Goal: Task Accomplishment & Management: Use online tool/utility

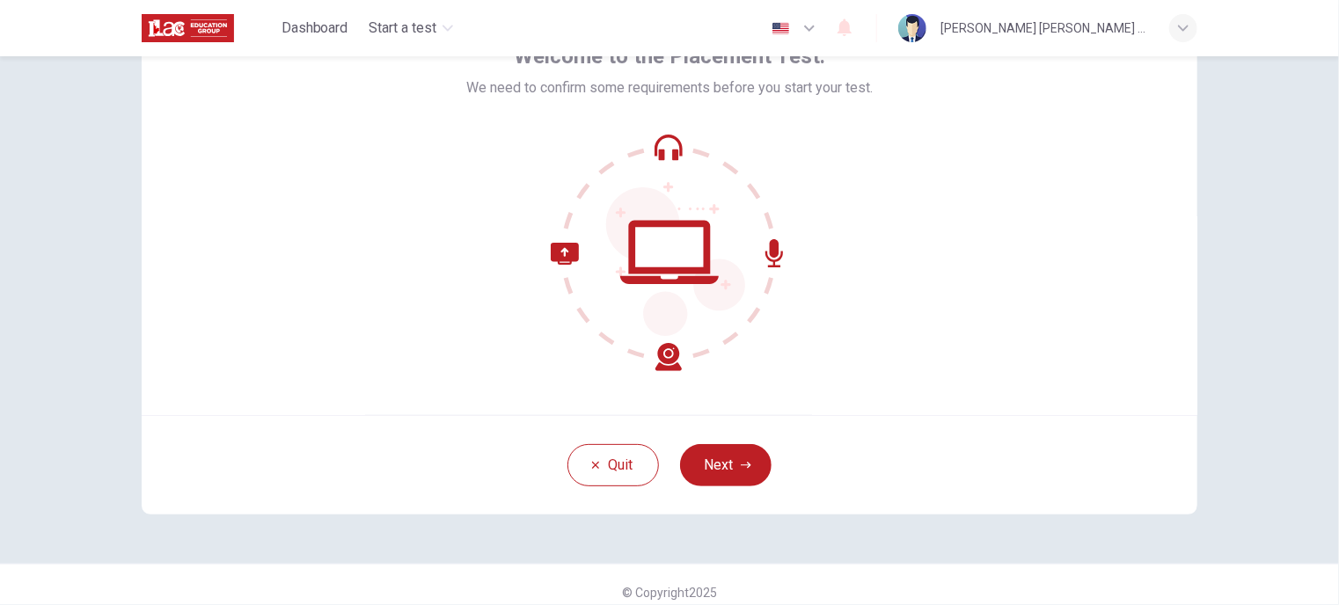
scroll to position [127, 0]
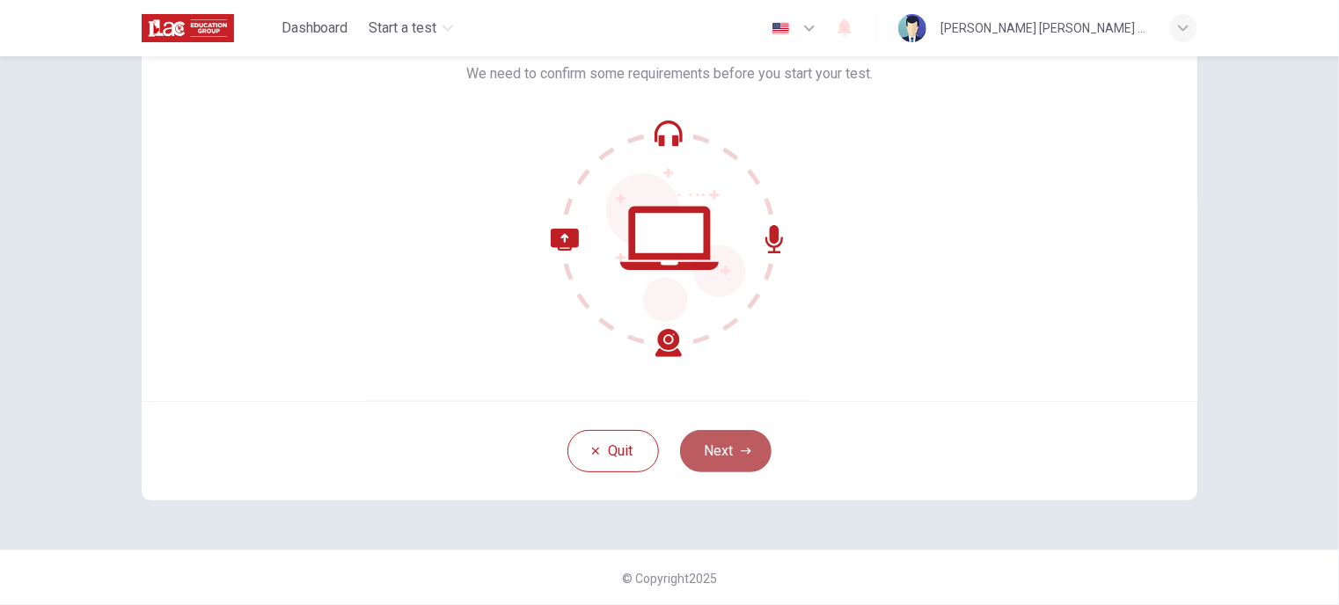
click at [725, 442] on button "Next" at bounding box center [725, 451] width 91 height 42
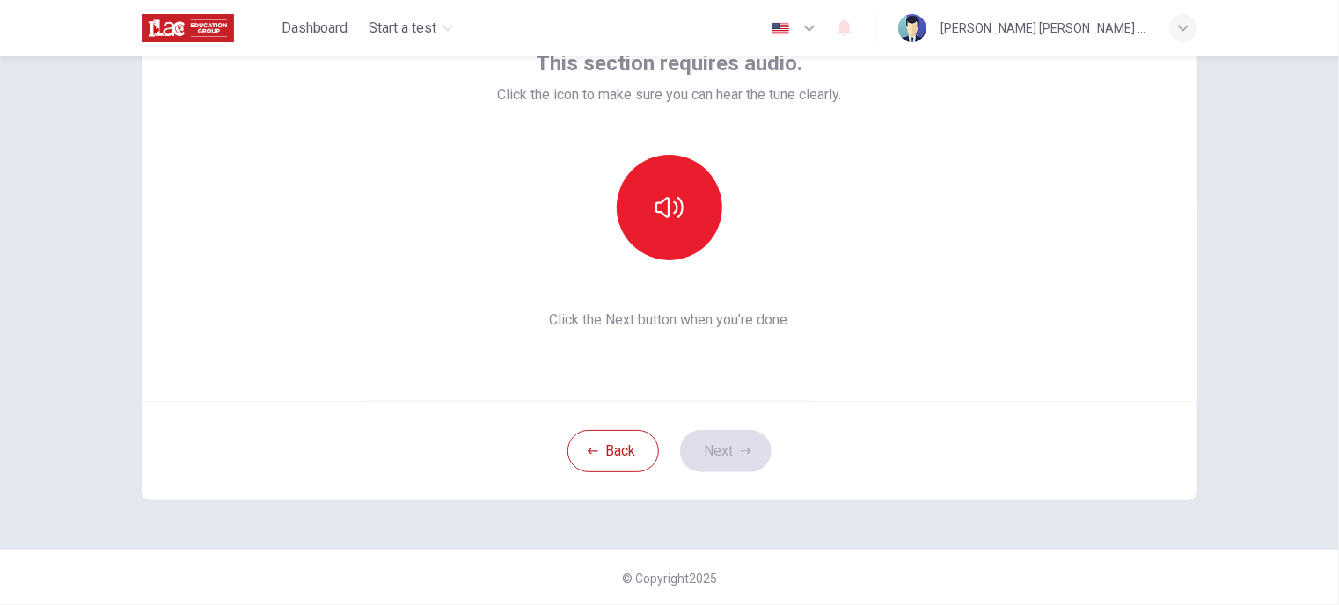
scroll to position [39, 0]
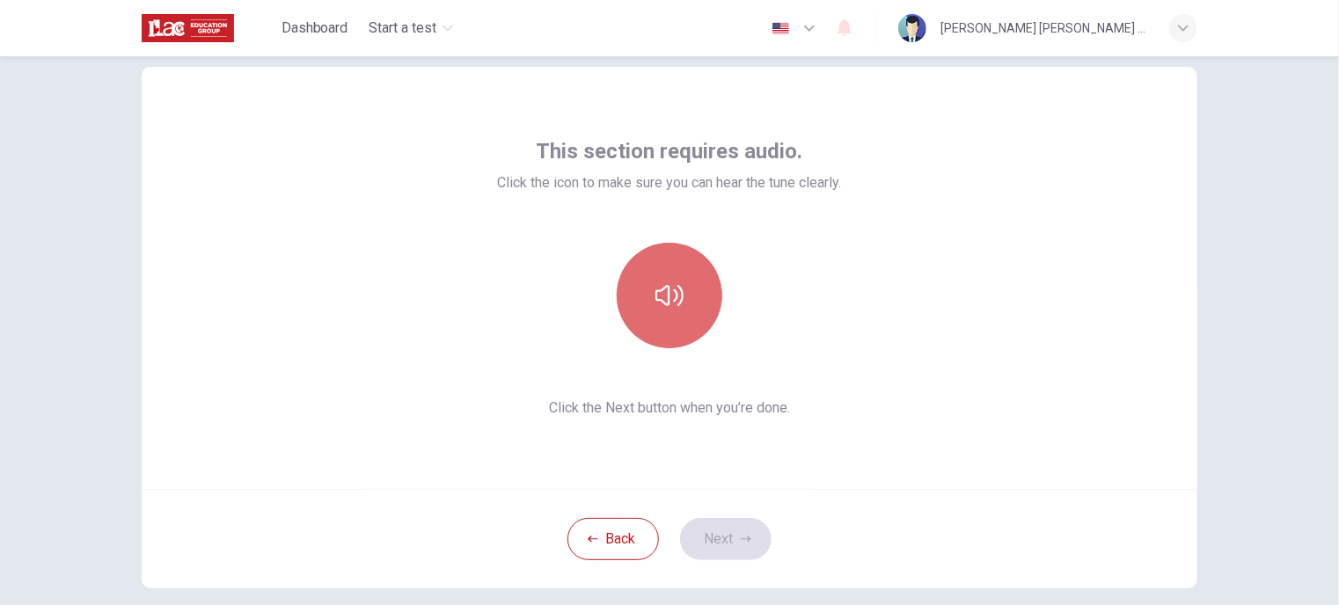
click at [665, 298] on icon "button" at bounding box center [669, 295] width 28 height 28
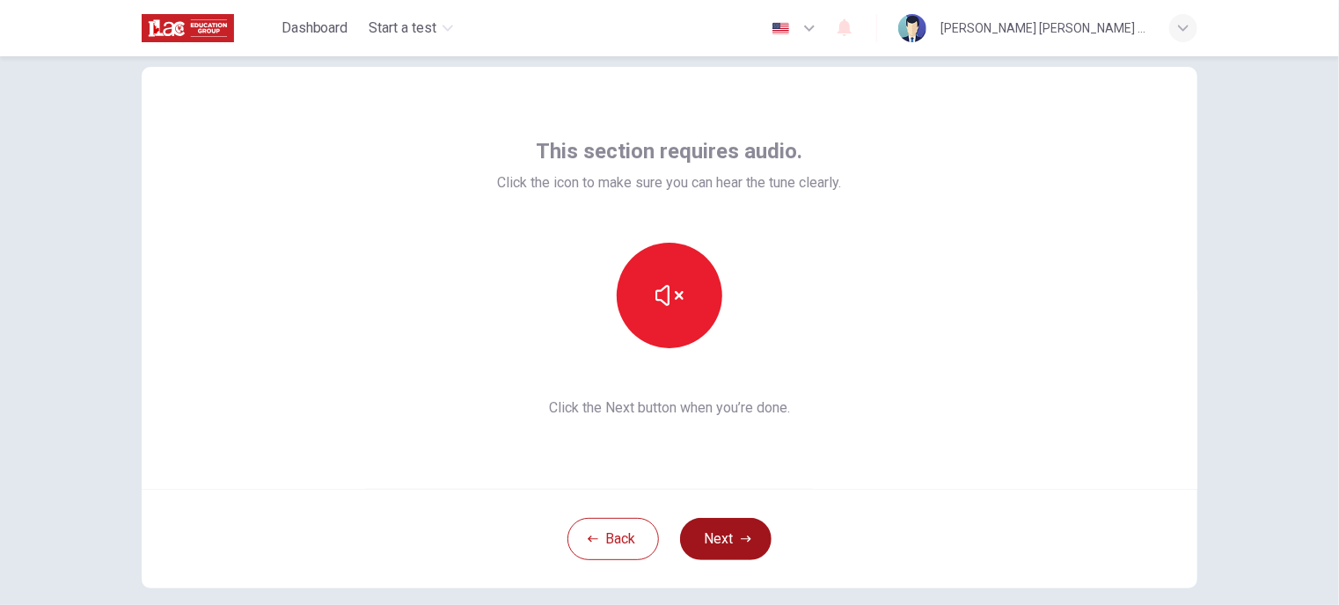
click at [717, 548] on button "Next" at bounding box center [725, 539] width 91 height 42
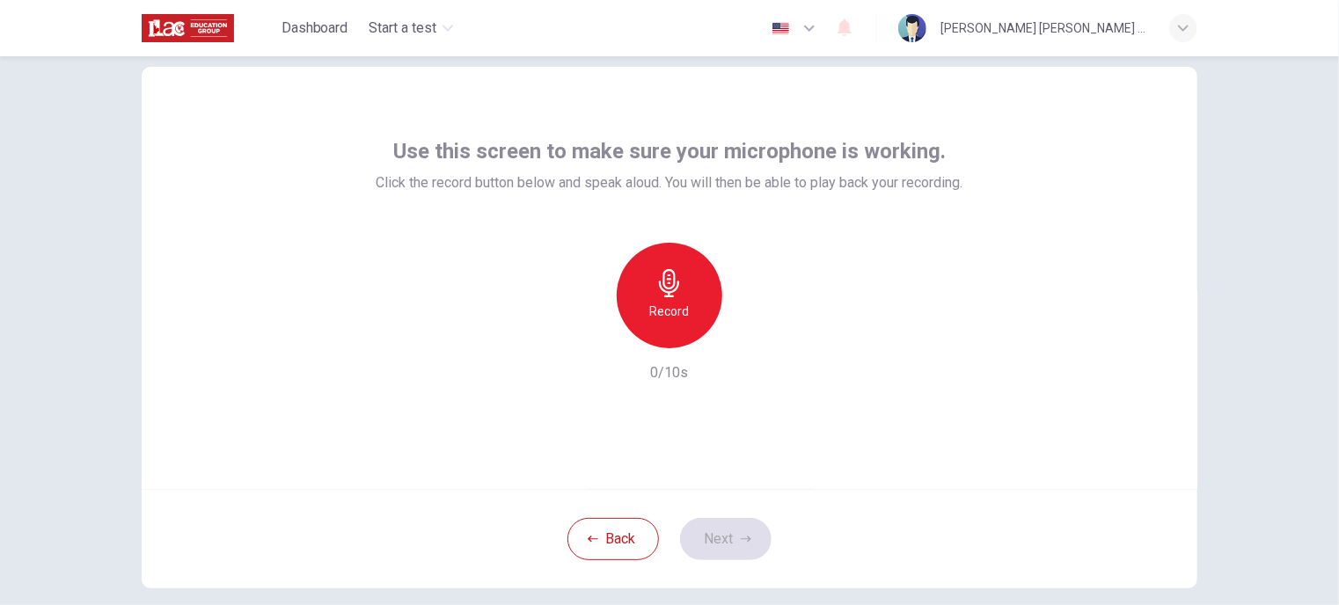
click at [668, 288] on icon "button" at bounding box center [669, 283] width 28 height 28
click at [714, 544] on button "Next" at bounding box center [725, 539] width 91 height 42
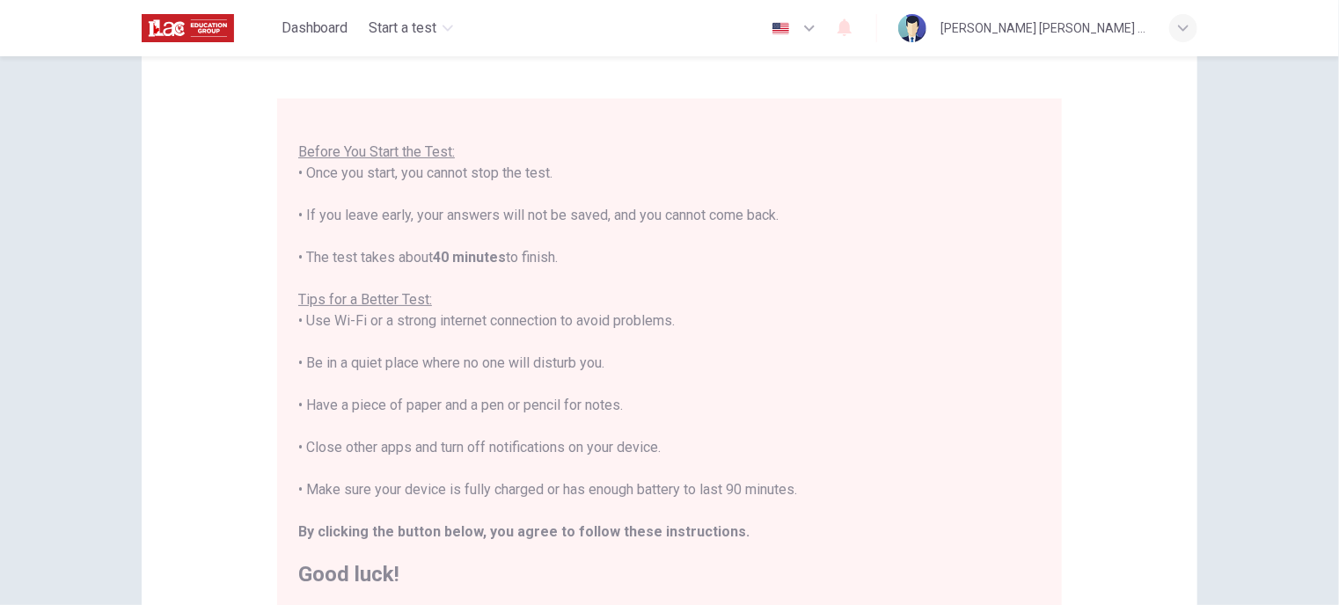
scroll to position [215, 0]
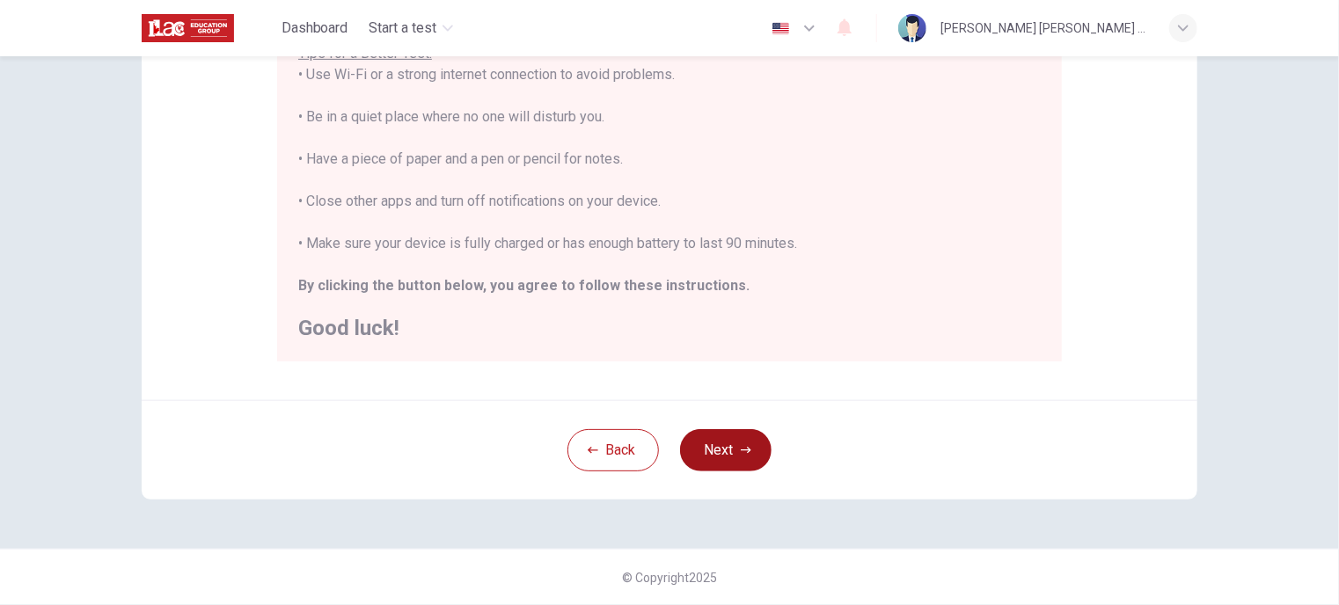
click at [725, 446] on button "Next" at bounding box center [725, 450] width 91 height 42
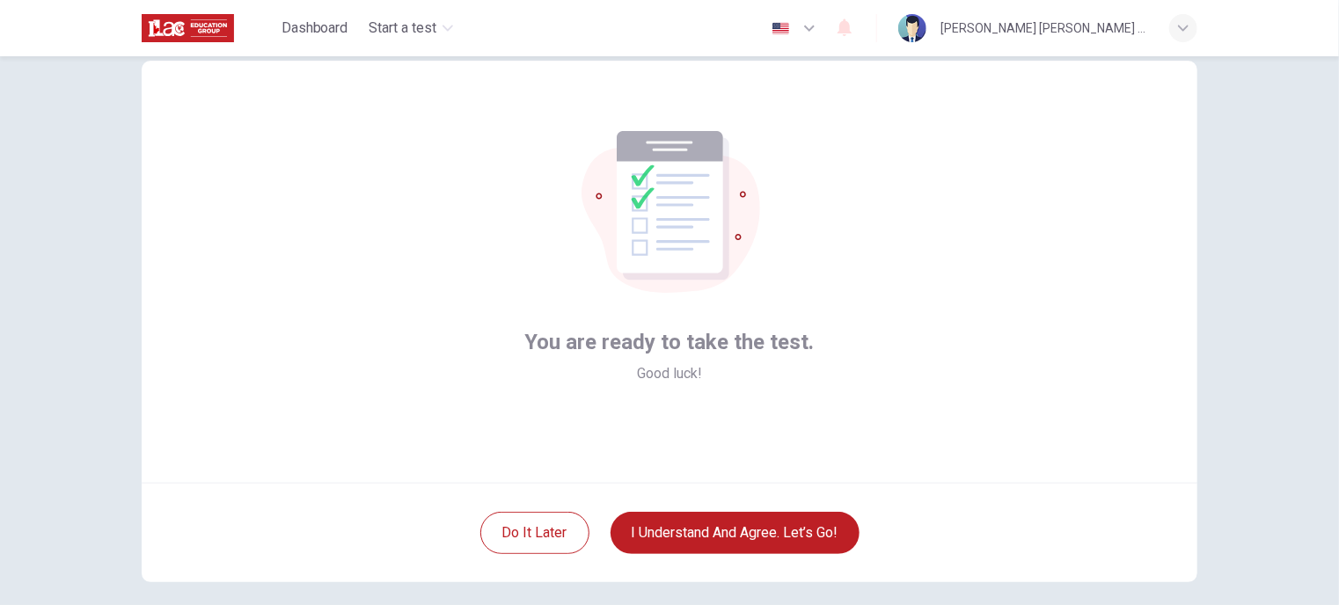
scroll to position [39, 0]
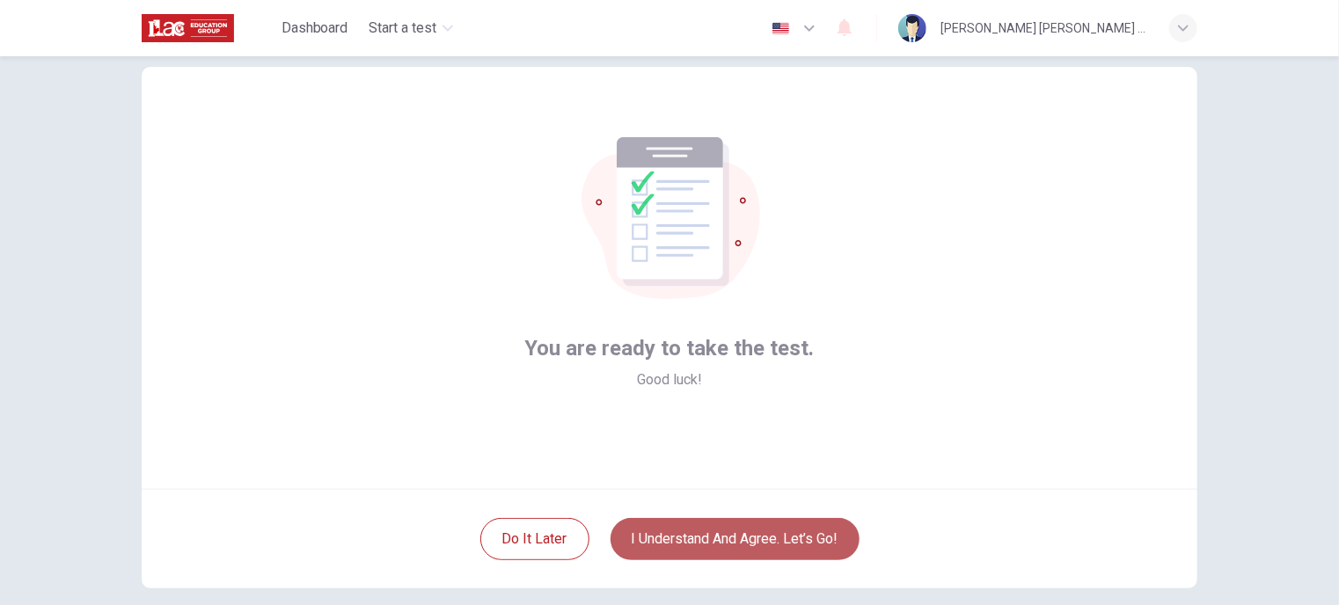
click at [784, 542] on button "I understand and agree. Let’s go!" at bounding box center [734, 539] width 249 height 42
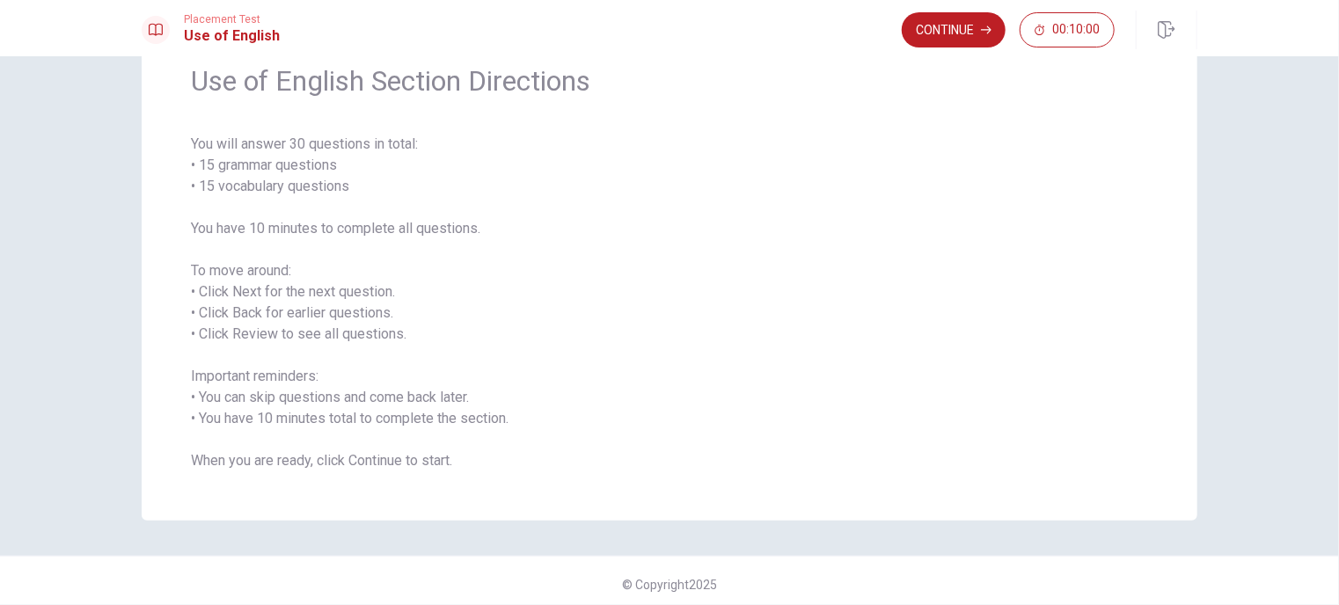
scroll to position [84, 0]
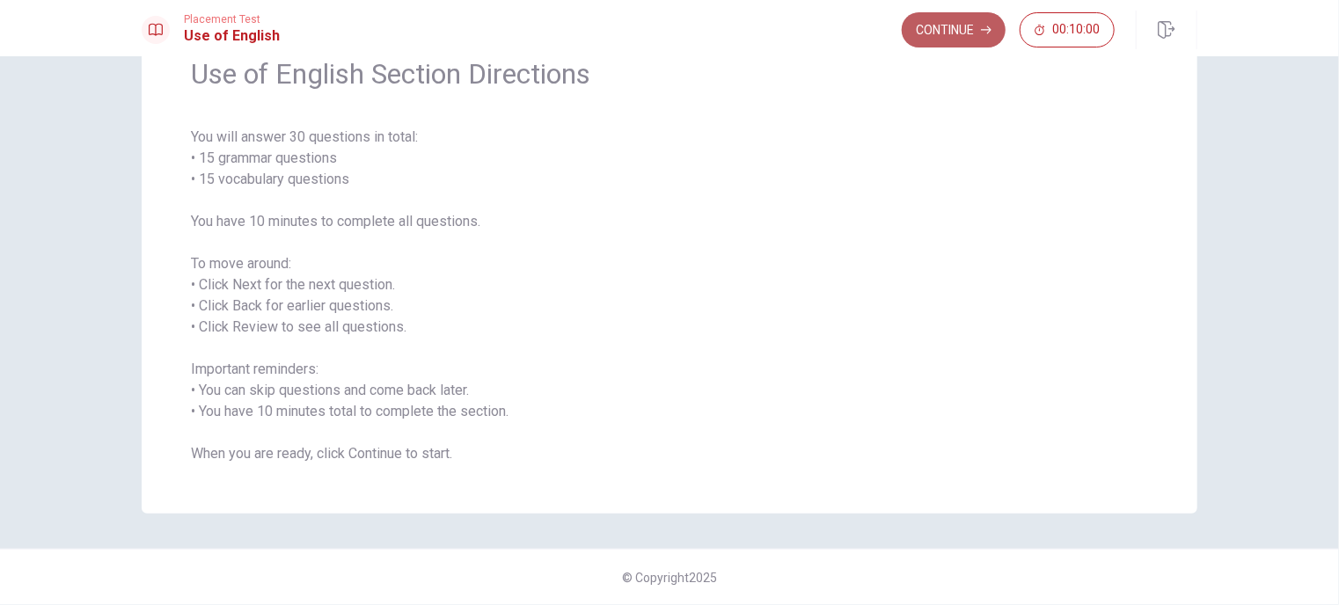
click at [934, 22] on button "Continue" at bounding box center [953, 29] width 104 height 35
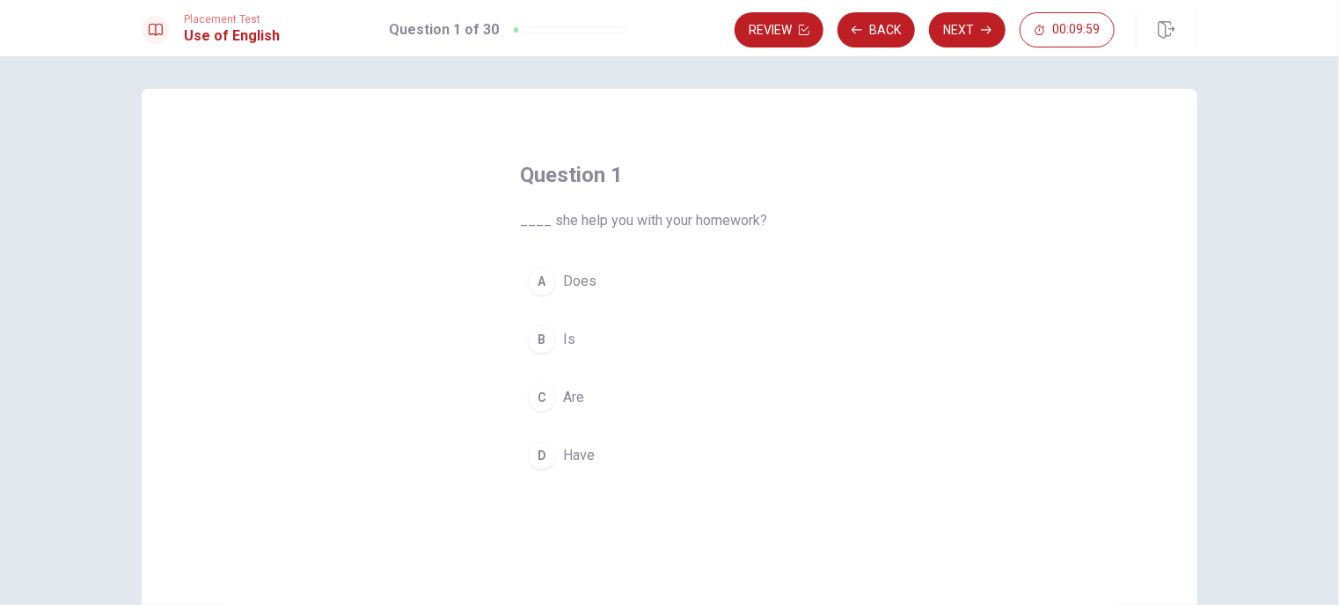
scroll to position [0, 0]
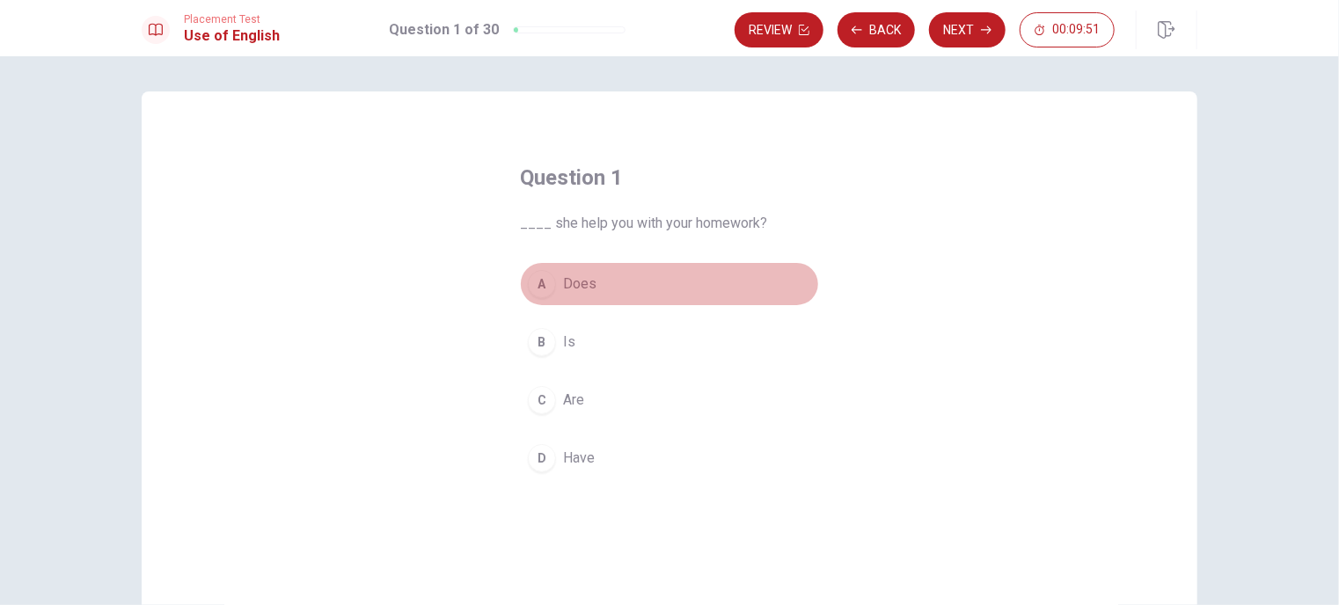
click at [543, 289] on div "A" at bounding box center [542, 284] width 28 height 28
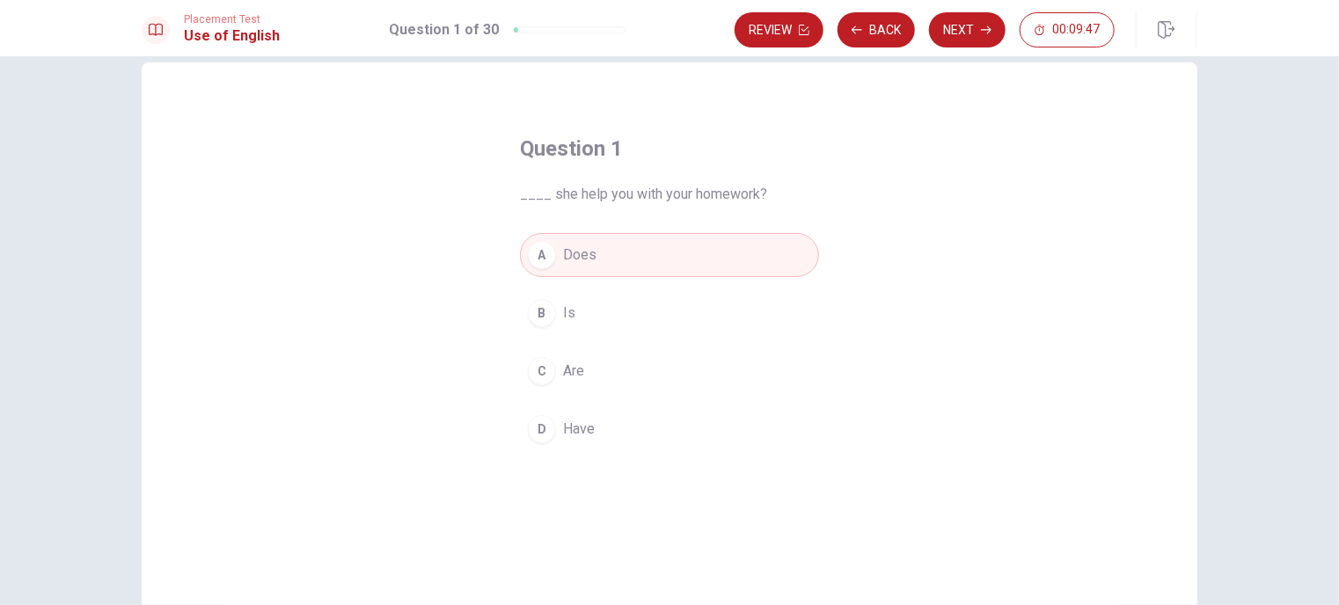
scroll to position [13, 0]
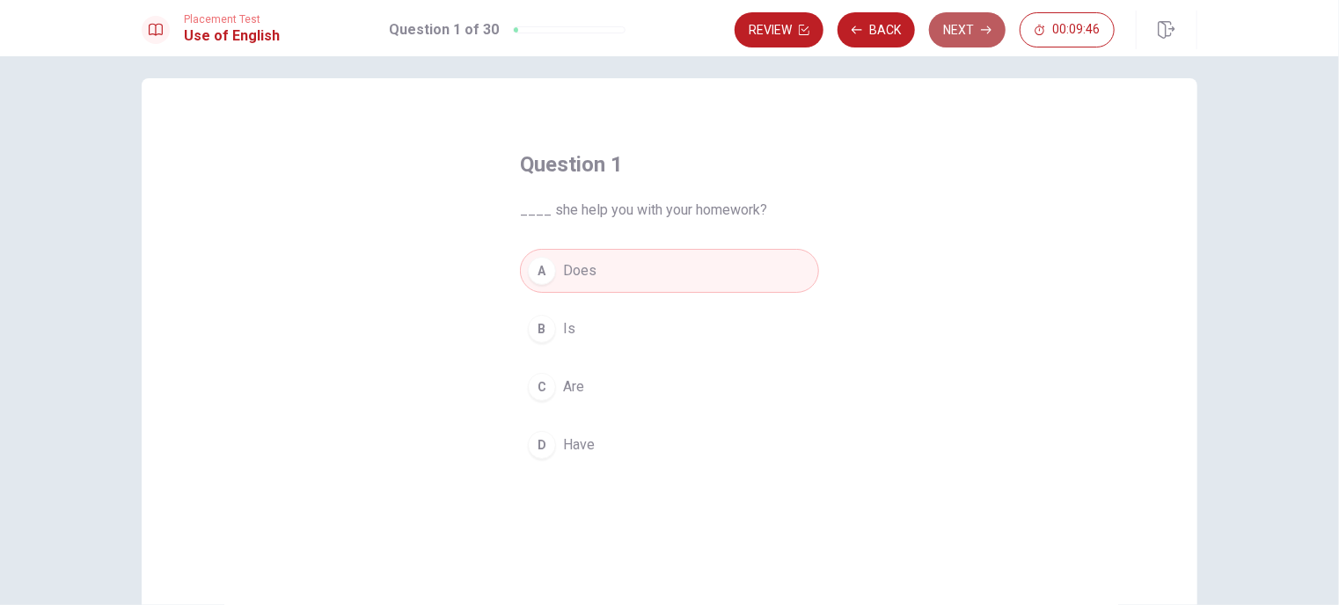
click at [967, 35] on button "Next" at bounding box center [967, 29] width 77 height 35
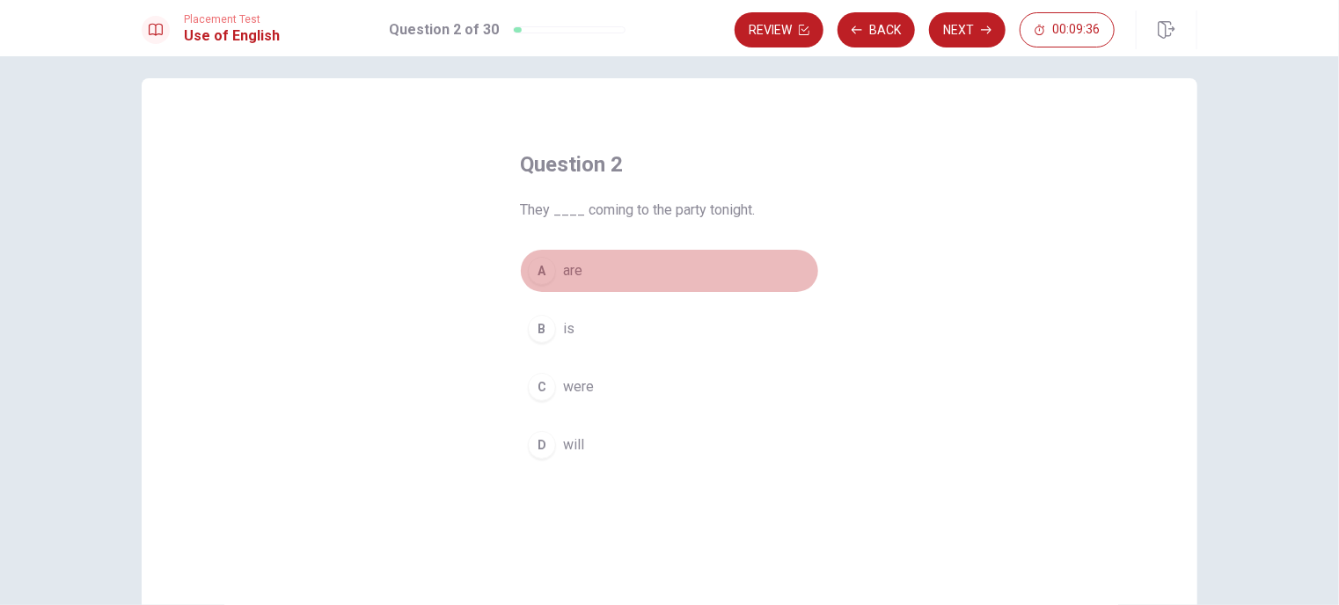
click at [537, 274] on div "A" at bounding box center [542, 271] width 28 height 28
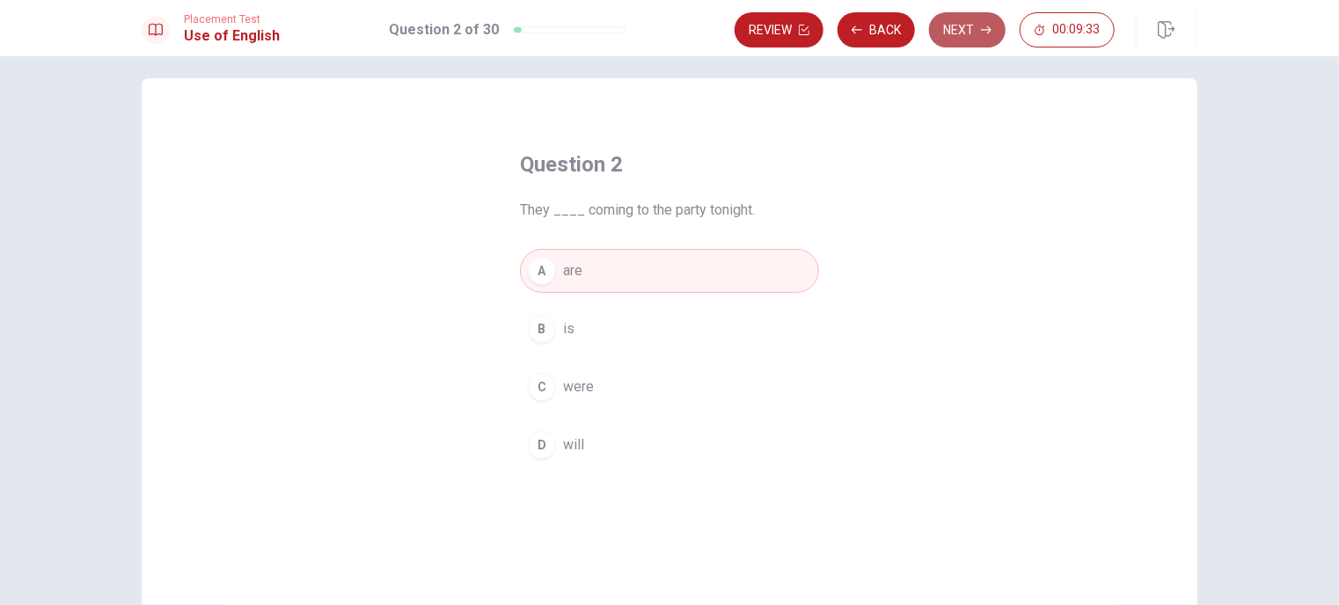
click at [950, 29] on button "Next" at bounding box center [967, 29] width 77 height 35
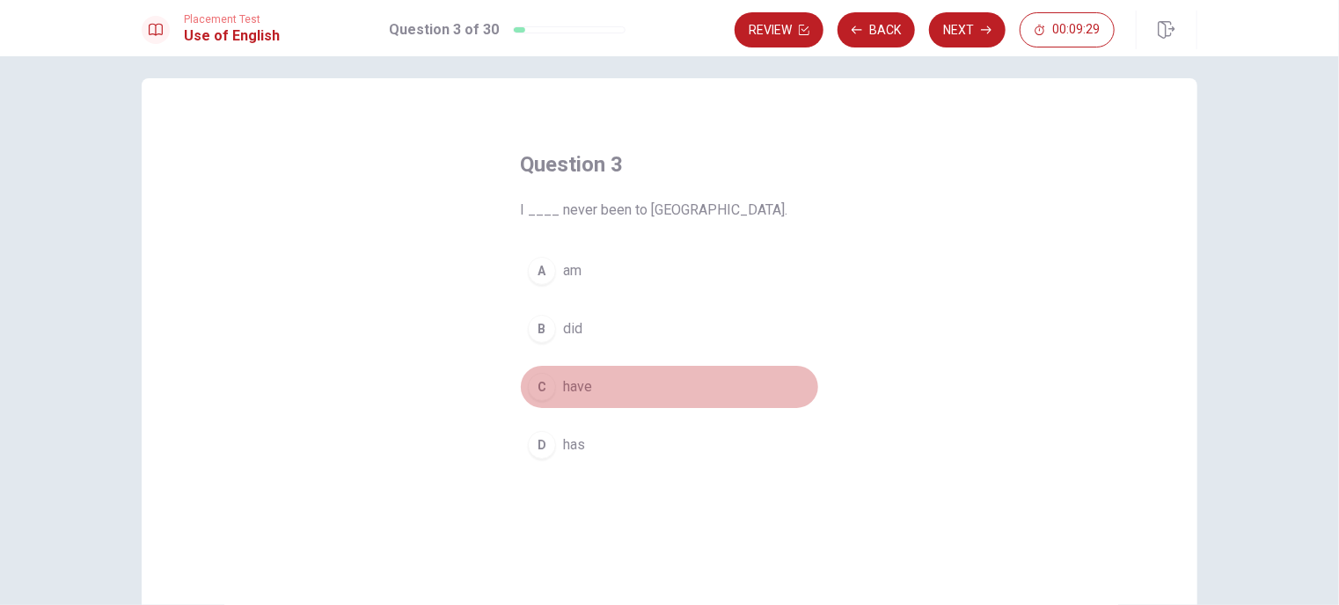
click at [549, 386] on div "C" at bounding box center [542, 387] width 28 height 28
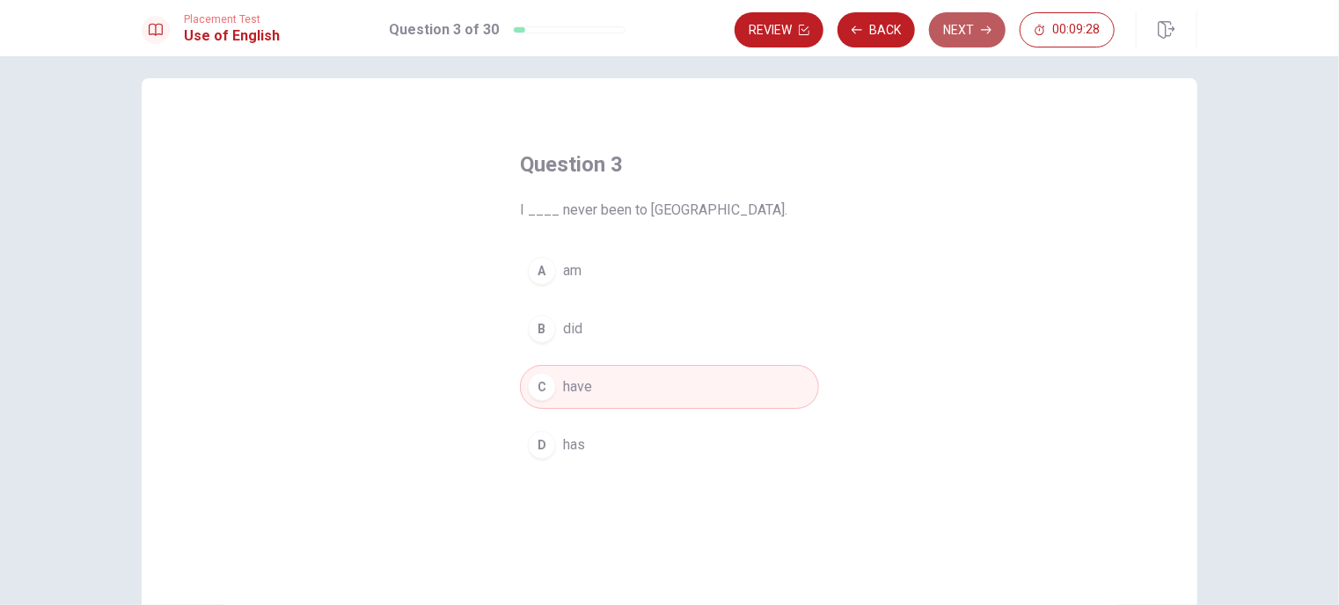
click at [963, 33] on button "Next" at bounding box center [967, 29] width 77 height 35
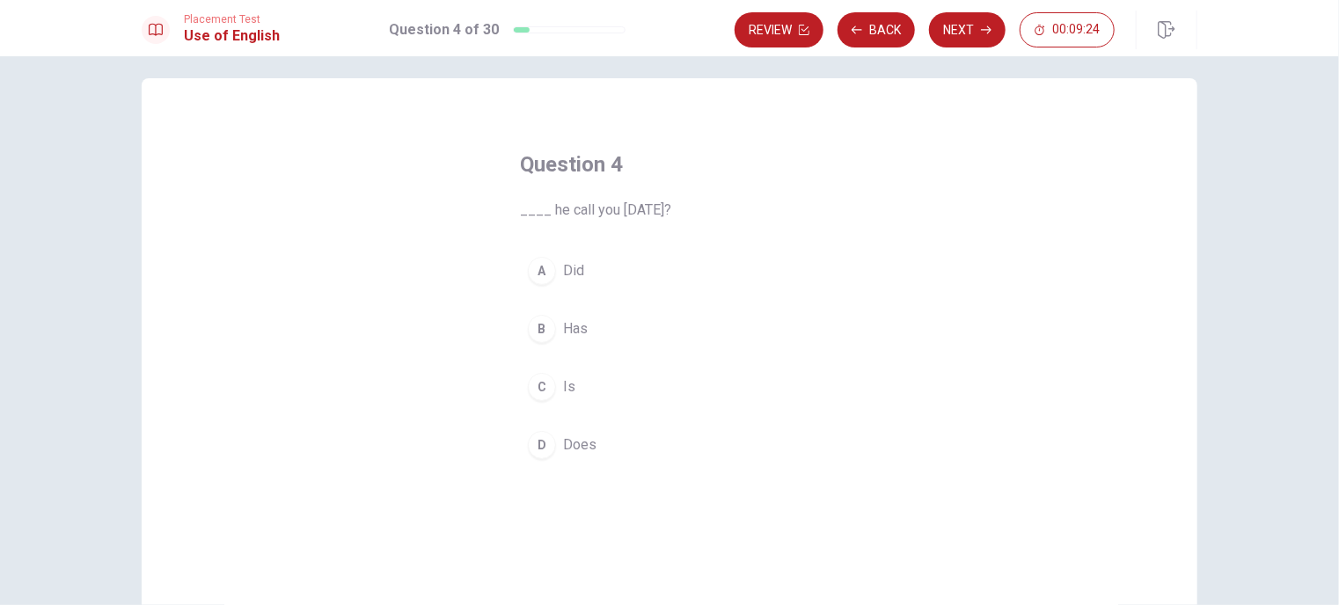
click at [543, 274] on div "A" at bounding box center [542, 271] width 28 height 28
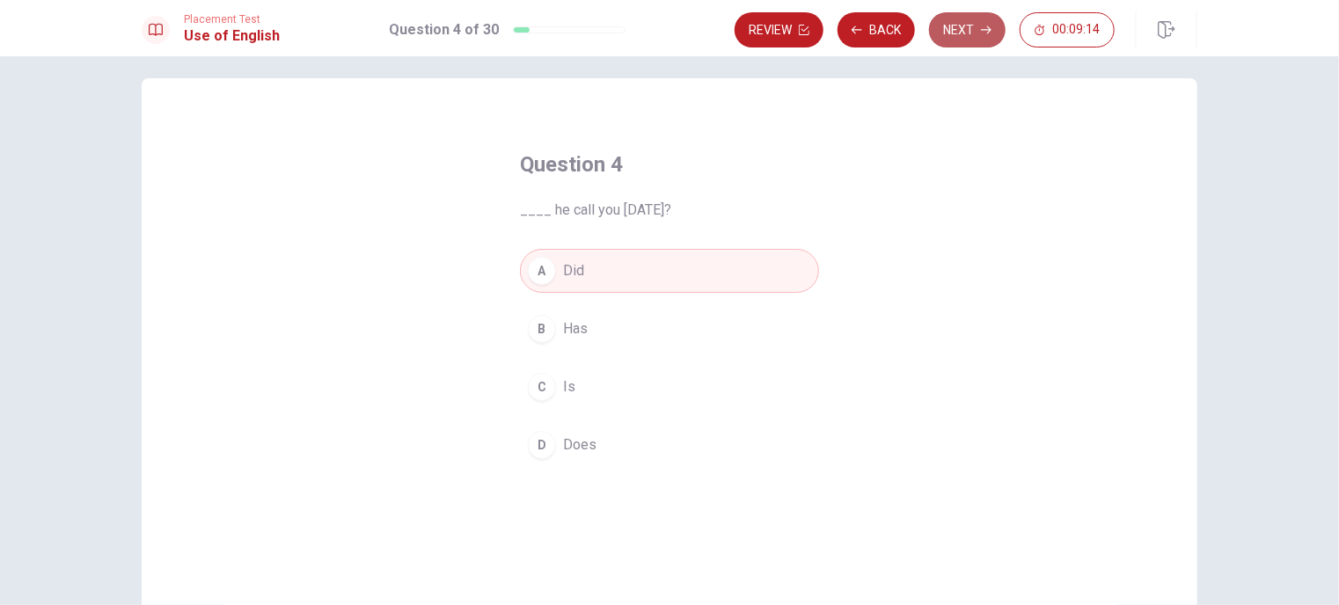
click at [968, 27] on button "Next" at bounding box center [967, 29] width 77 height 35
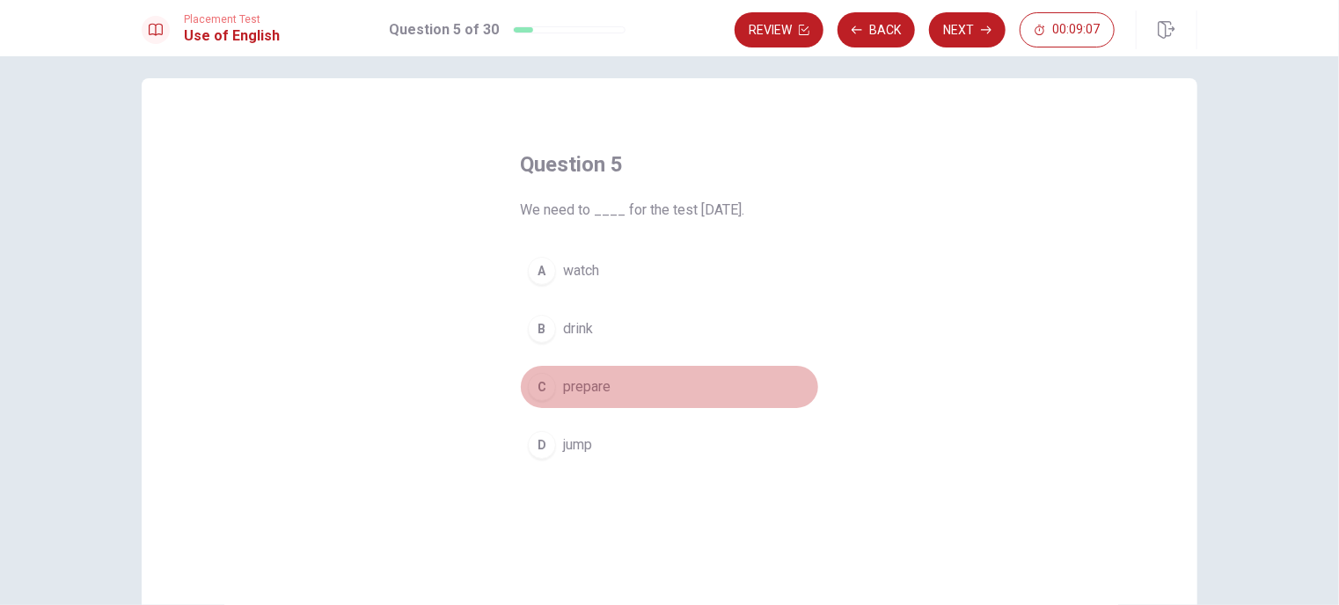
click at [536, 389] on div "C" at bounding box center [542, 387] width 28 height 28
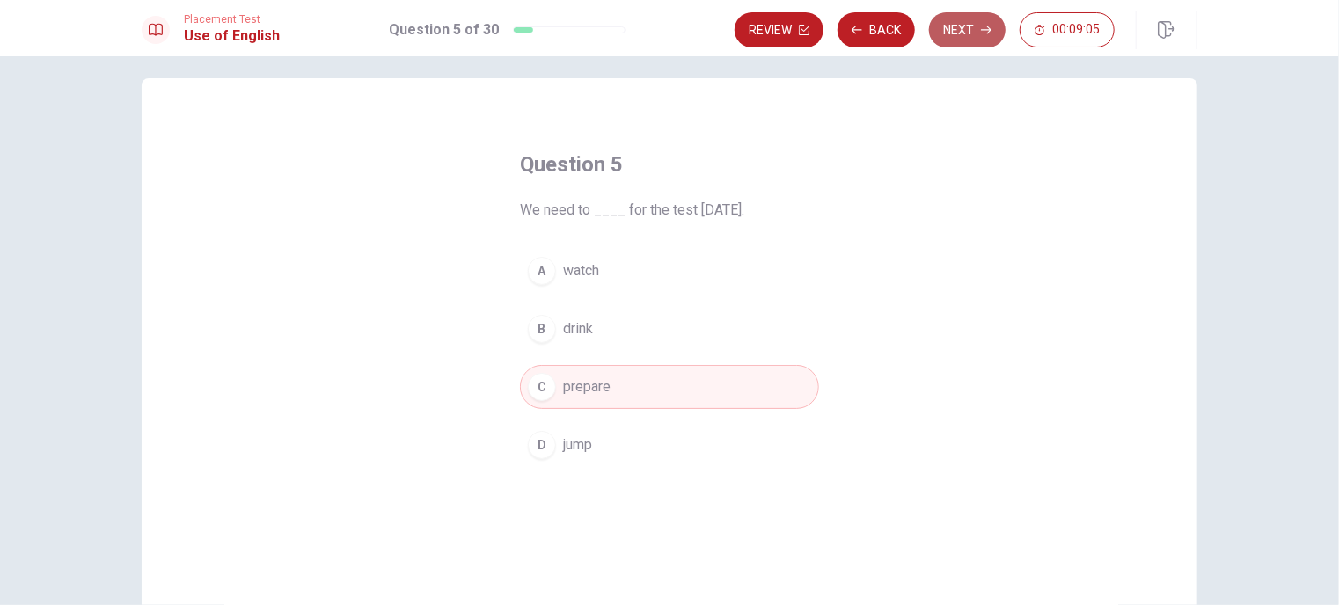
click at [950, 37] on button "Next" at bounding box center [967, 29] width 77 height 35
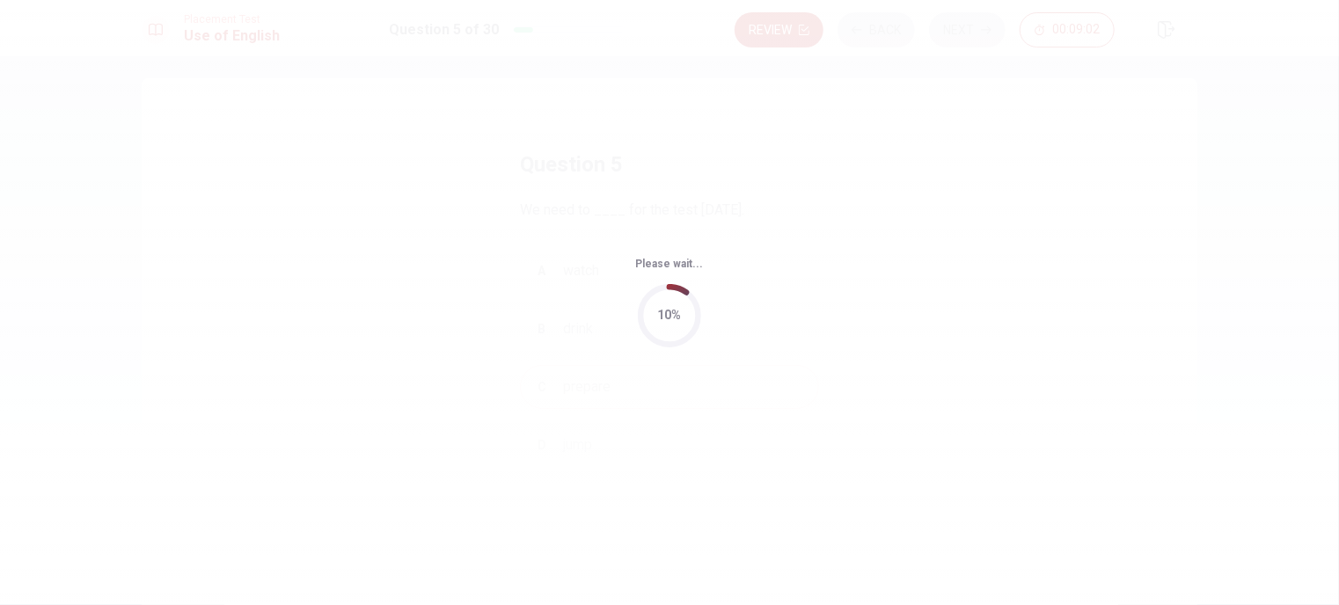
scroll to position [0, 0]
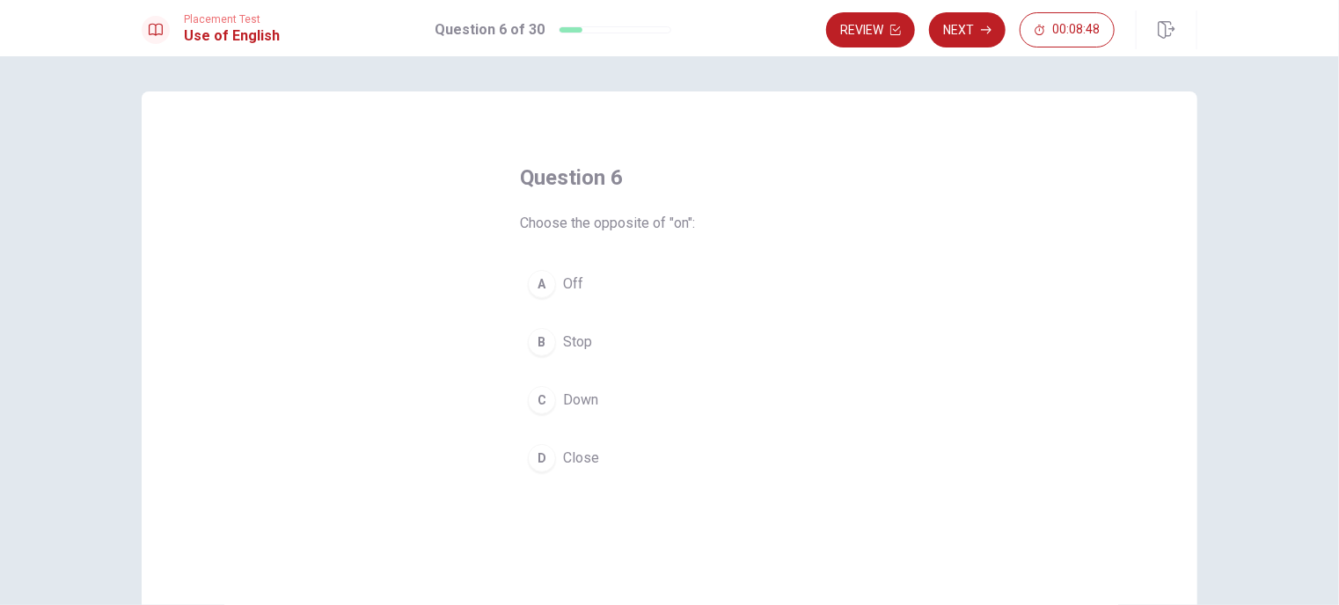
click at [539, 286] on div "A" at bounding box center [542, 284] width 28 height 28
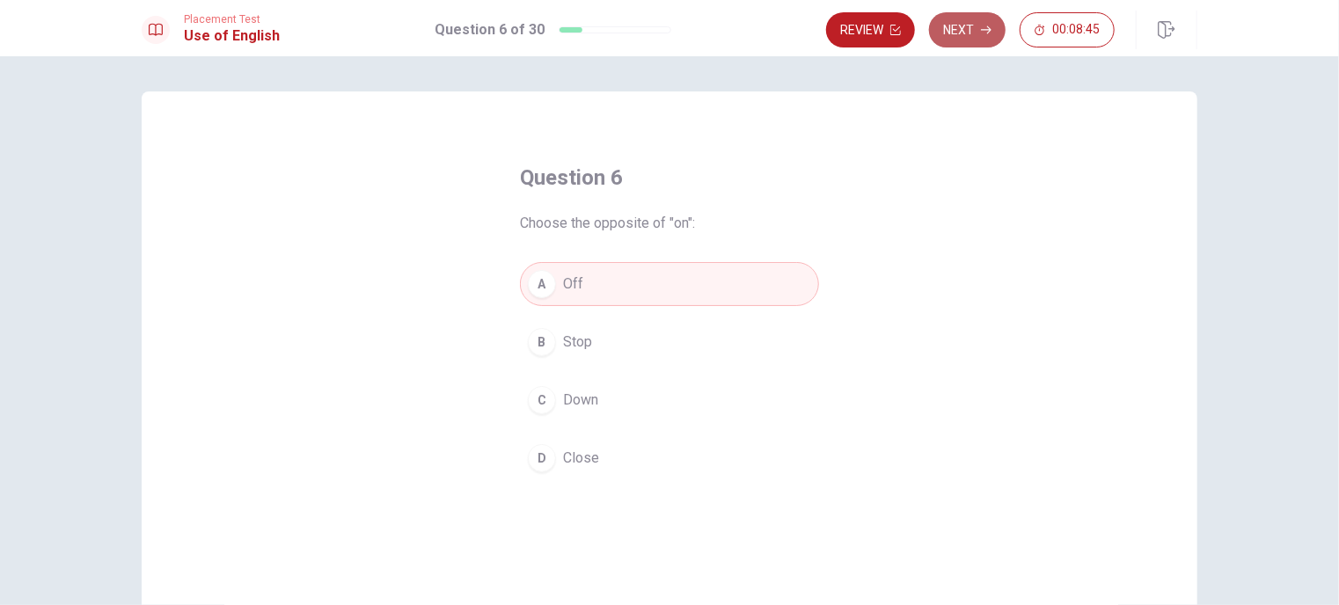
click at [973, 31] on button "Next" at bounding box center [967, 29] width 77 height 35
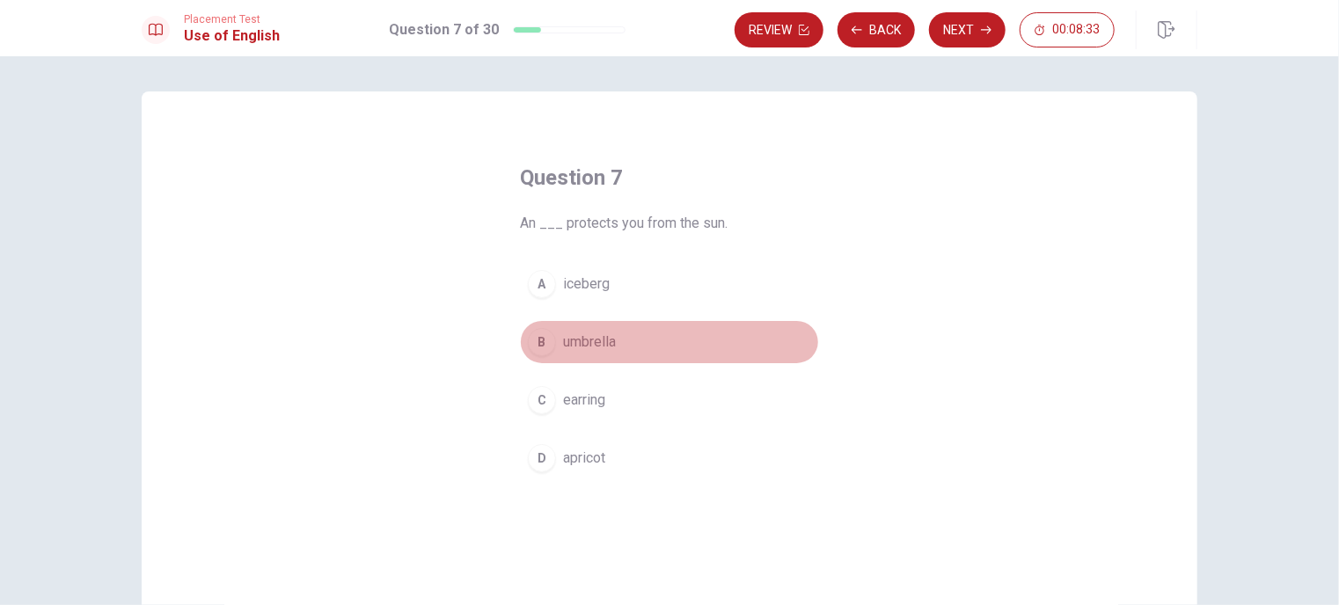
click at [542, 340] on div "B" at bounding box center [542, 342] width 28 height 28
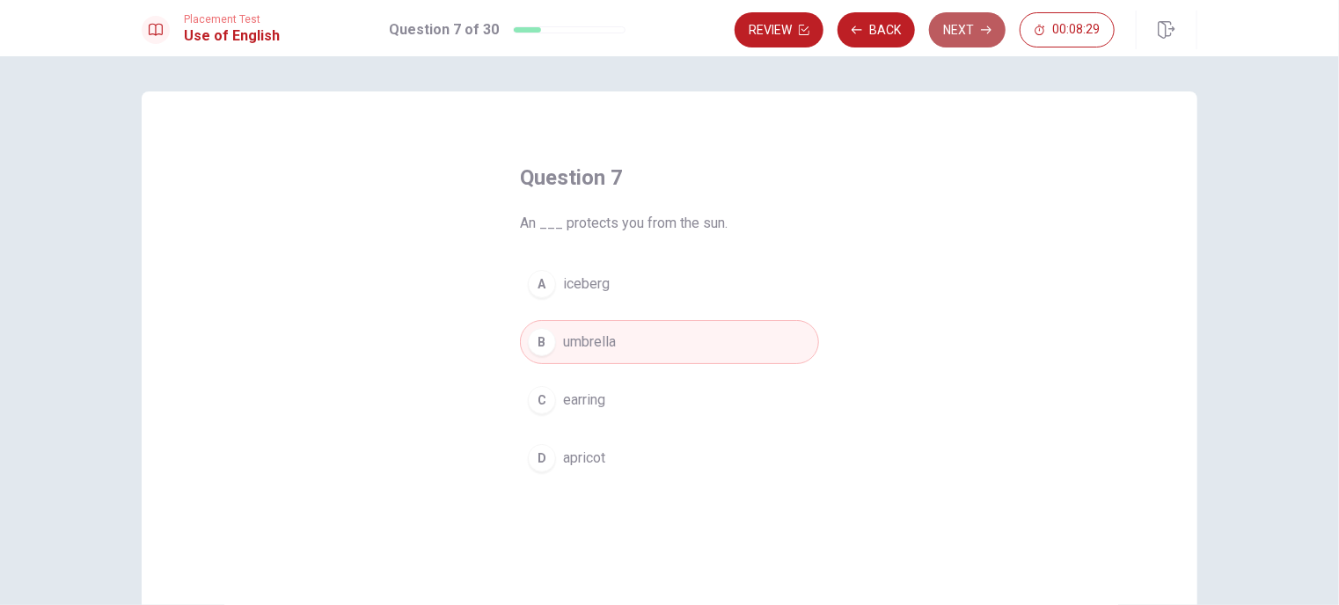
click at [957, 38] on button "Next" at bounding box center [967, 29] width 77 height 35
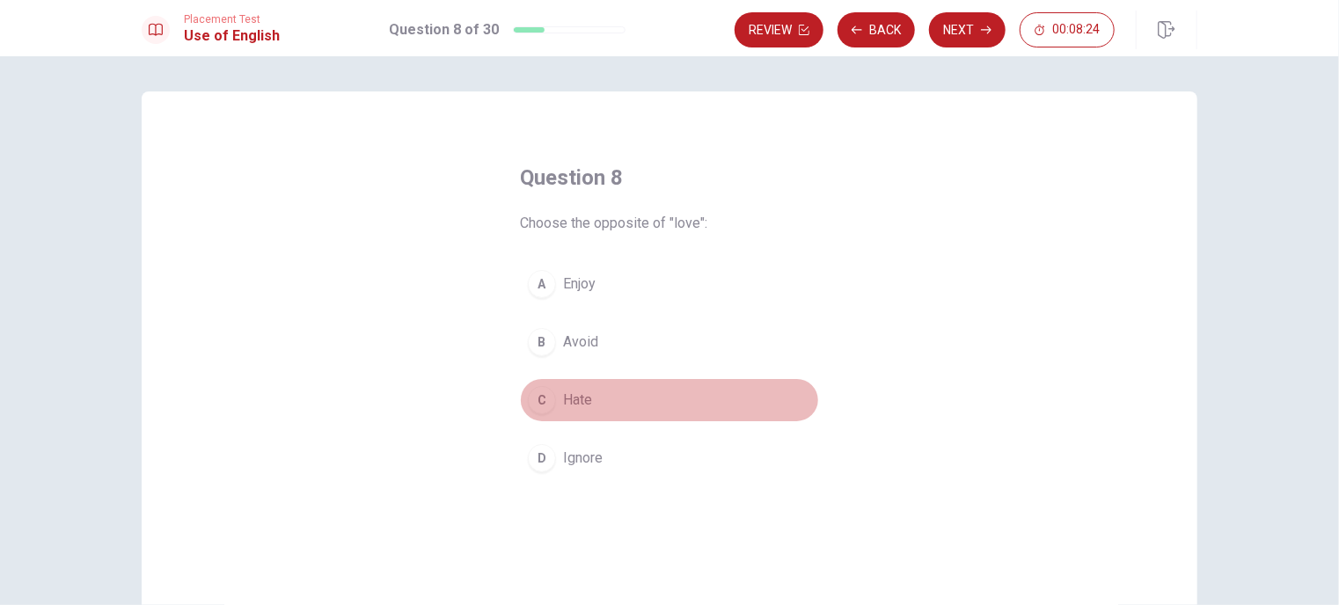
click at [531, 403] on div "C" at bounding box center [542, 400] width 28 height 28
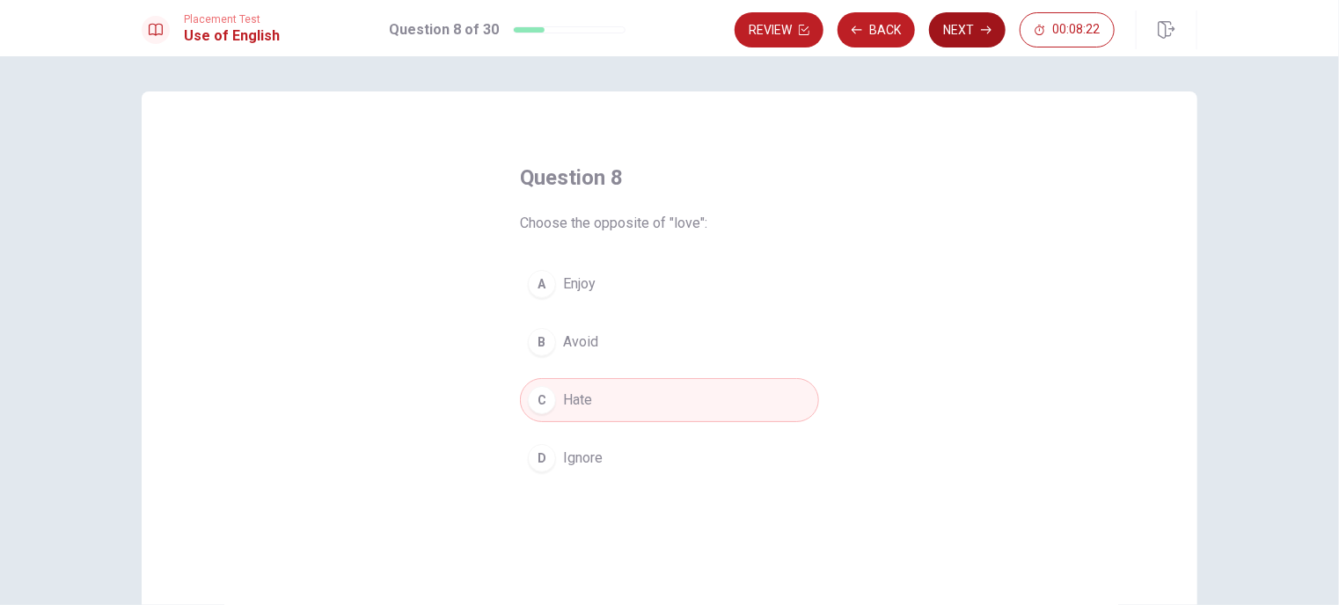
click at [979, 30] on button "Next" at bounding box center [967, 29] width 77 height 35
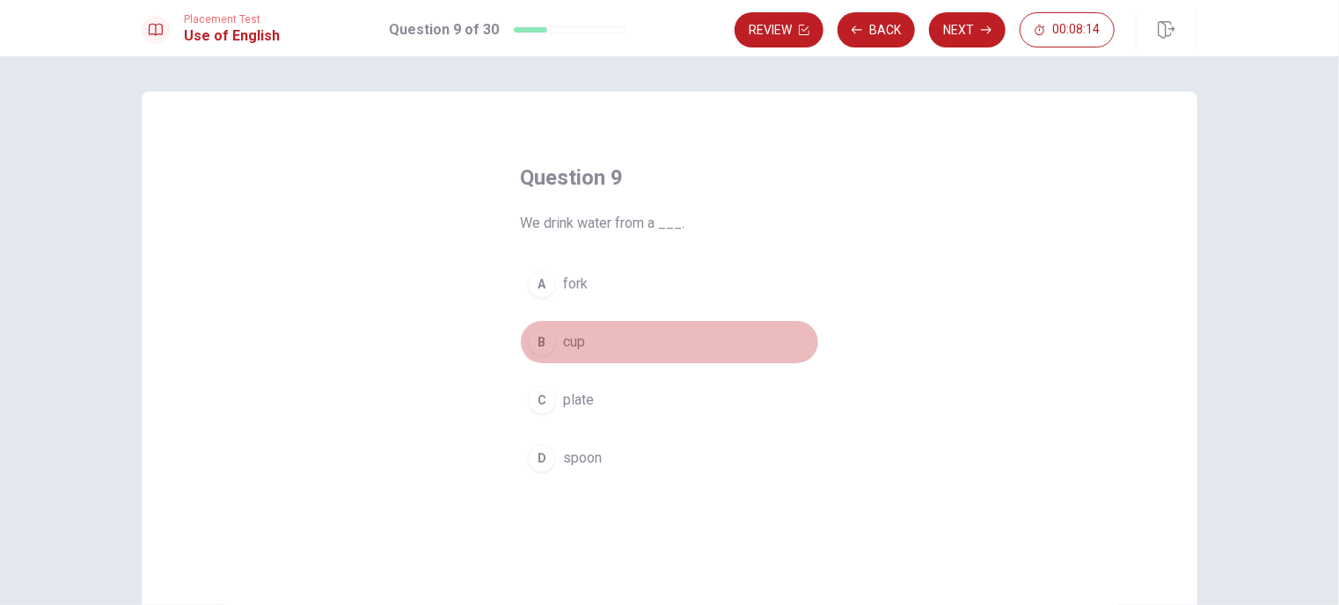
click at [540, 352] on div "B" at bounding box center [542, 342] width 28 height 28
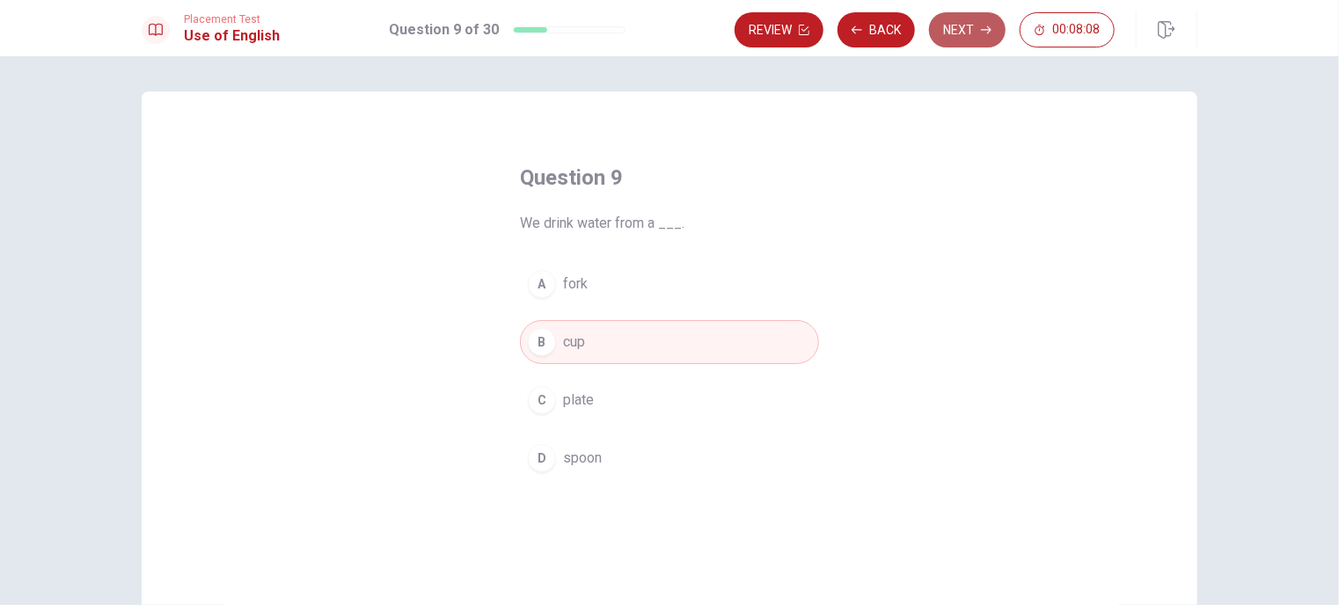
click at [964, 25] on button "Next" at bounding box center [967, 29] width 77 height 35
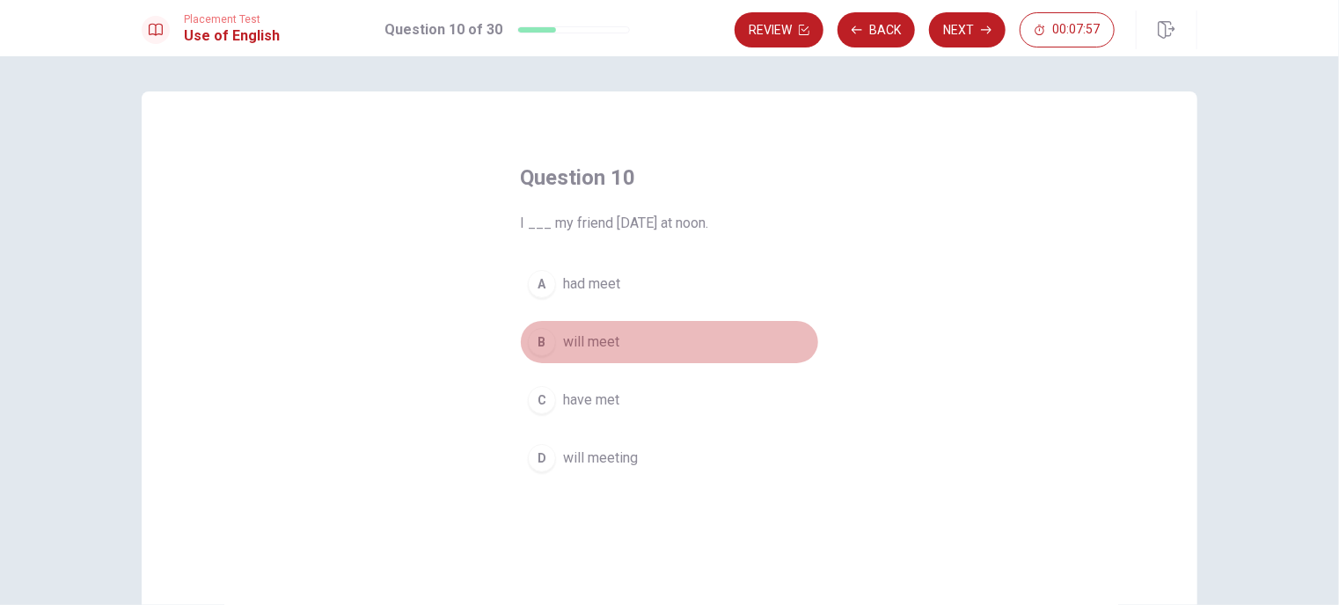
click at [544, 343] on div "B" at bounding box center [542, 342] width 28 height 28
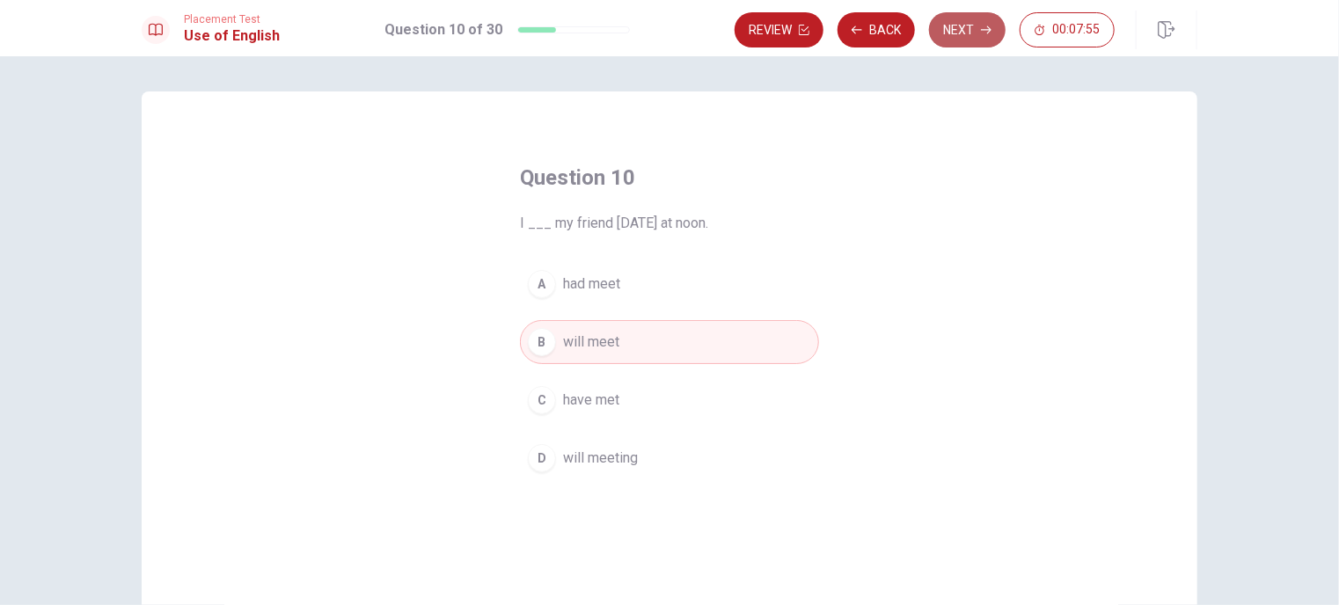
click at [974, 27] on button "Next" at bounding box center [967, 29] width 77 height 35
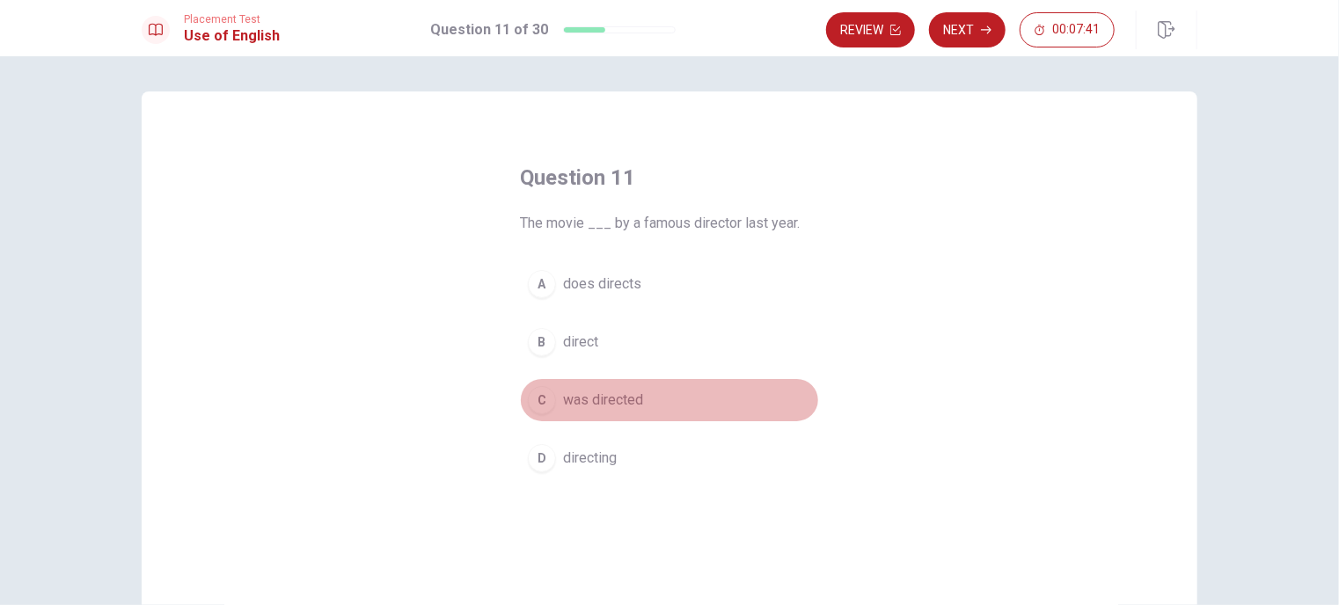
click at [536, 403] on div "C" at bounding box center [542, 400] width 28 height 28
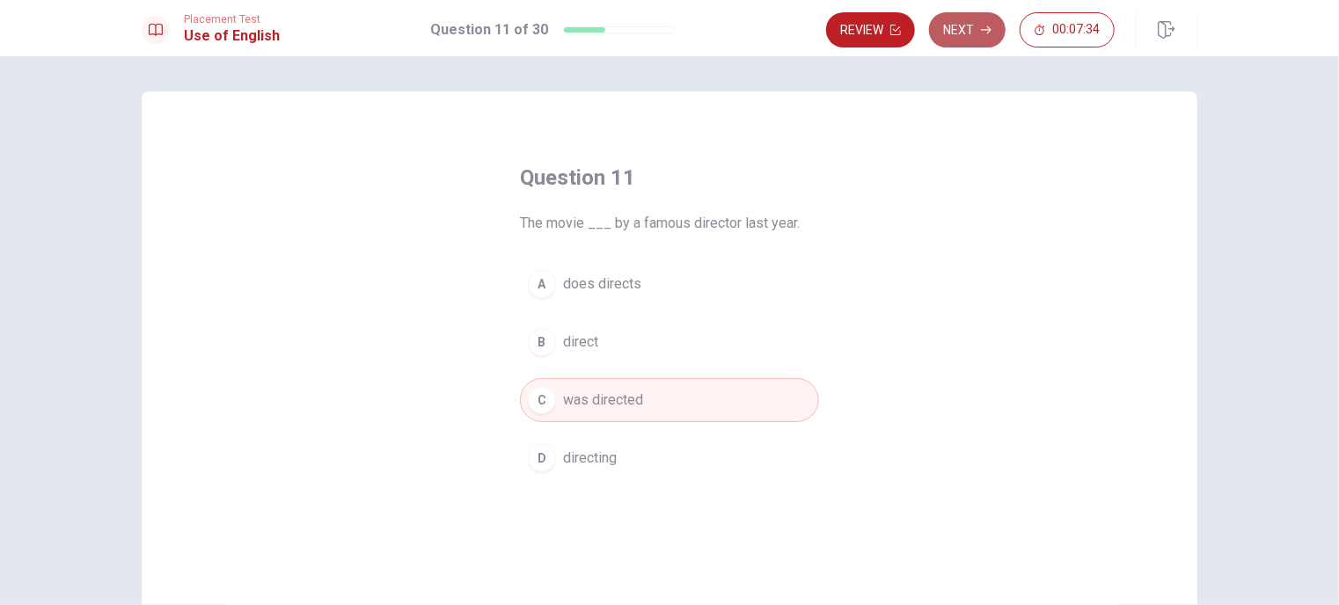
click at [971, 31] on button "Next" at bounding box center [967, 29] width 77 height 35
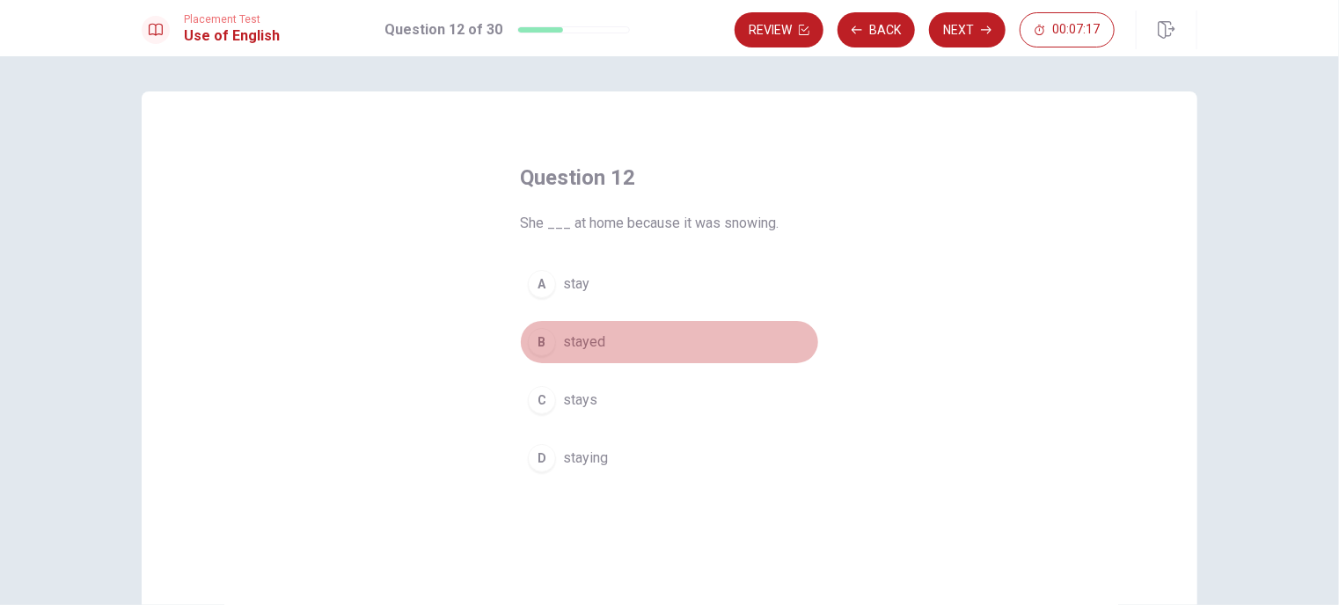
click at [539, 348] on div "B" at bounding box center [542, 342] width 28 height 28
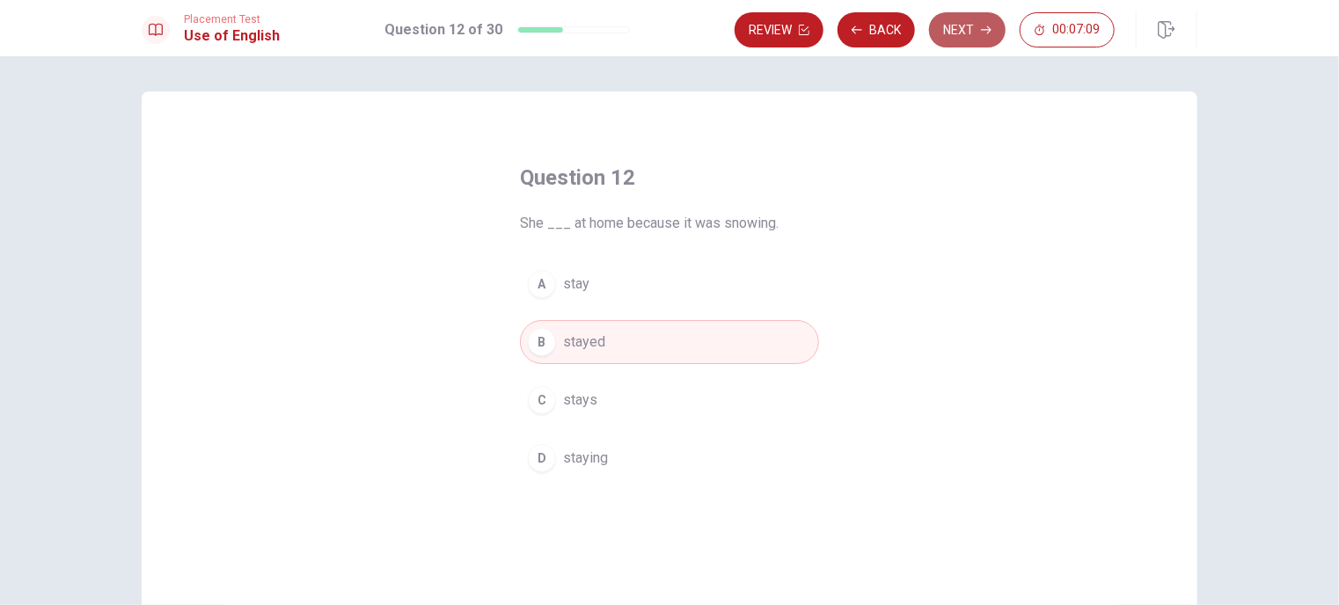
click at [952, 29] on button "Next" at bounding box center [967, 29] width 77 height 35
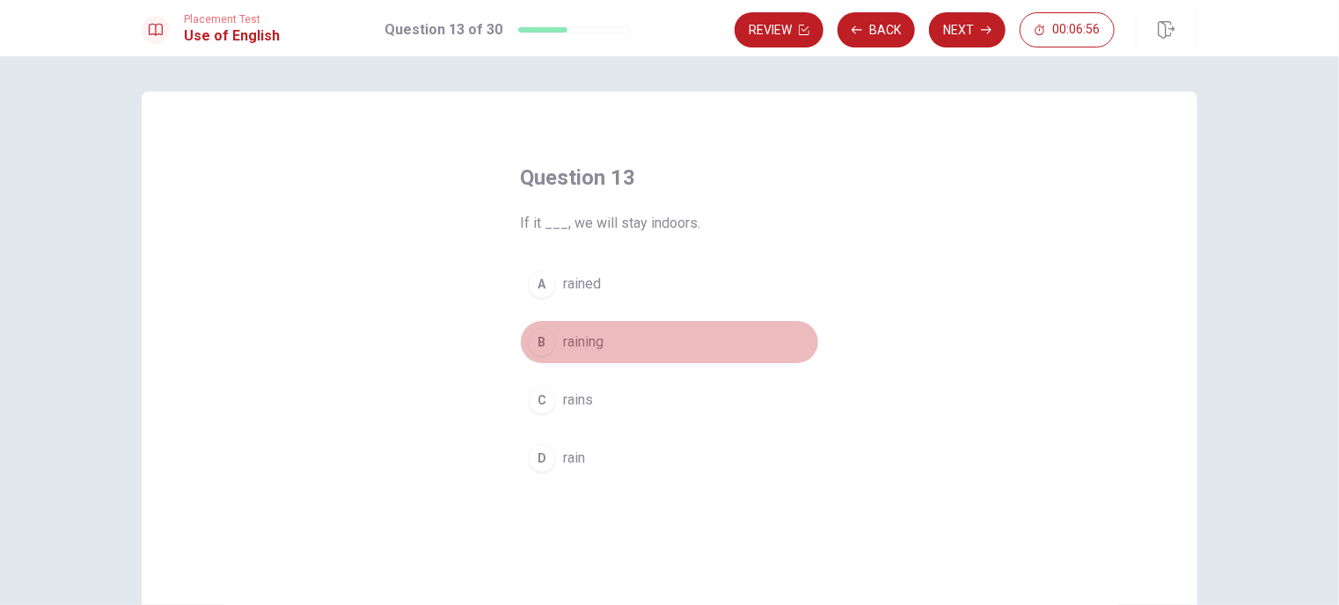
click at [531, 344] on div "B" at bounding box center [542, 342] width 28 height 28
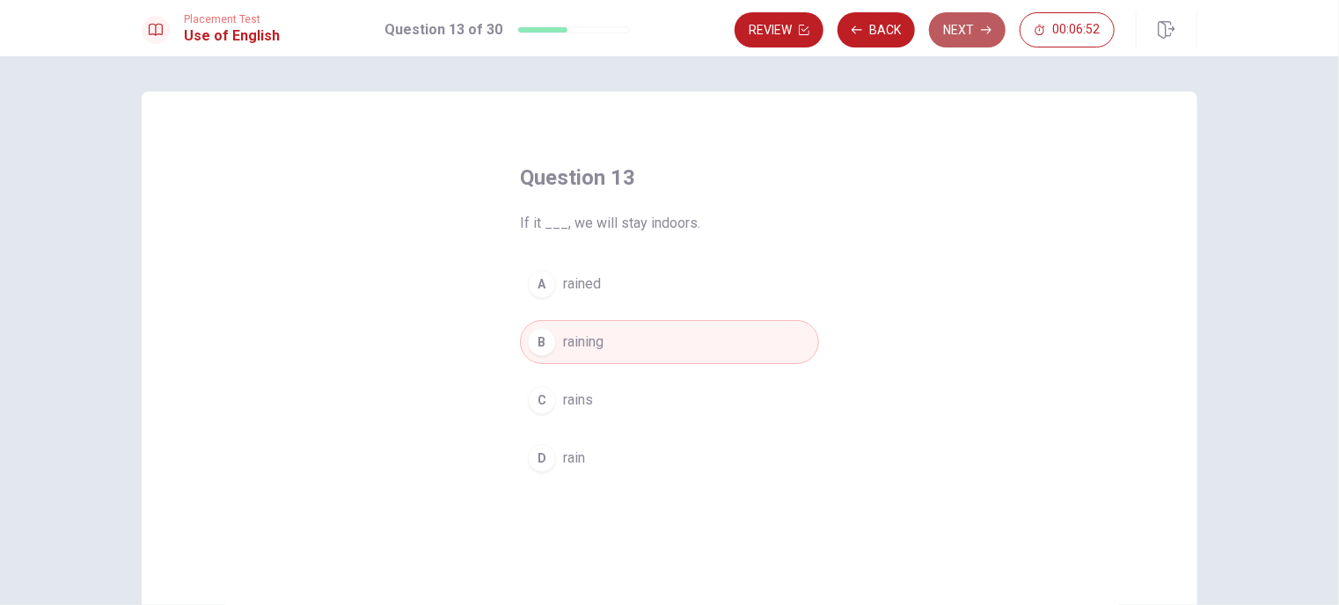
click at [967, 37] on button "Next" at bounding box center [967, 29] width 77 height 35
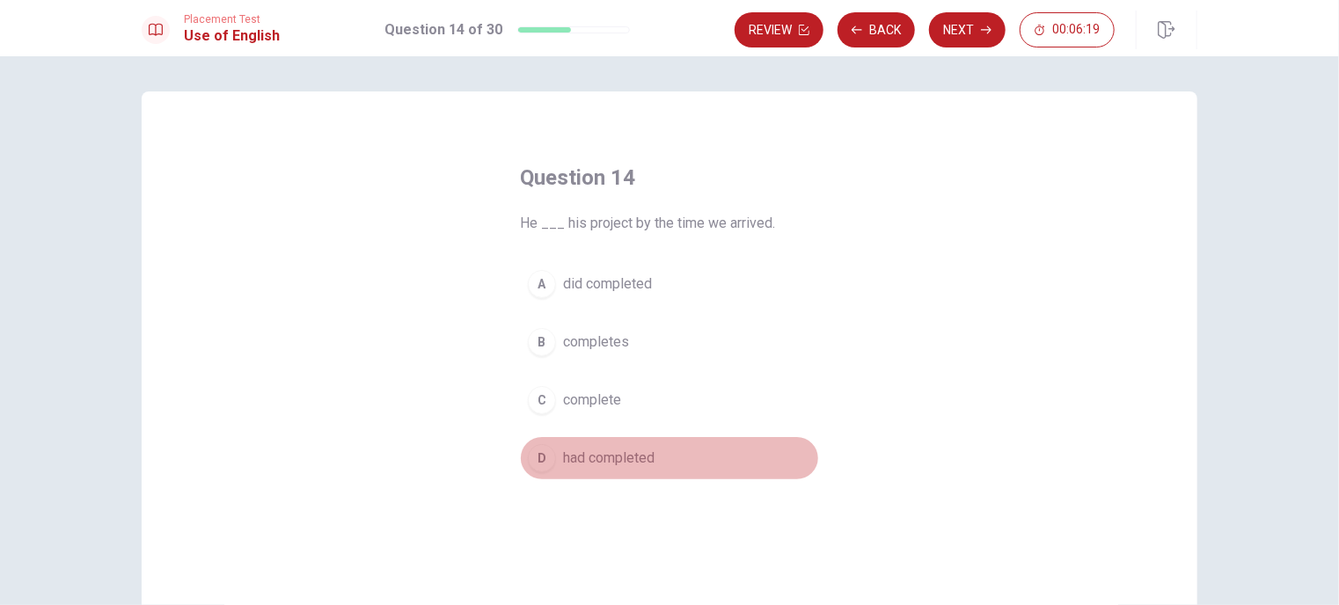
click at [583, 452] on span "had completed" at bounding box center [608, 458] width 91 height 21
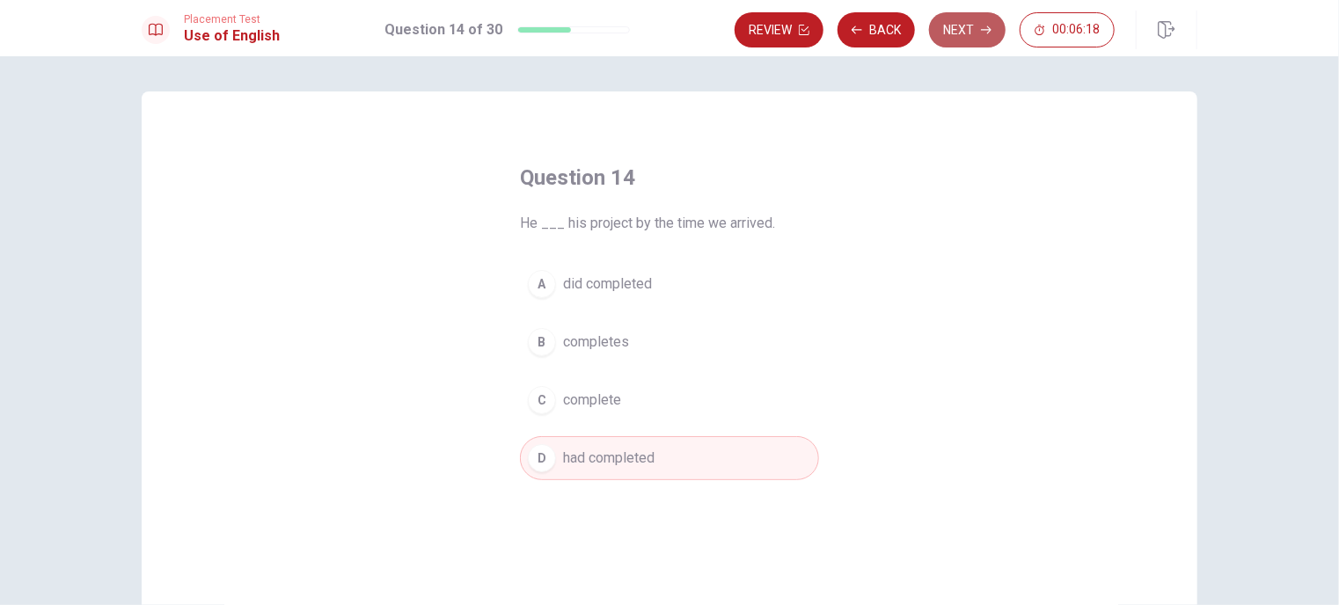
click at [970, 27] on button "Next" at bounding box center [967, 29] width 77 height 35
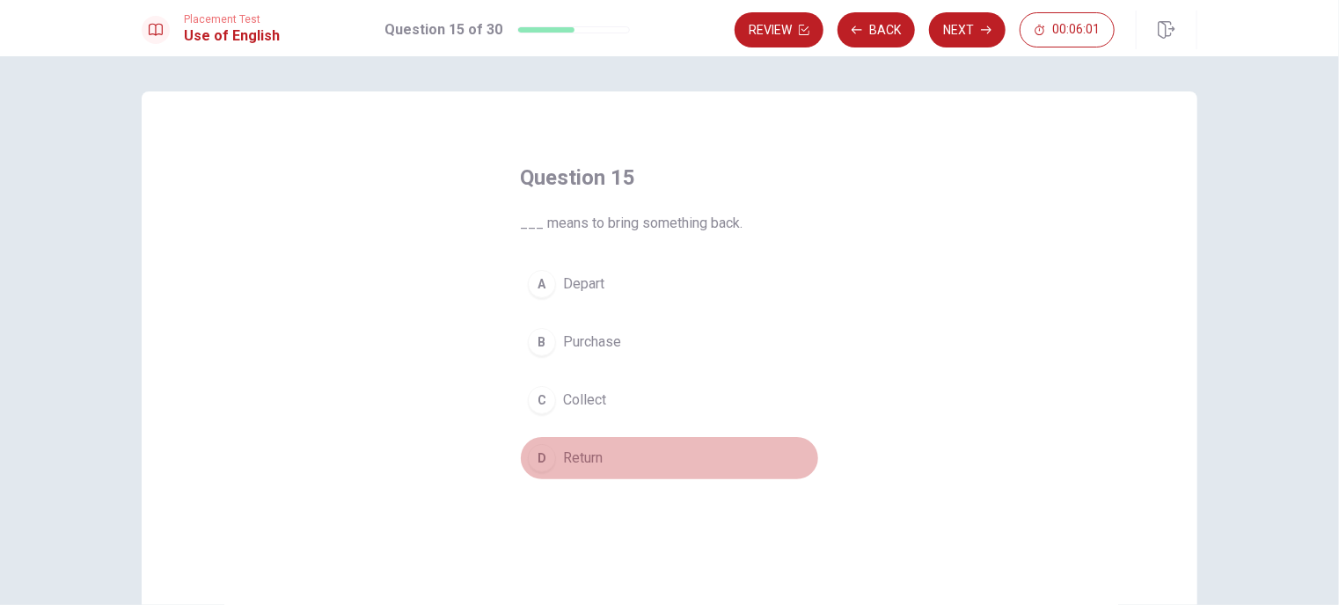
click at [549, 456] on div "D" at bounding box center [542, 458] width 28 height 28
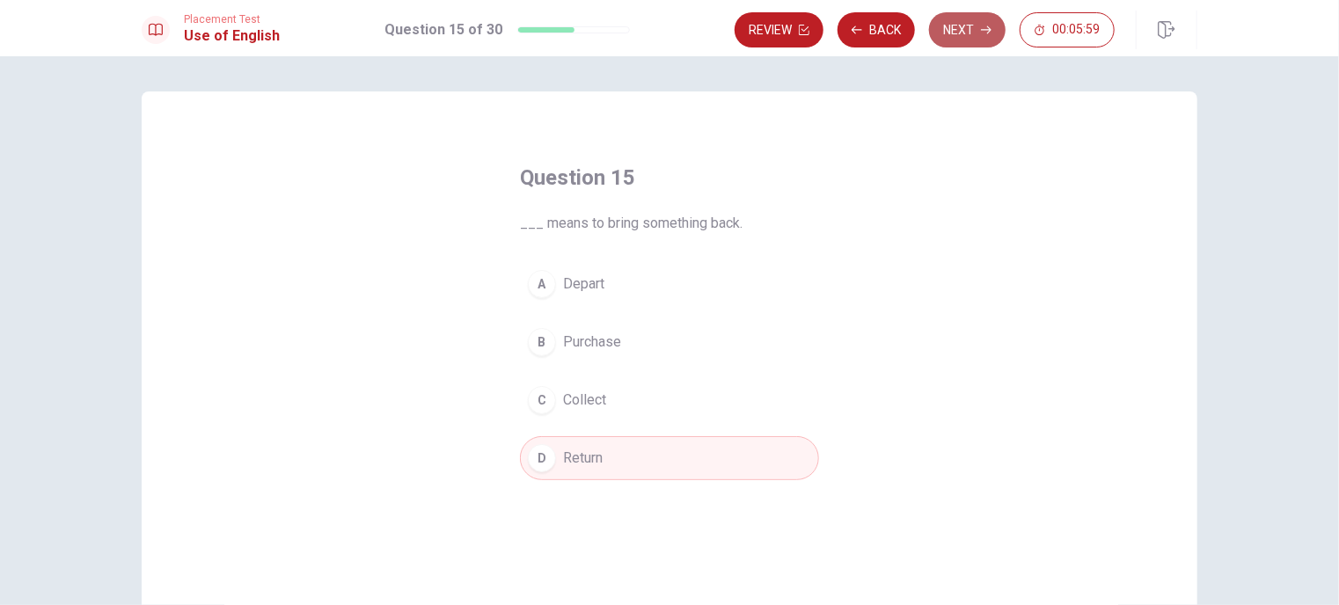
click at [964, 31] on button "Next" at bounding box center [967, 29] width 77 height 35
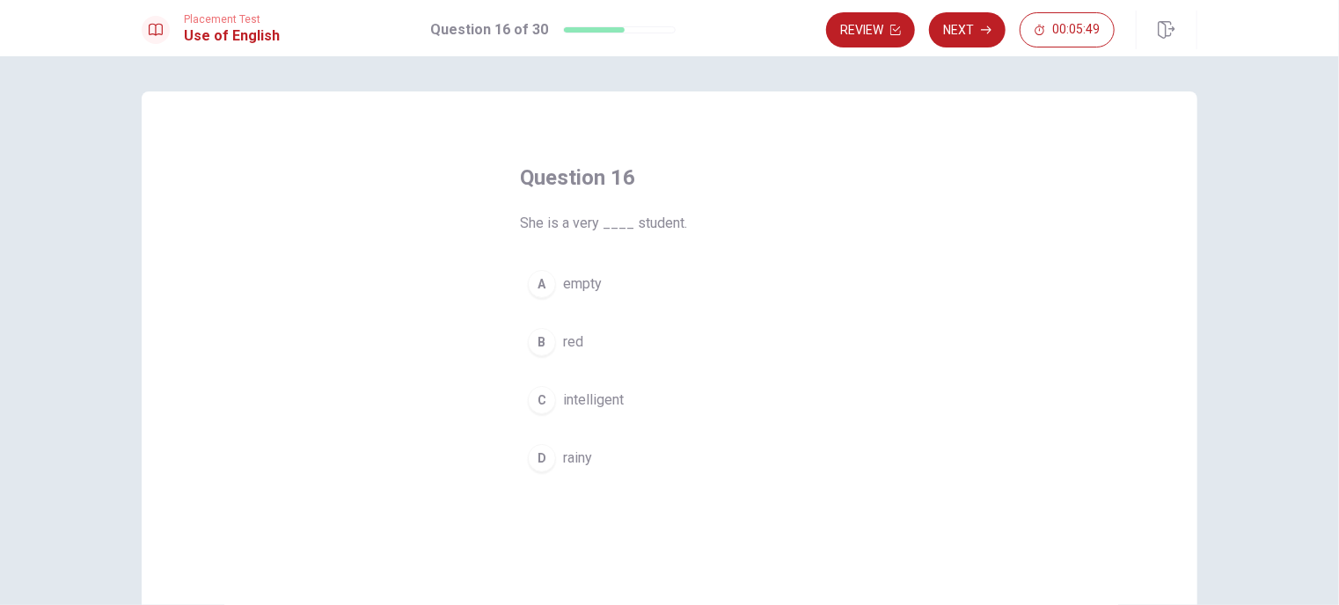
click at [538, 290] on div "A" at bounding box center [542, 284] width 28 height 28
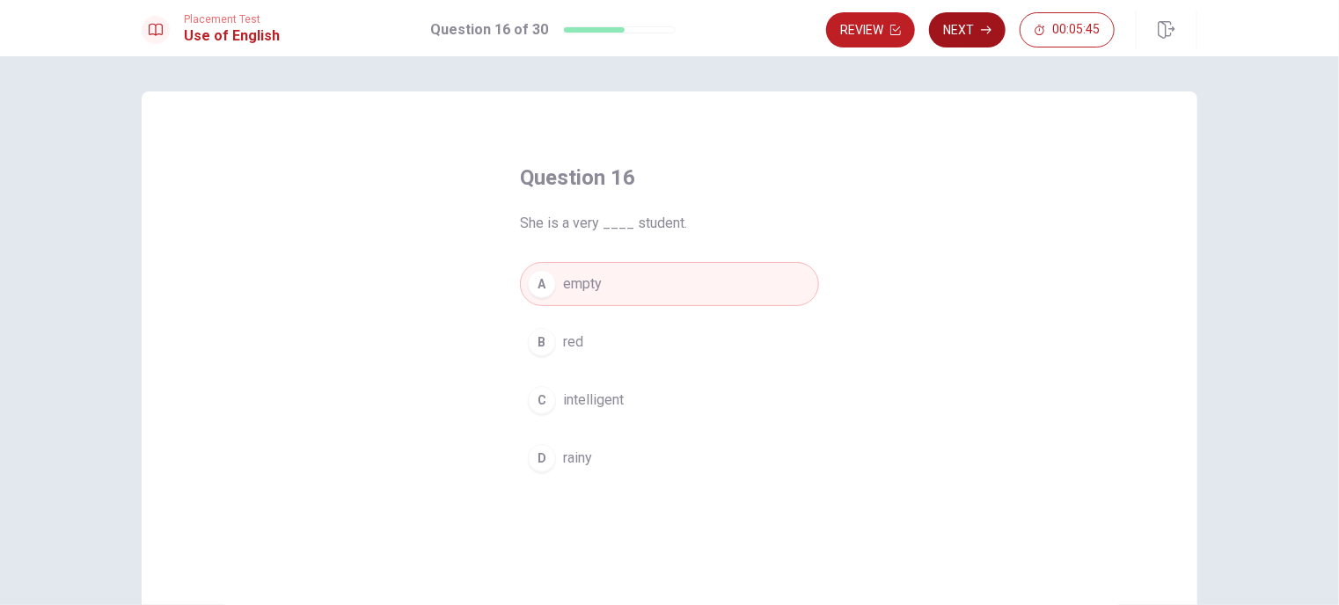
click at [960, 42] on button "Next" at bounding box center [967, 29] width 77 height 35
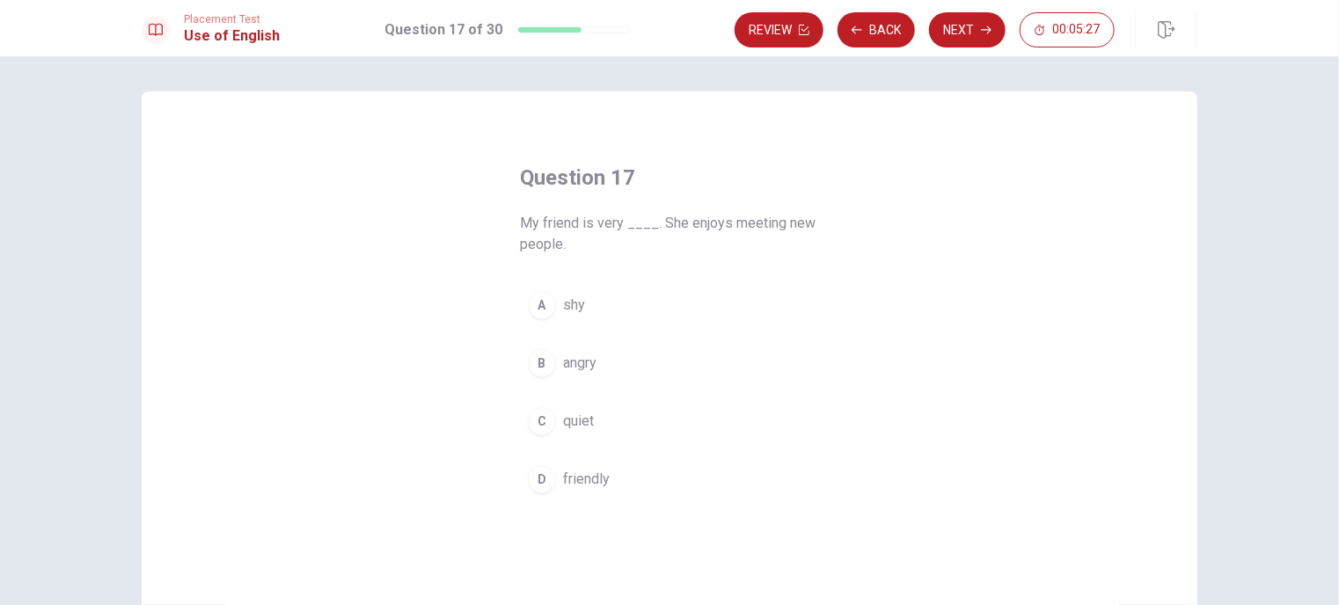
click at [545, 485] on div "D" at bounding box center [542, 479] width 28 height 28
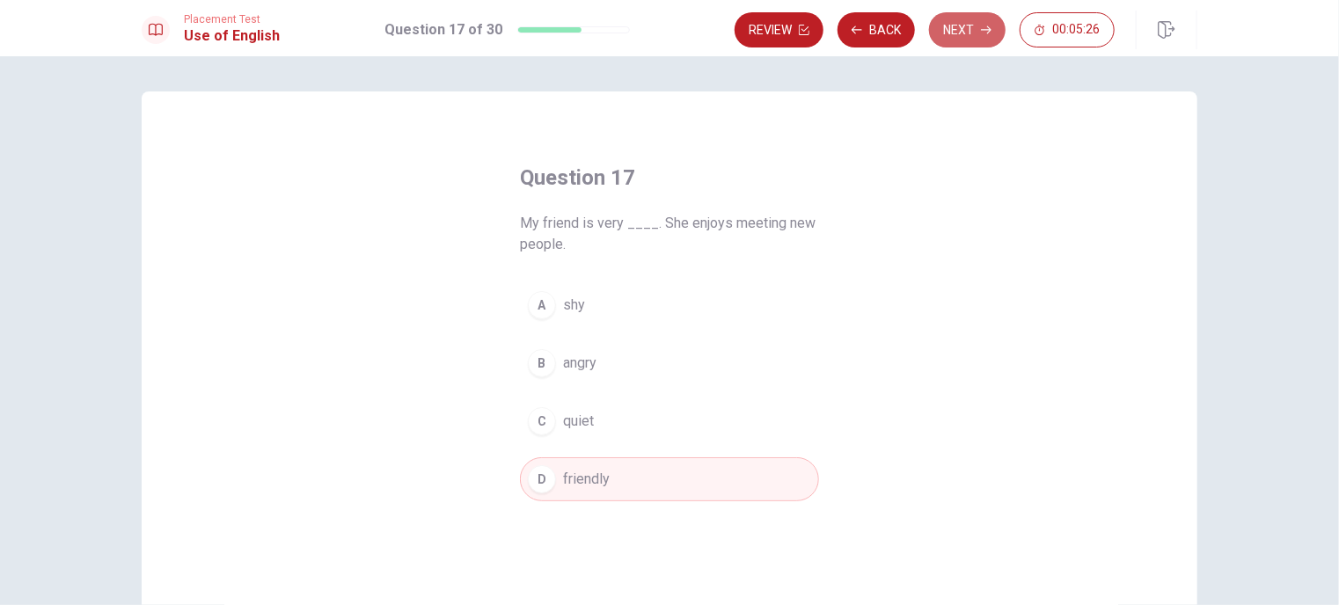
click at [970, 33] on button "Next" at bounding box center [967, 29] width 77 height 35
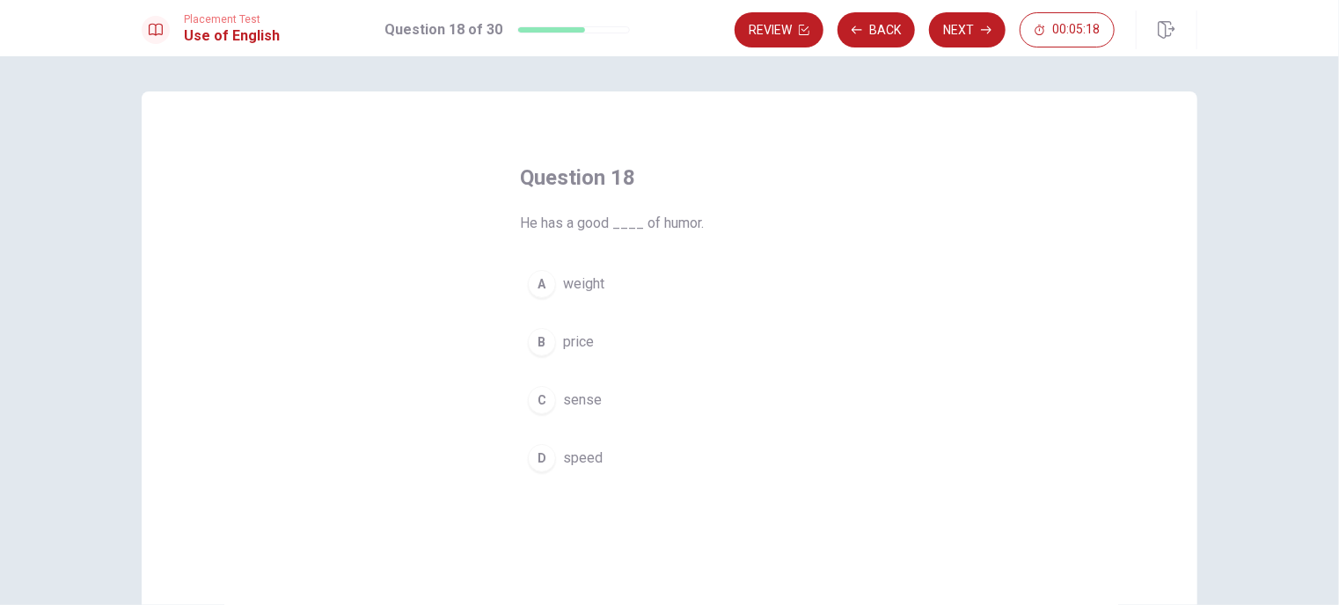
click at [545, 407] on div "C" at bounding box center [542, 400] width 28 height 28
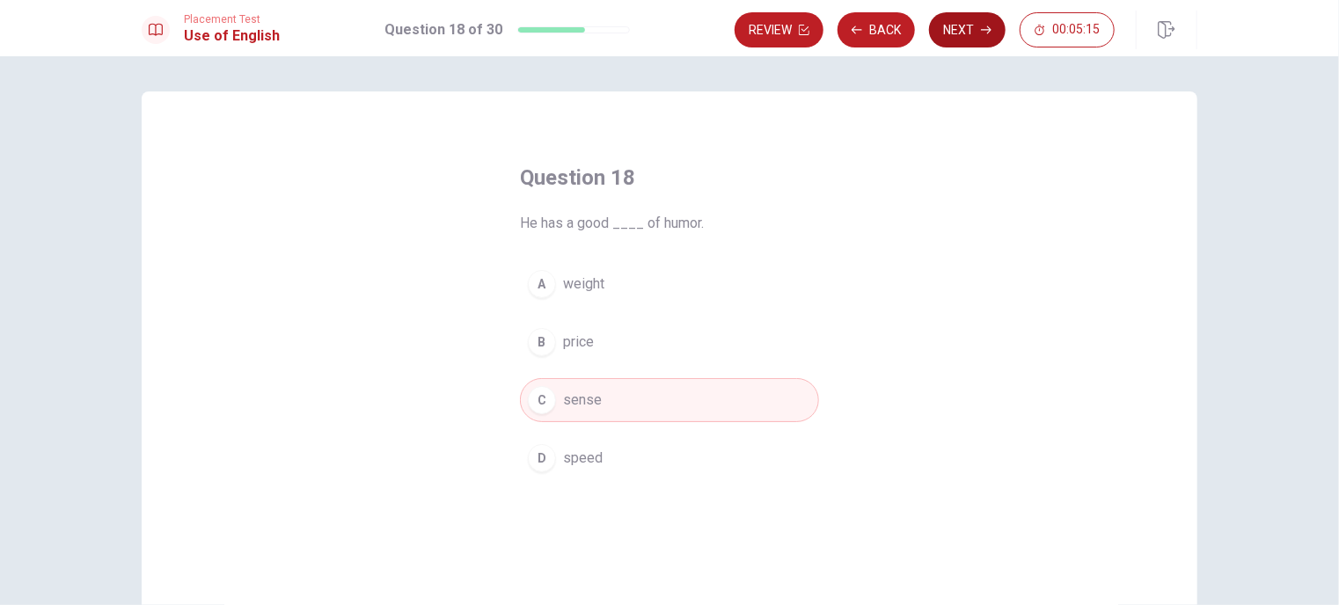
click at [950, 32] on button "Next" at bounding box center [967, 29] width 77 height 35
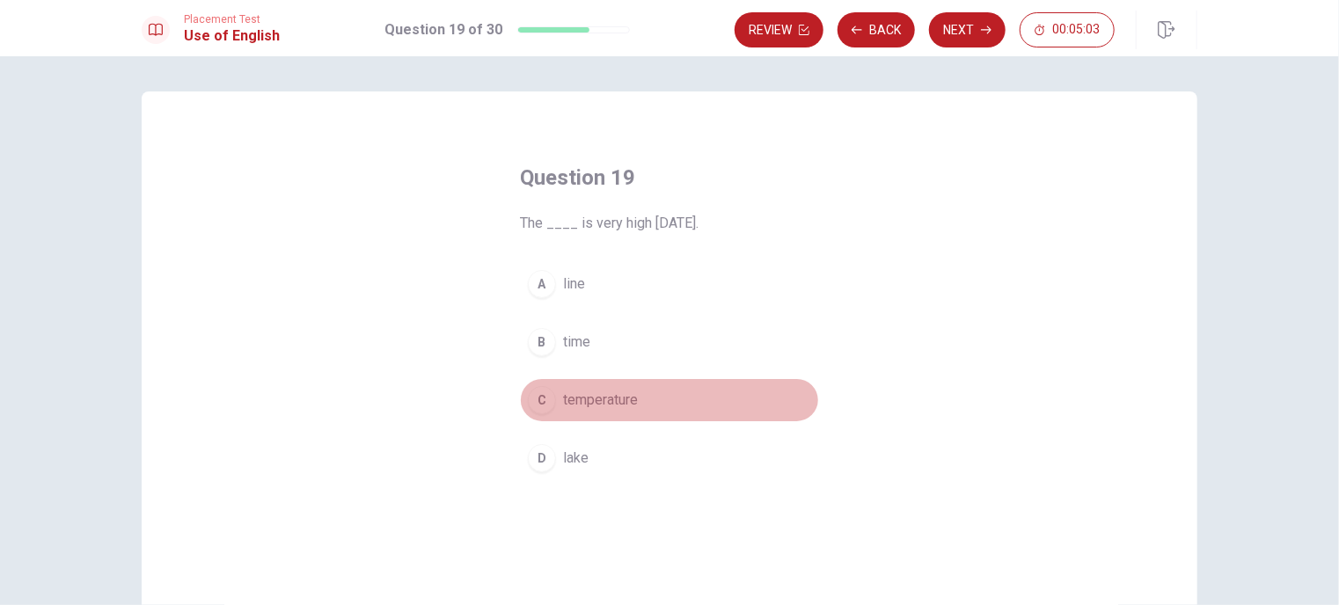
click at [543, 405] on div "C" at bounding box center [542, 400] width 28 height 28
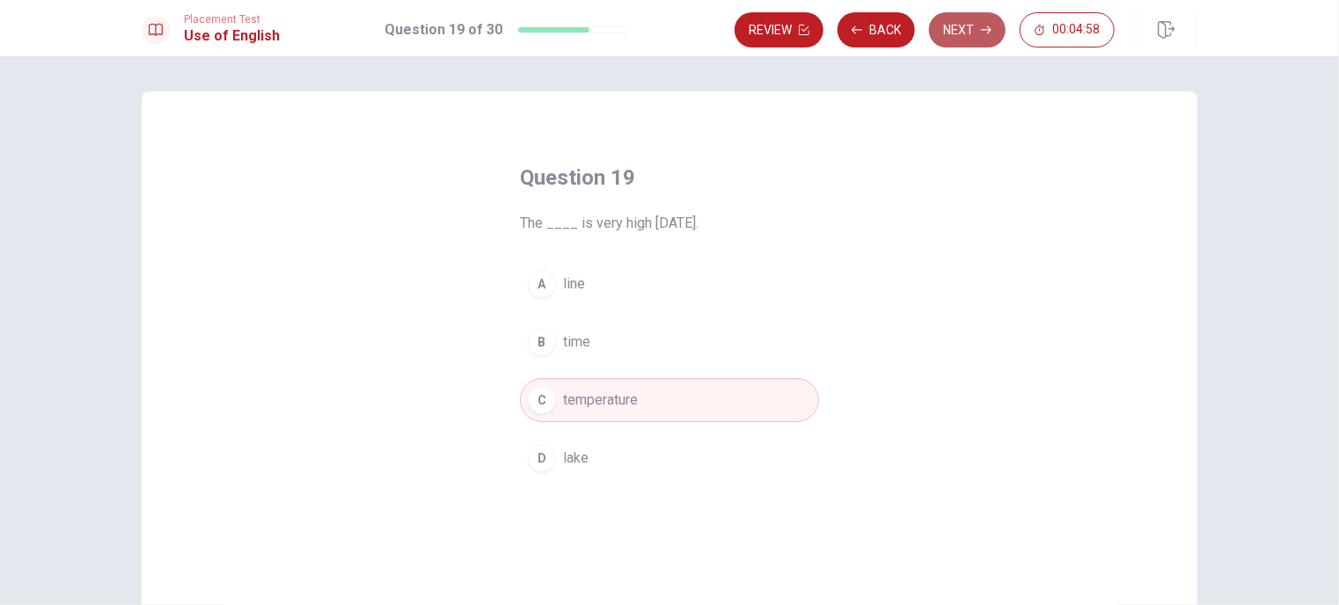
click at [952, 41] on button "Next" at bounding box center [967, 29] width 77 height 35
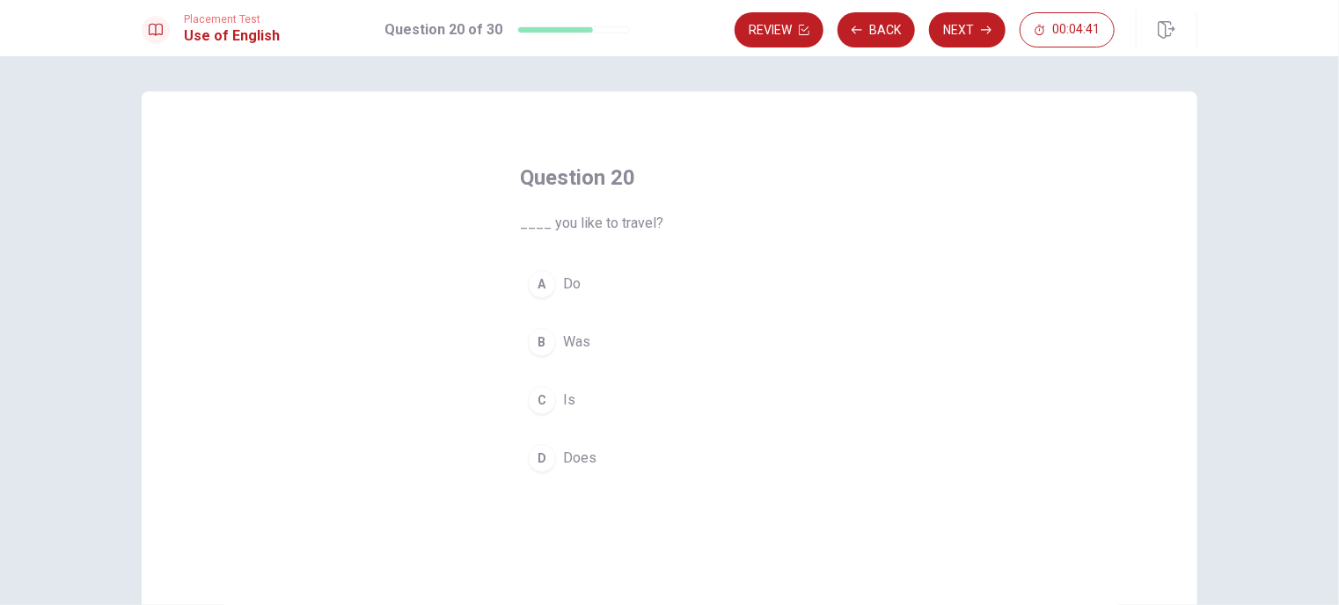
click at [536, 284] on div "A" at bounding box center [542, 284] width 28 height 28
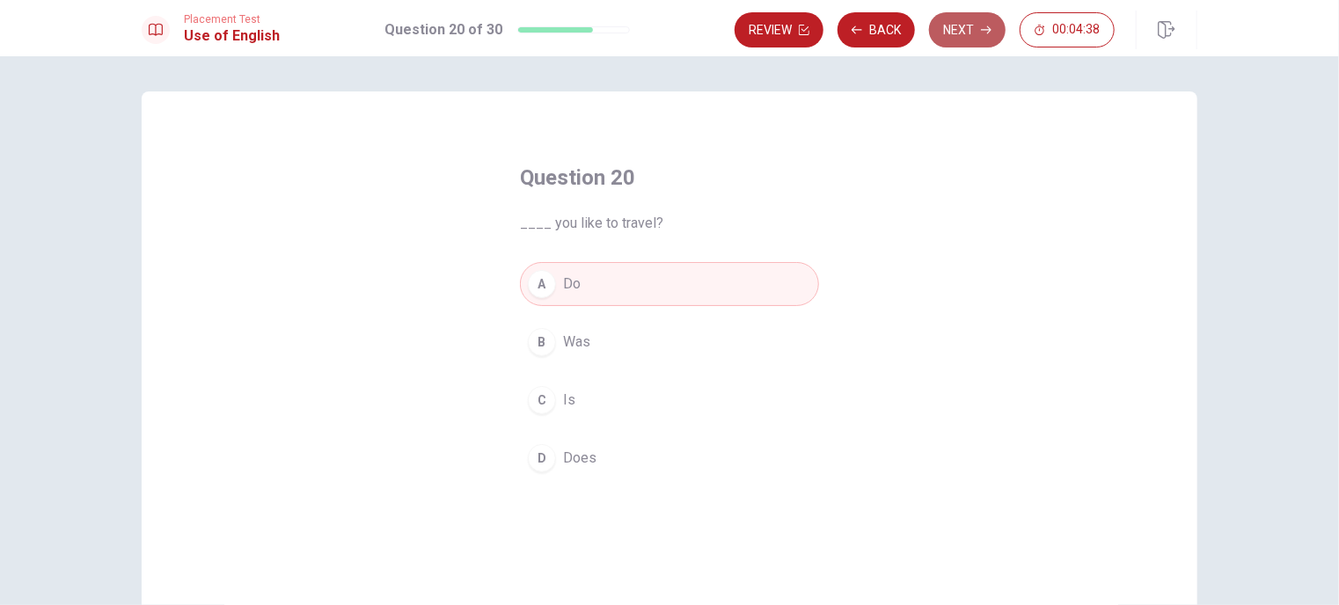
click at [964, 24] on button "Next" at bounding box center [967, 29] width 77 height 35
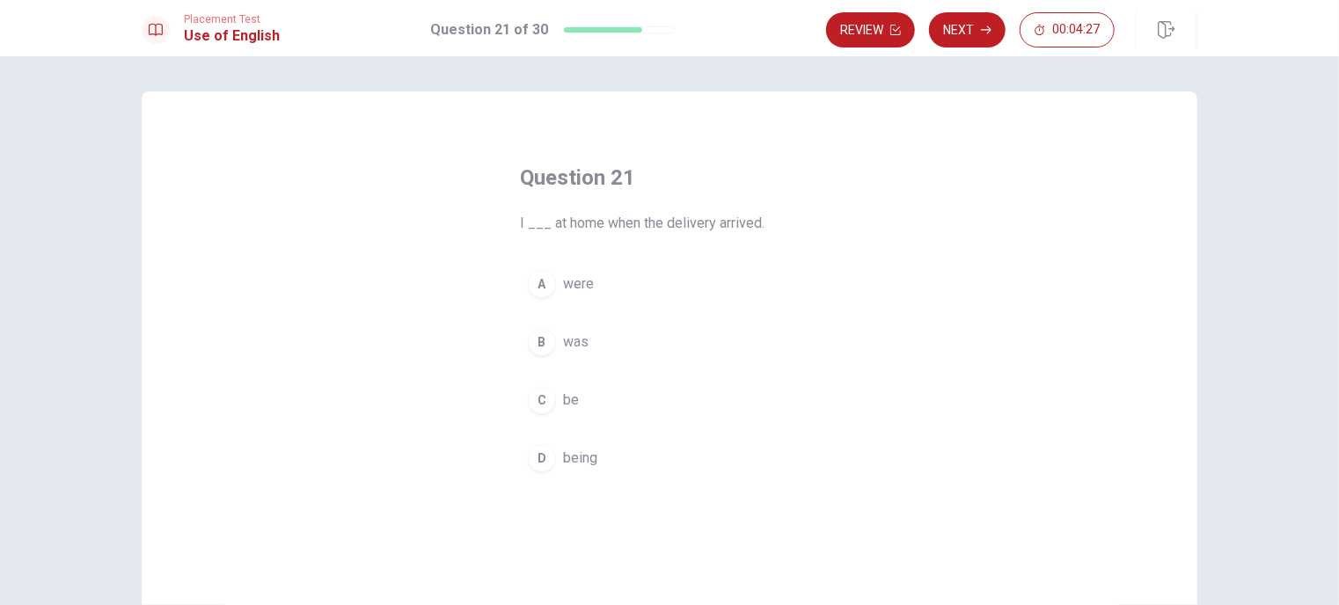
click at [543, 345] on div "B" at bounding box center [542, 342] width 28 height 28
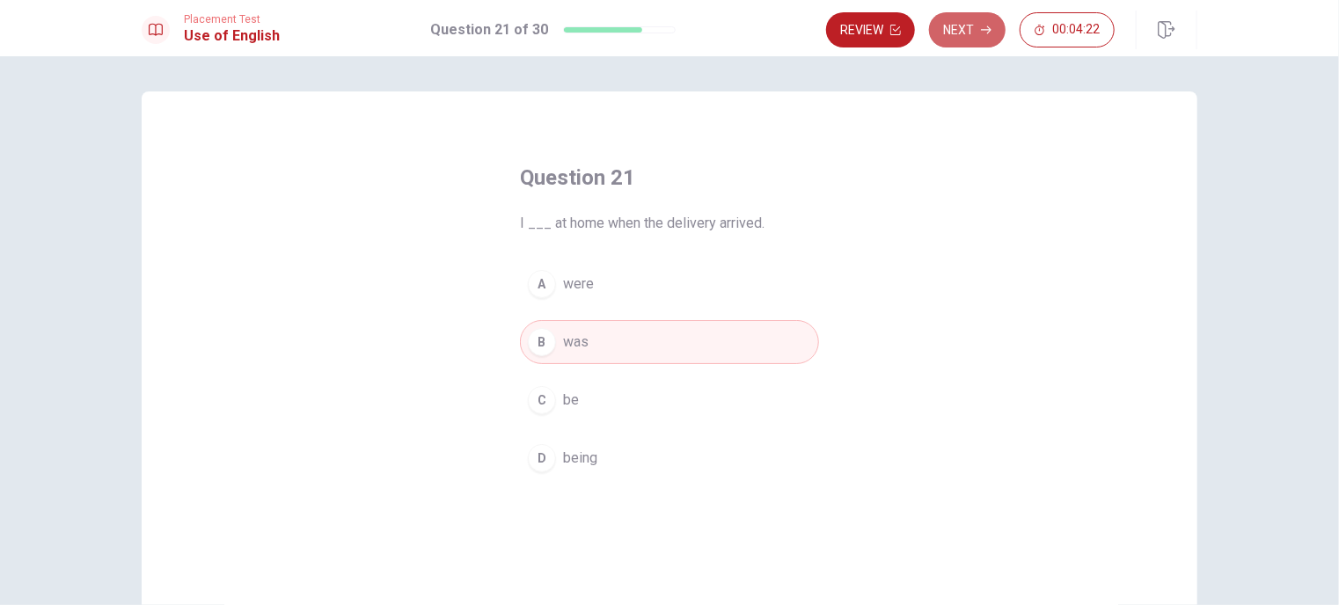
click at [974, 20] on button "Next" at bounding box center [967, 29] width 77 height 35
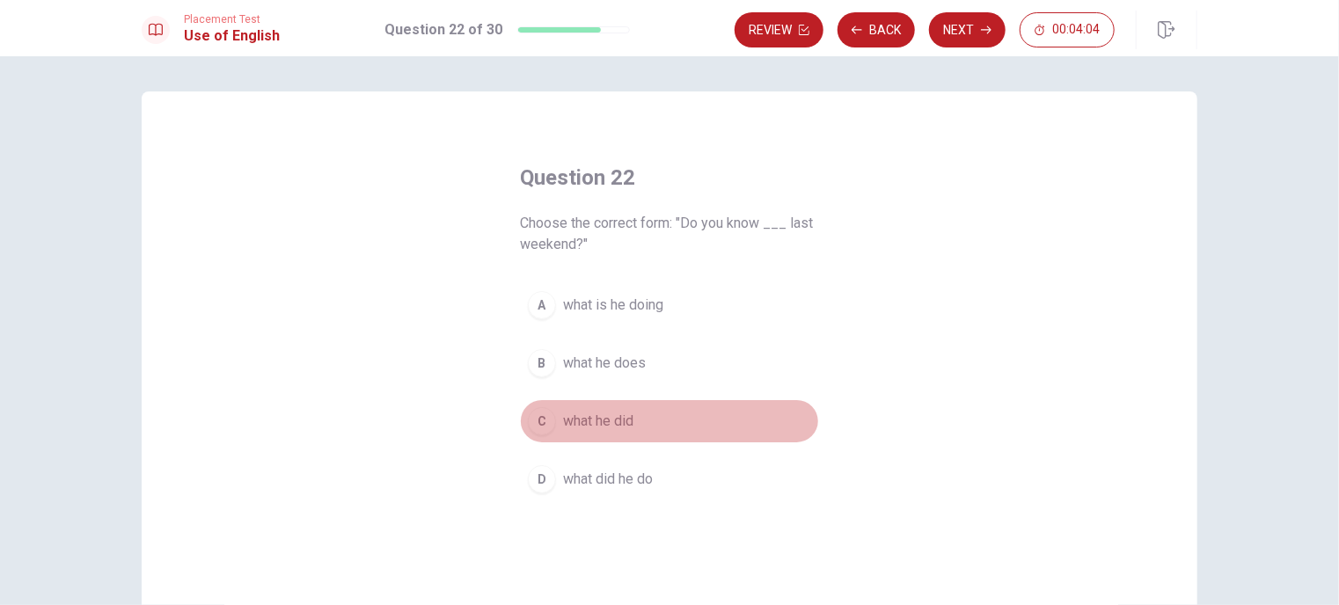
click at [587, 419] on span "what he did" at bounding box center [598, 421] width 70 height 21
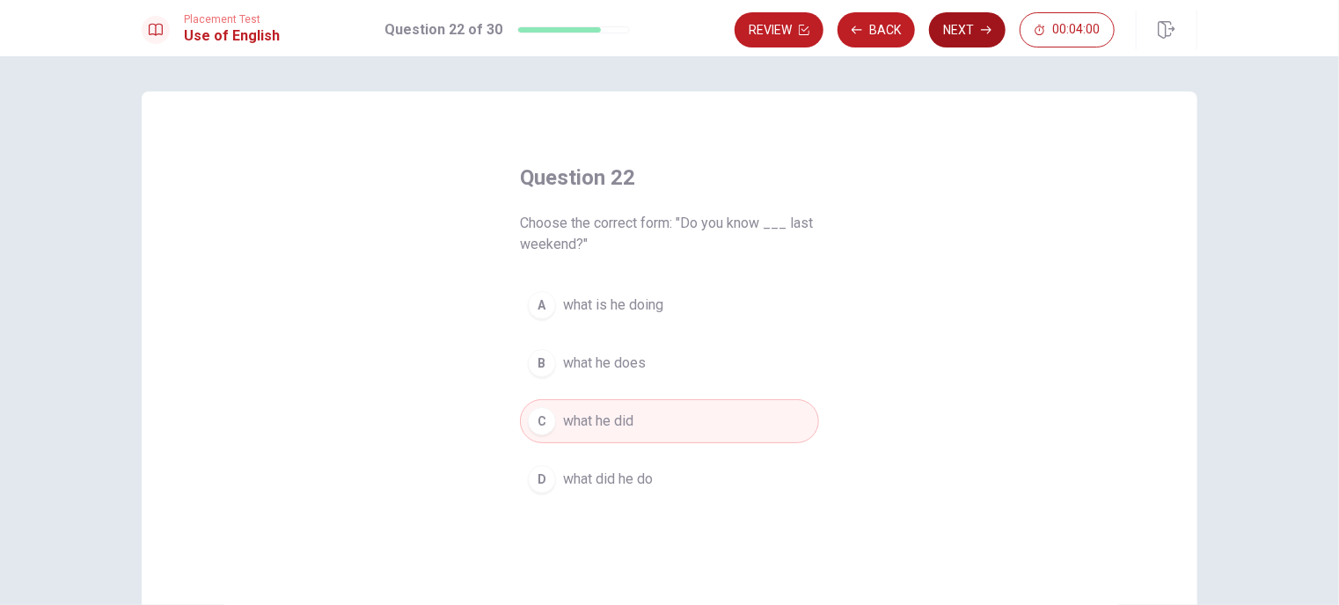
click at [978, 27] on button "Next" at bounding box center [967, 29] width 77 height 35
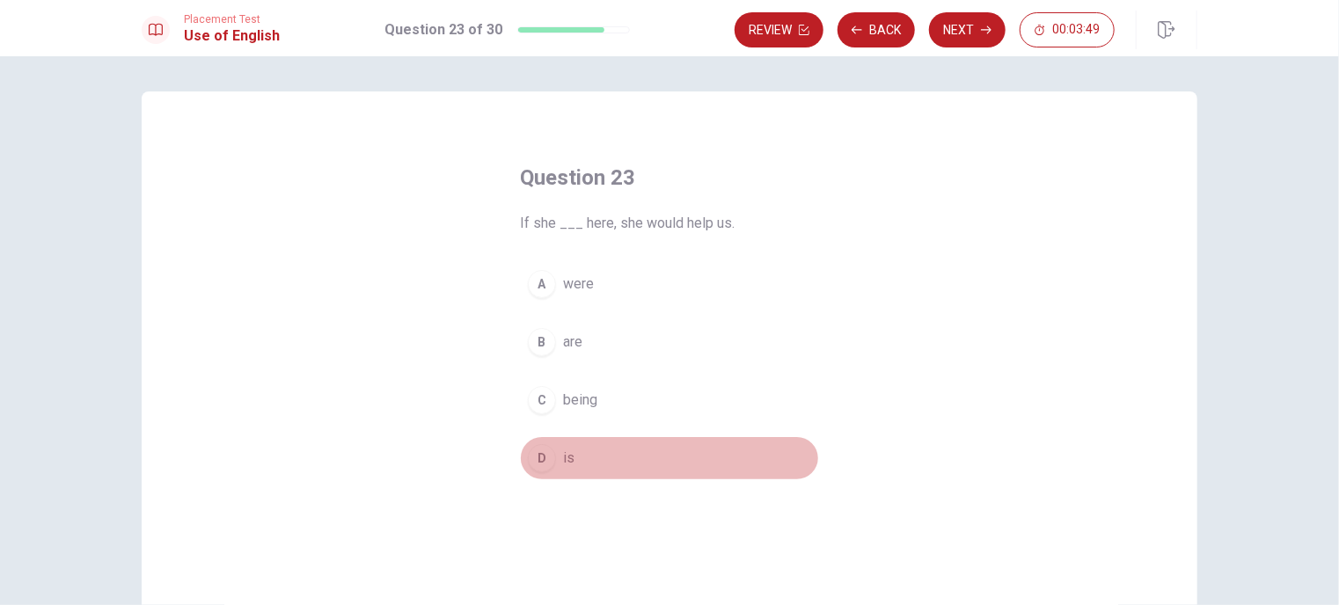
click at [550, 458] on div "D" at bounding box center [542, 458] width 28 height 28
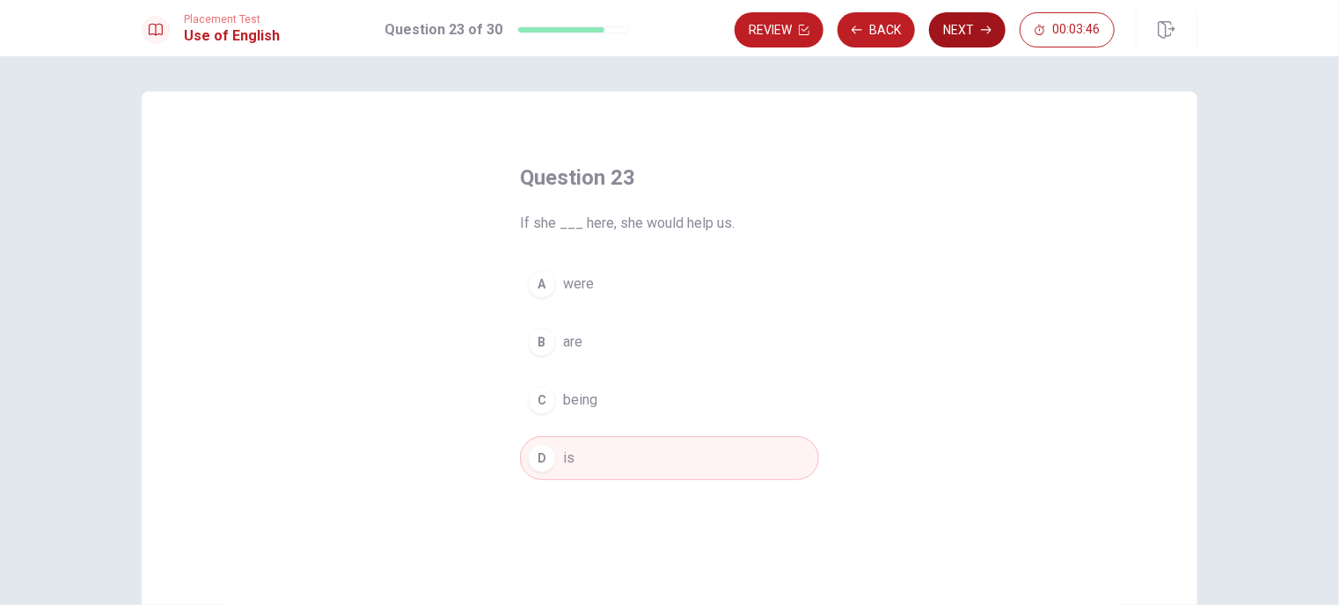
click at [964, 38] on button "Next" at bounding box center [967, 29] width 77 height 35
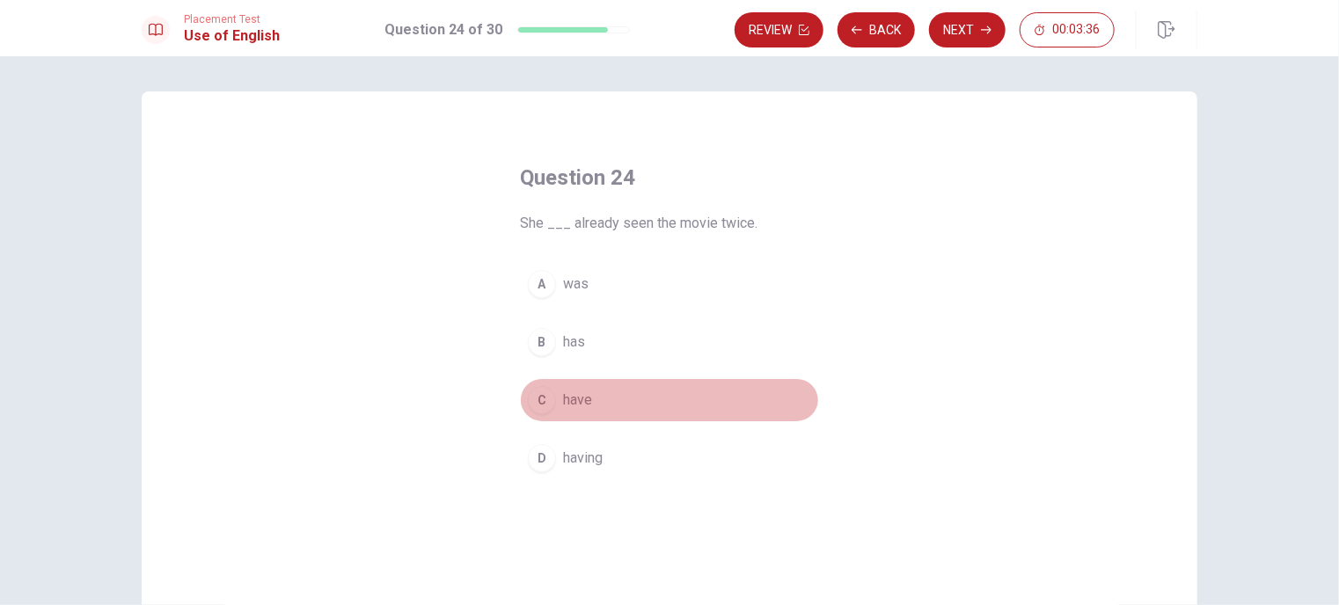
click at [538, 410] on div "C" at bounding box center [542, 400] width 28 height 28
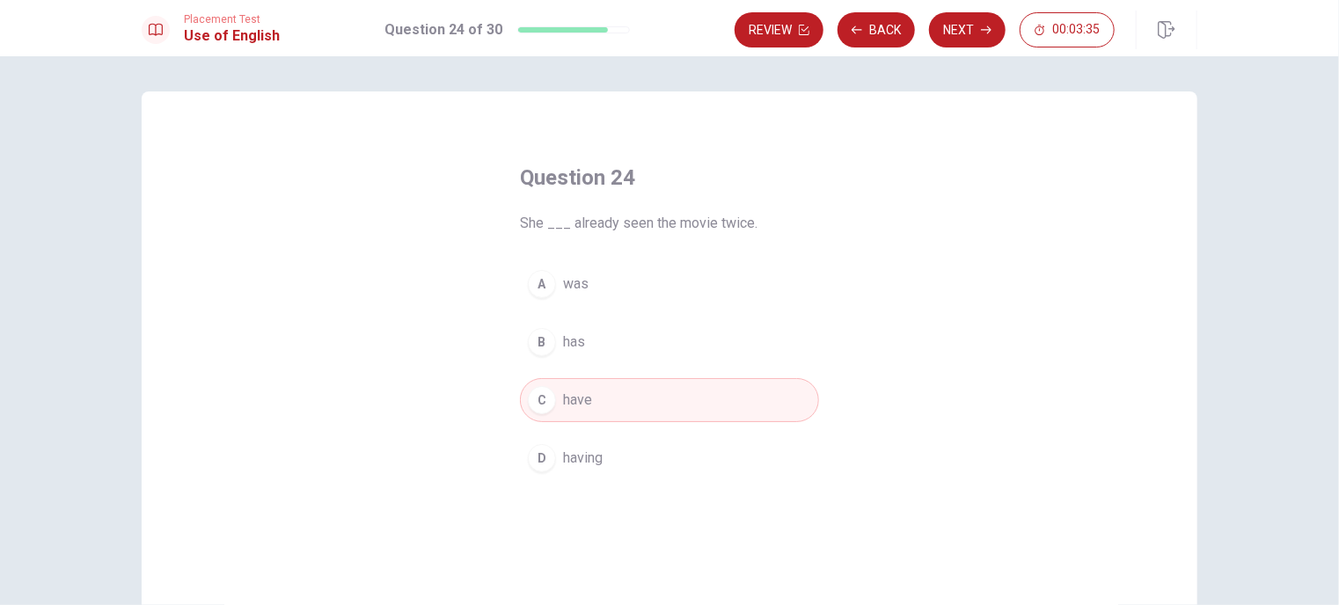
click at [543, 339] on div "B" at bounding box center [542, 342] width 28 height 28
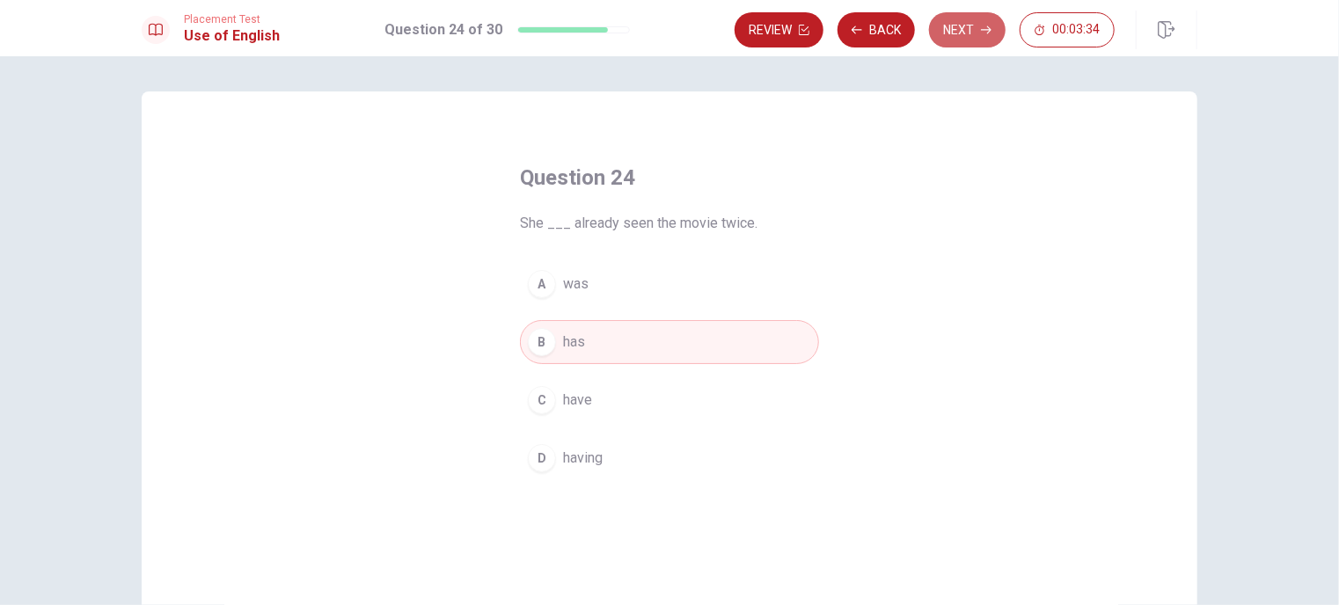
click at [970, 24] on button "Next" at bounding box center [967, 29] width 77 height 35
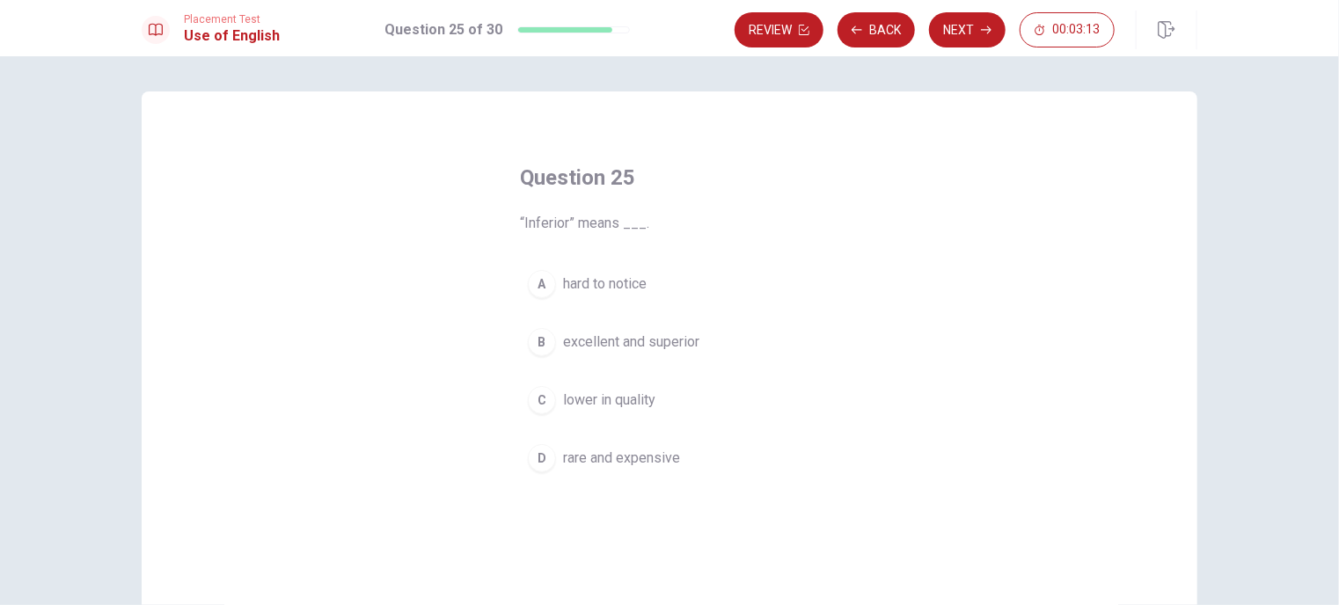
click at [592, 404] on span "lower in quality" at bounding box center [609, 400] width 92 height 21
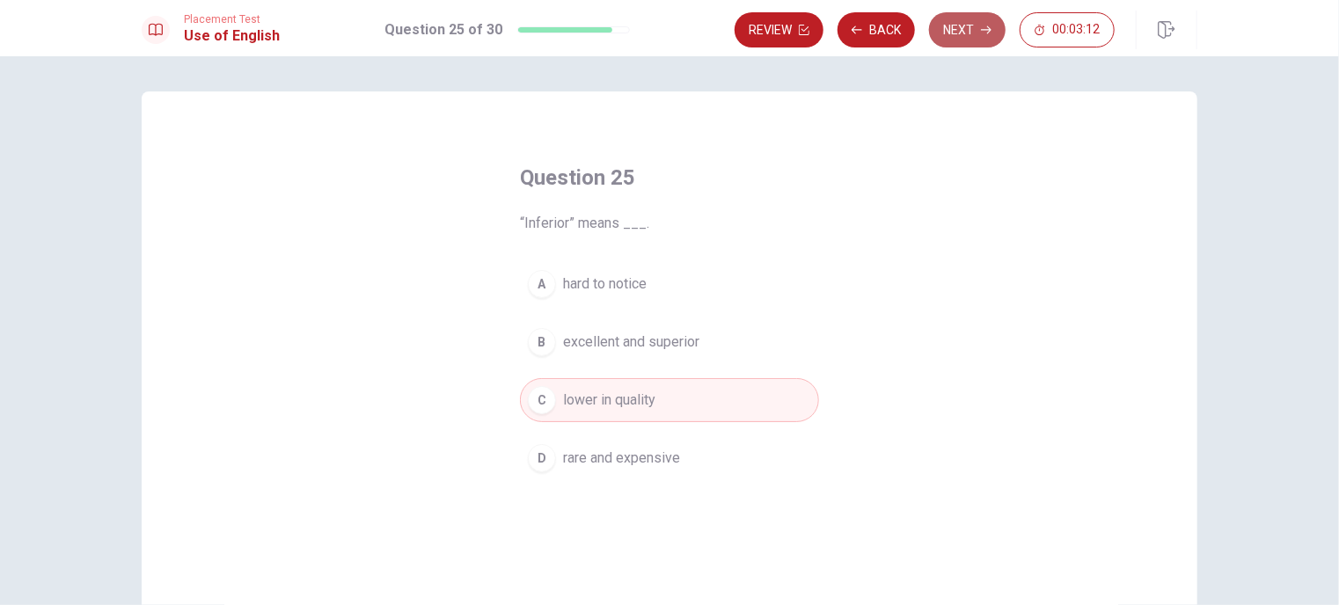
click at [960, 24] on button "Next" at bounding box center [967, 29] width 77 height 35
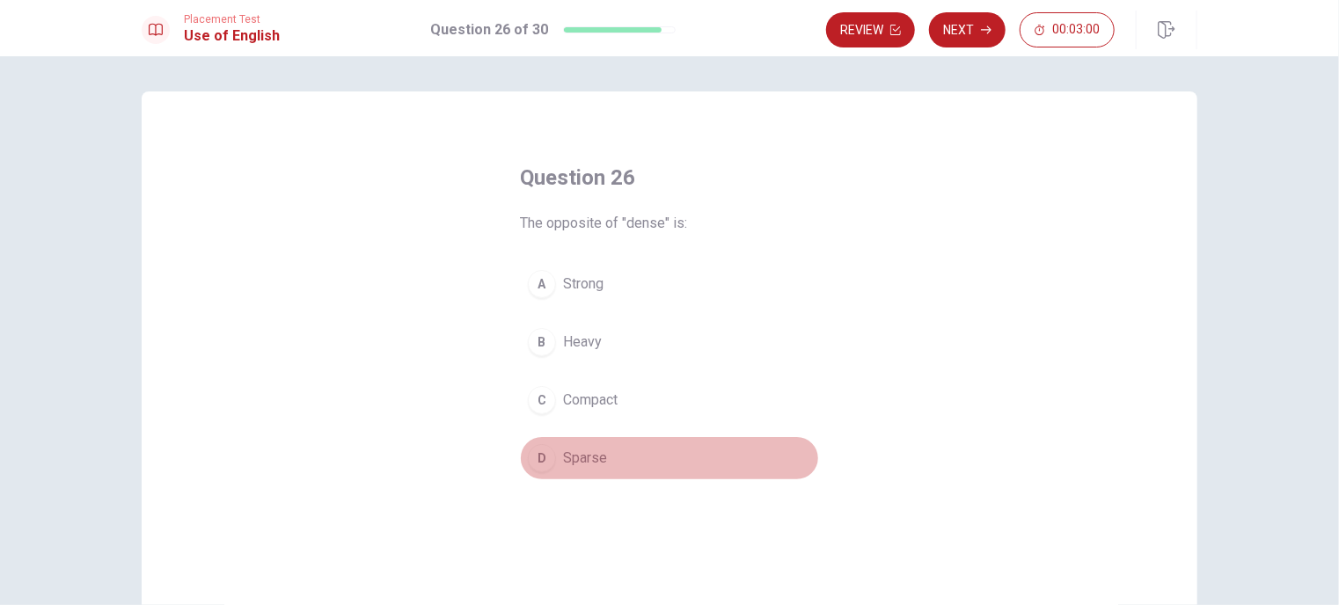
click at [539, 462] on div "D" at bounding box center [542, 458] width 28 height 28
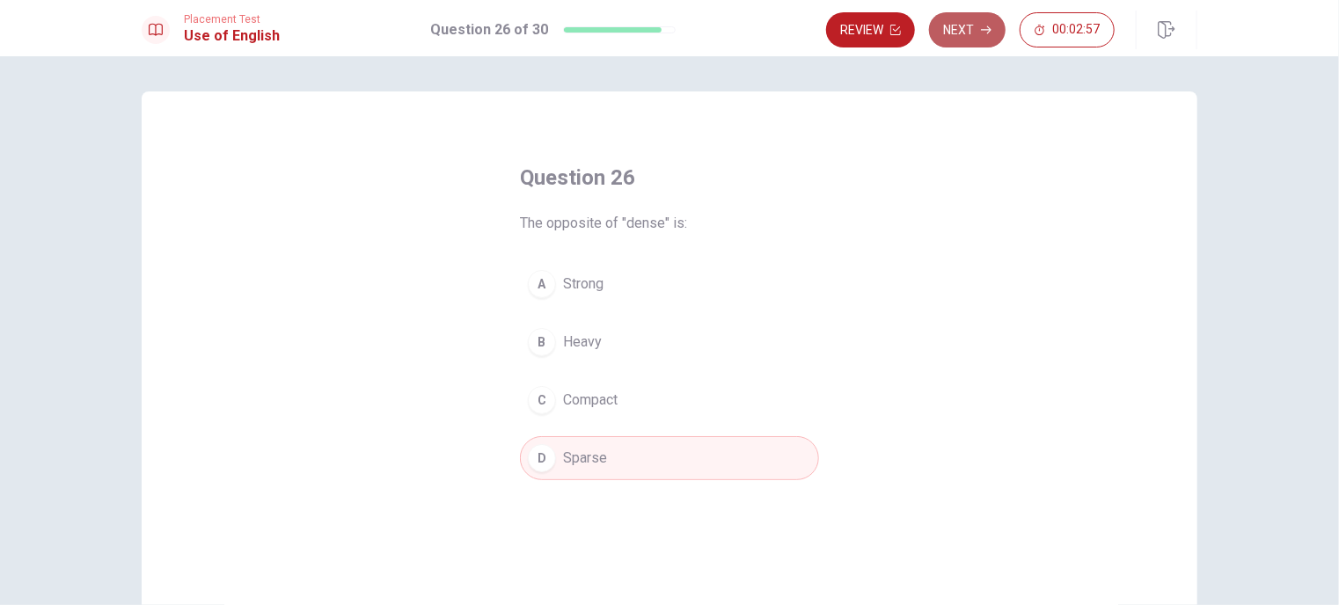
click at [963, 27] on button "Next" at bounding box center [967, 29] width 77 height 35
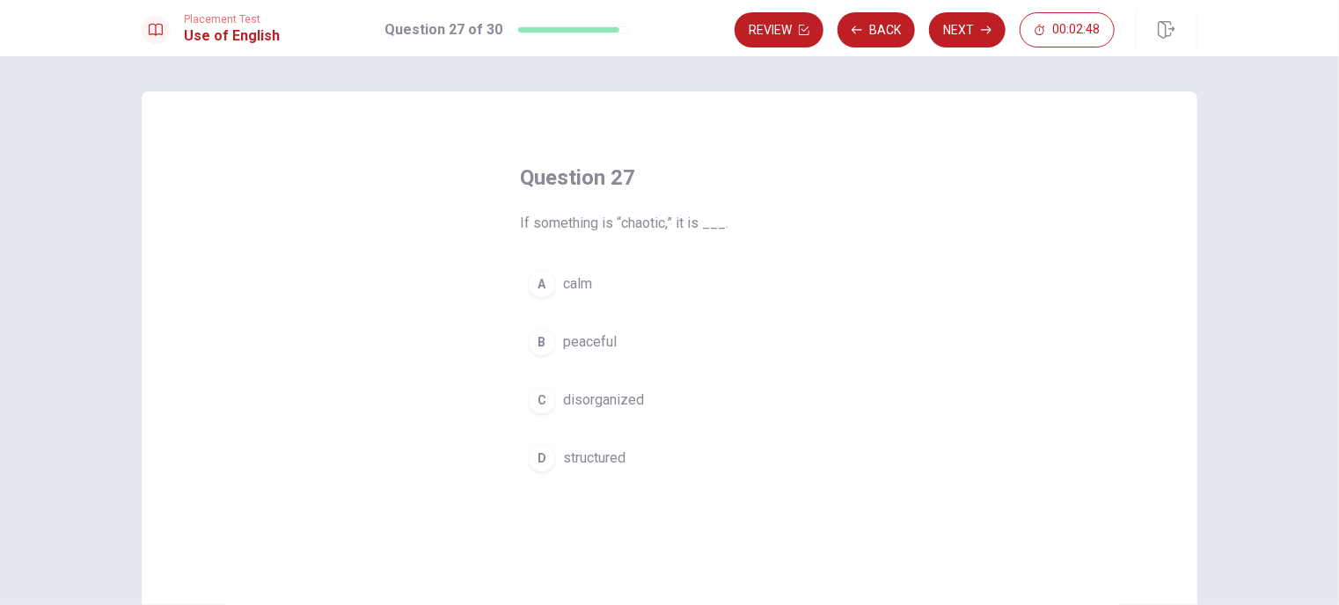
click at [598, 400] on span "disorganized" at bounding box center [603, 400] width 81 height 21
click at [957, 23] on button "Next" at bounding box center [967, 29] width 77 height 35
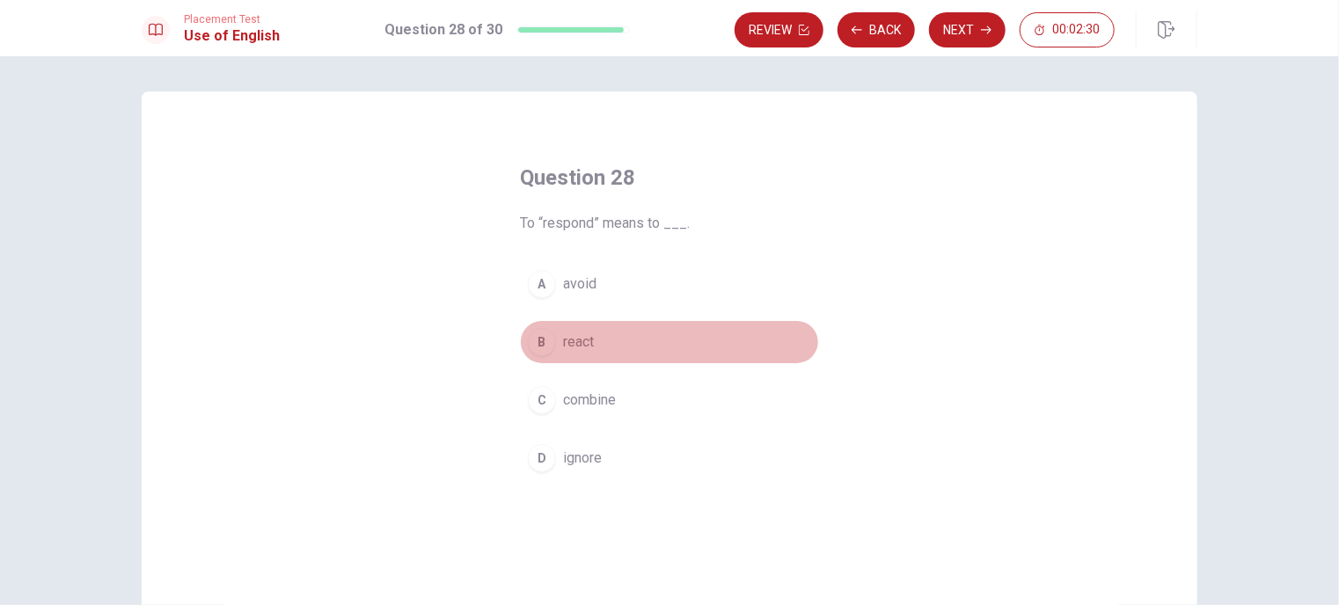
click at [580, 337] on span "react" at bounding box center [578, 342] width 31 height 21
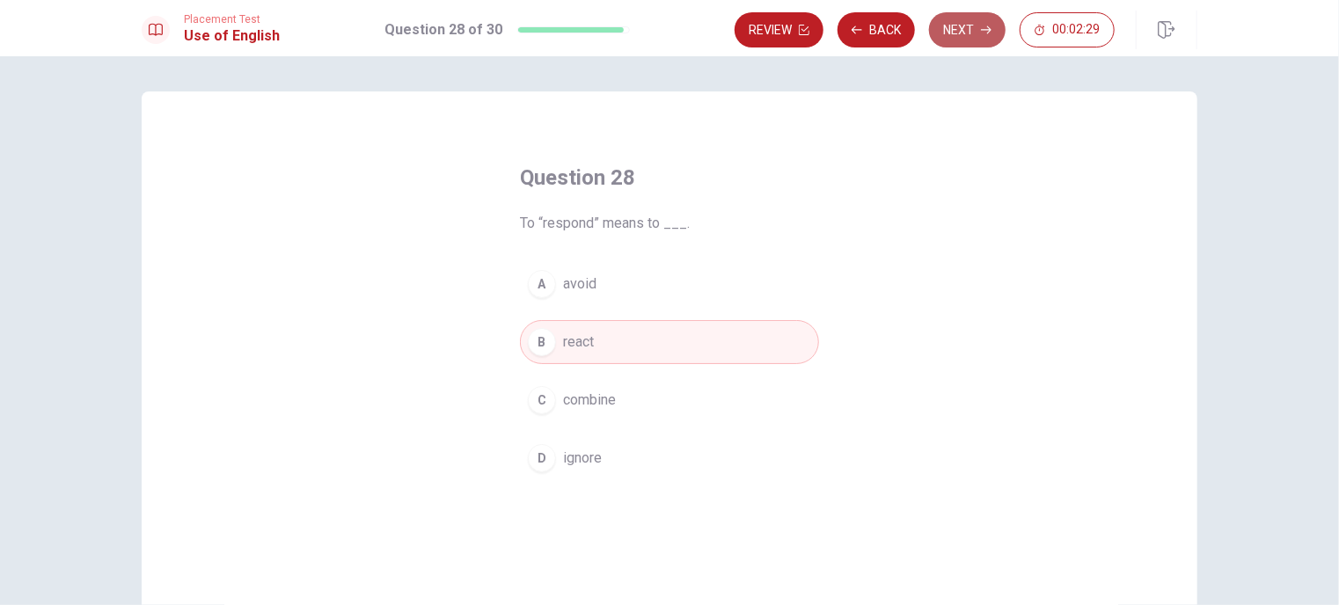
click at [950, 24] on button "Next" at bounding box center [967, 29] width 77 height 35
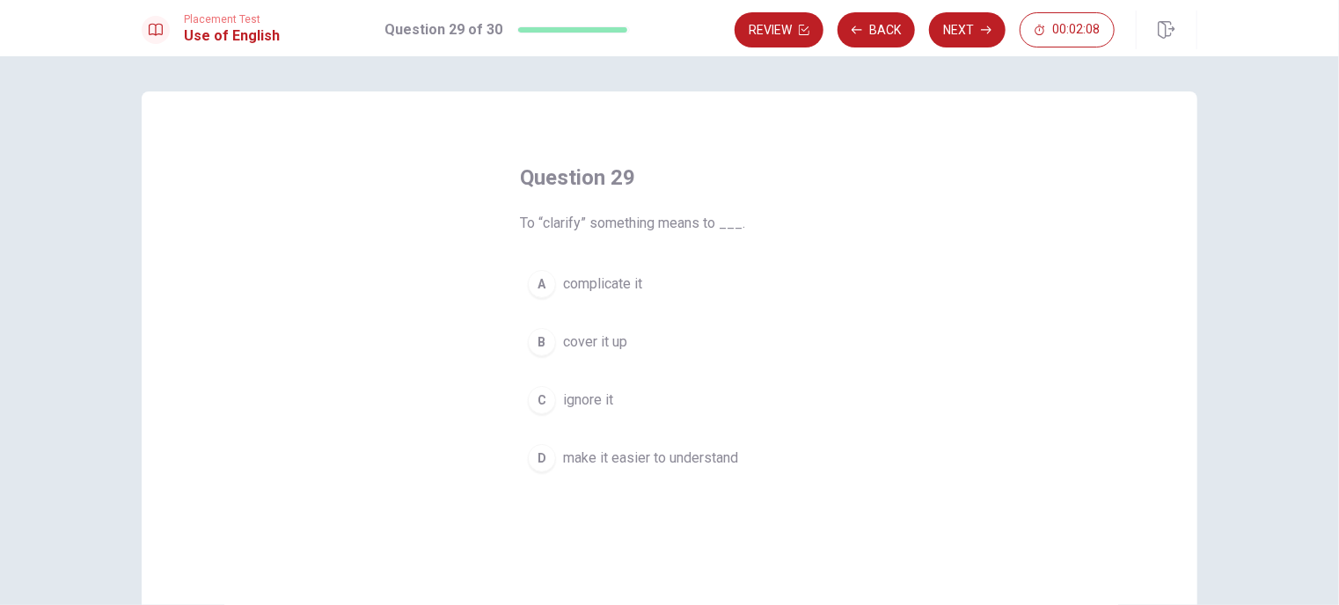
click at [612, 455] on span "make it easier to understand" at bounding box center [650, 458] width 175 height 21
click at [952, 32] on button "Next" at bounding box center [967, 29] width 77 height 35
click at [543, 290] on div "A" at bounding box center [542, 284] width 28 height 28
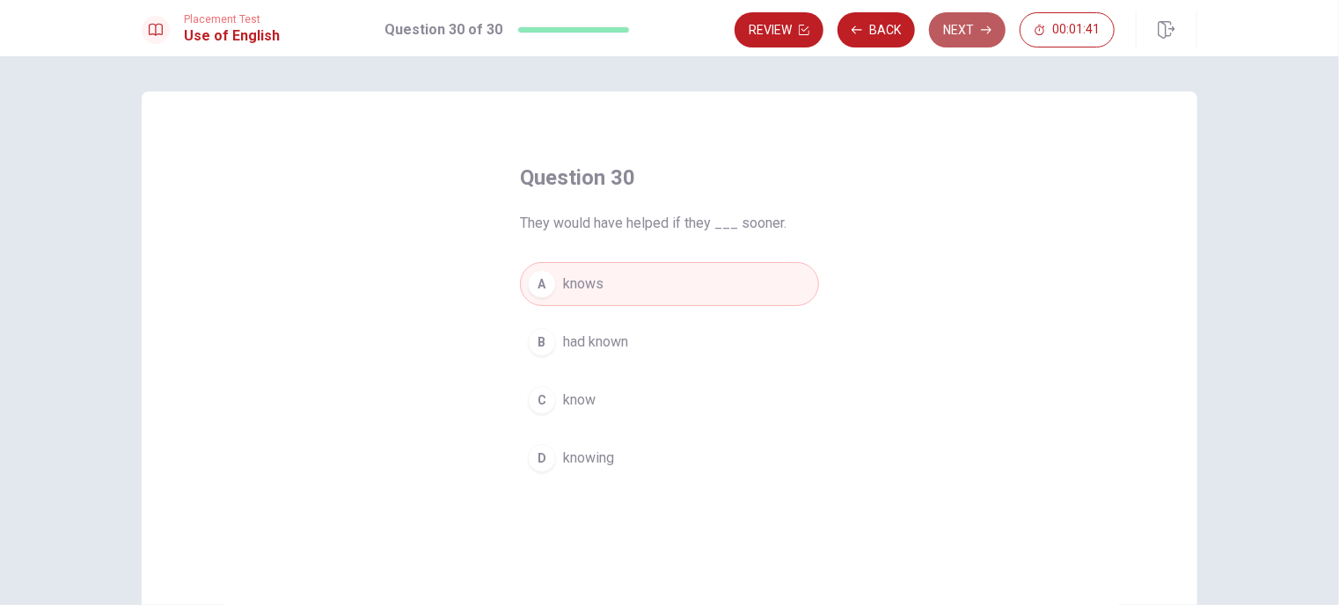
click at [974, 23] on button "Next" at bounding box center [967, 29] width 77 height 35
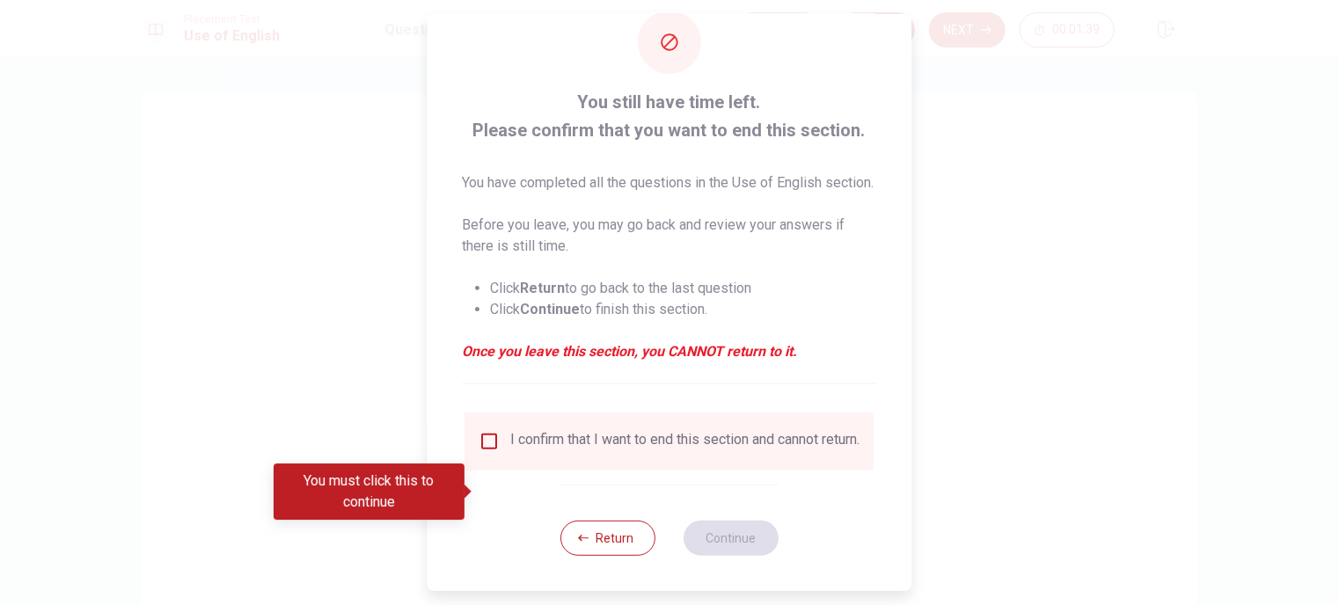
scroll to position [72, 0]
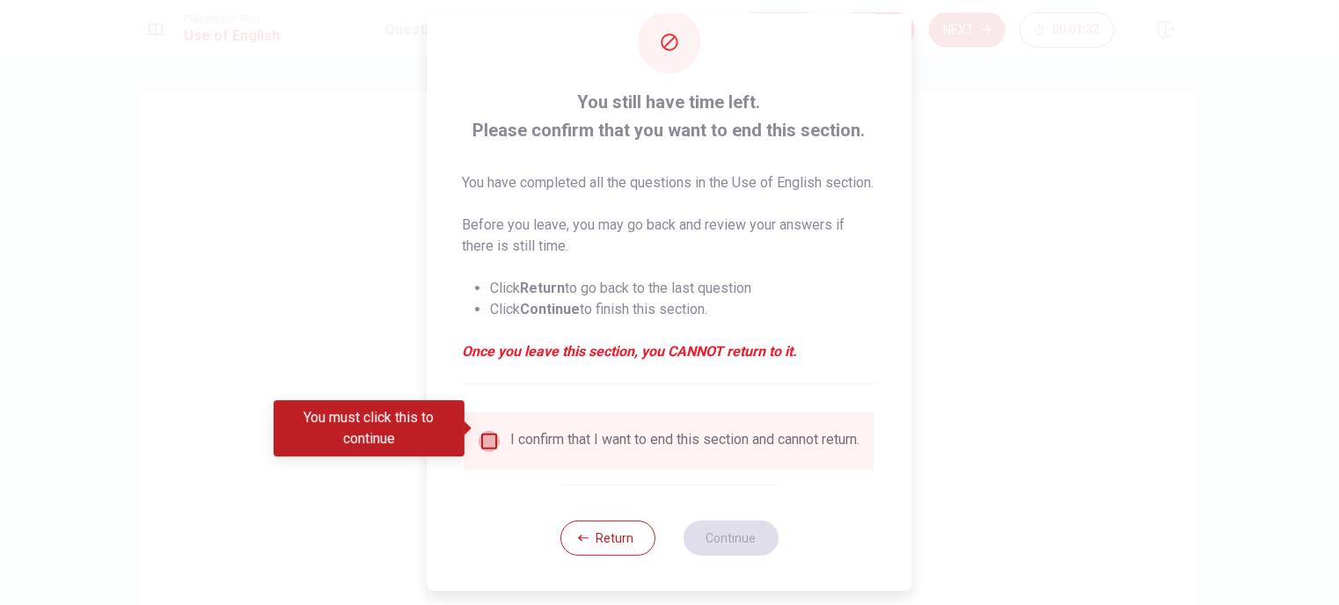
click at [492, 431] on input "You must click this to continue" at bounding box center [489, 441] width 21 height 21
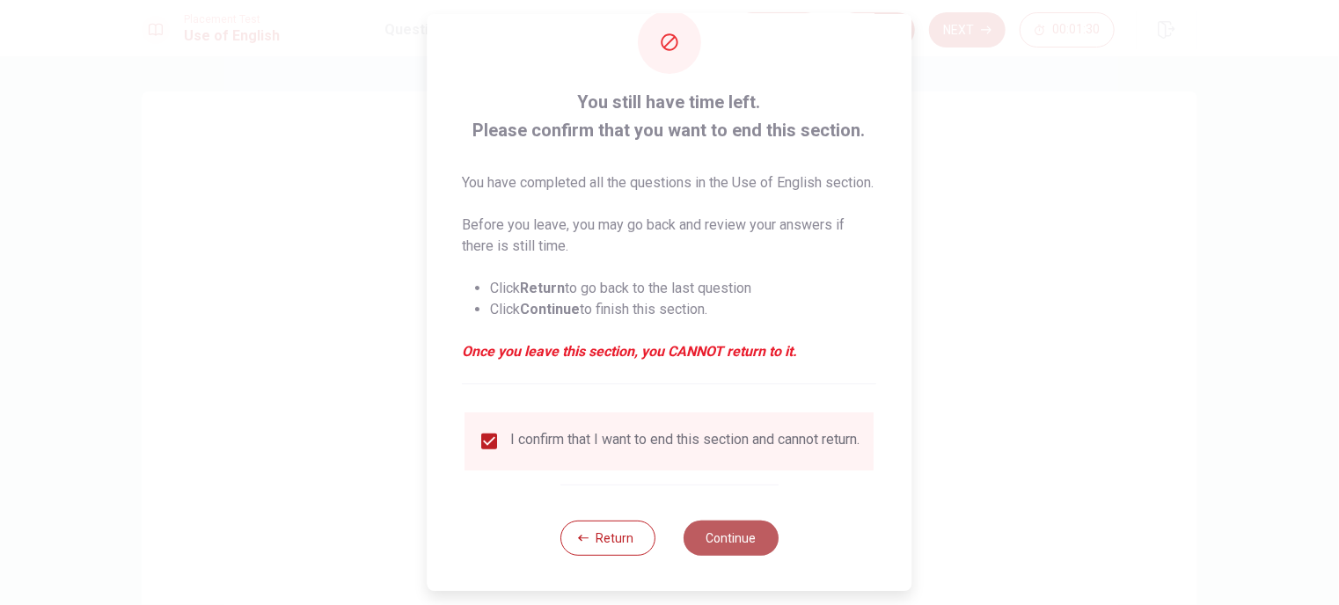
click at [733, 536] on button "Continue" at bounding box center [730, 538] width 95 height 35
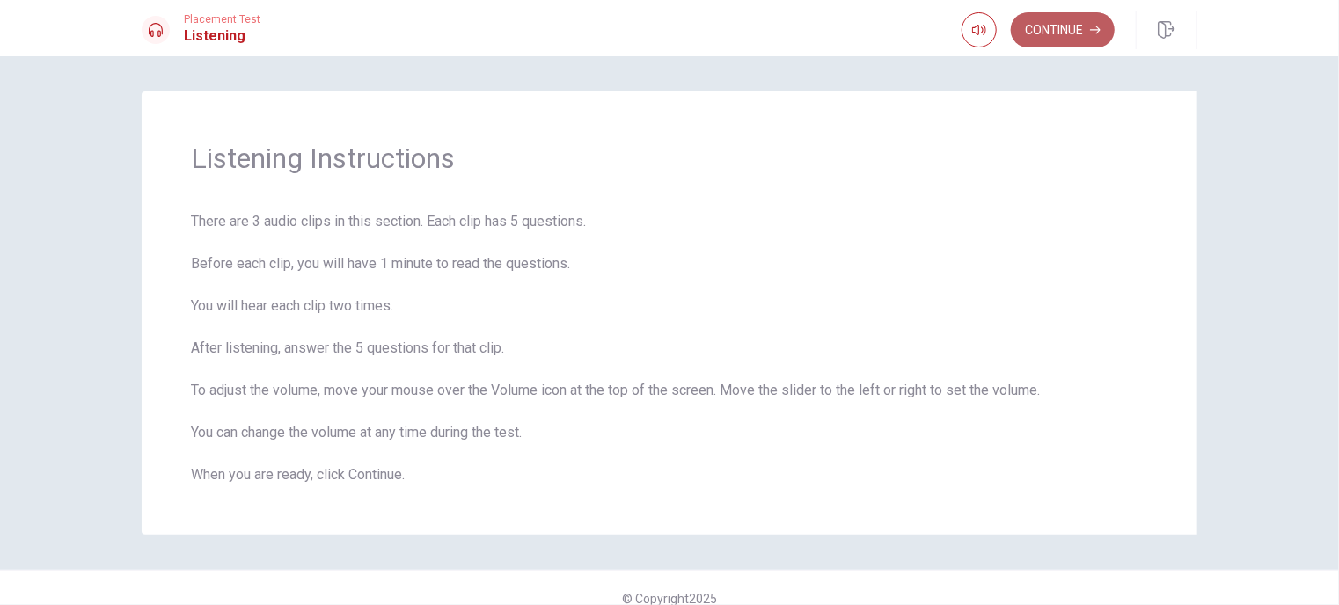
click at [1059, 38] on button "Continue" at bounding box center [1062, 29] width 104 height 35
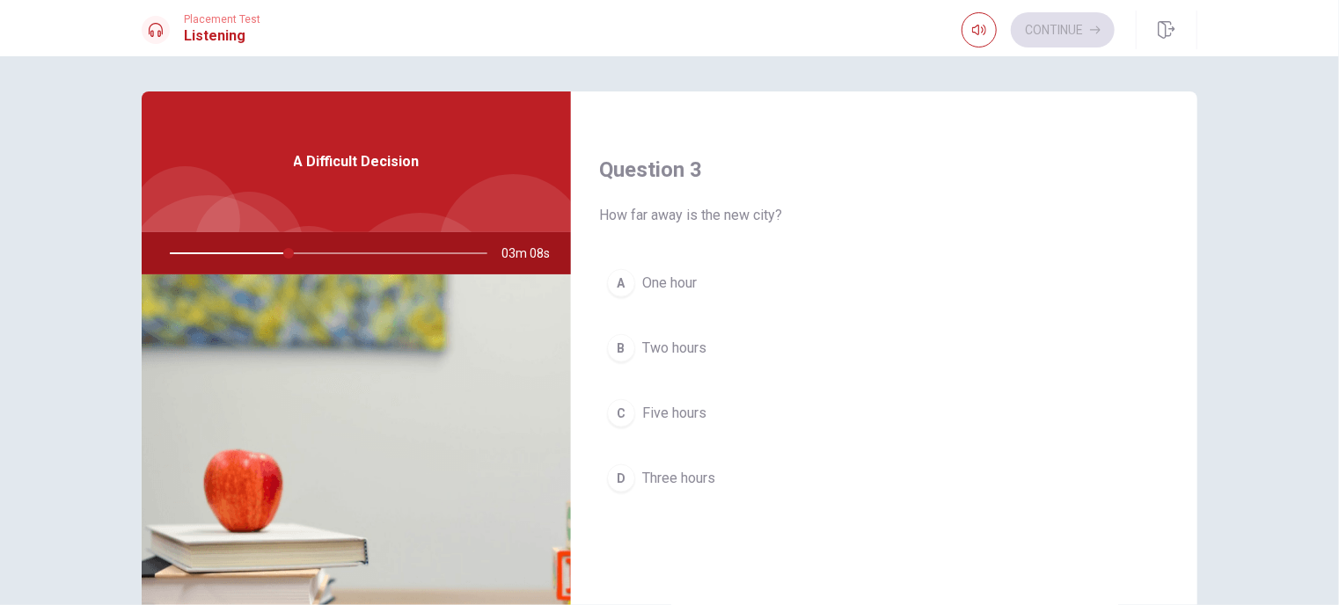
scroll to position [879, 0]
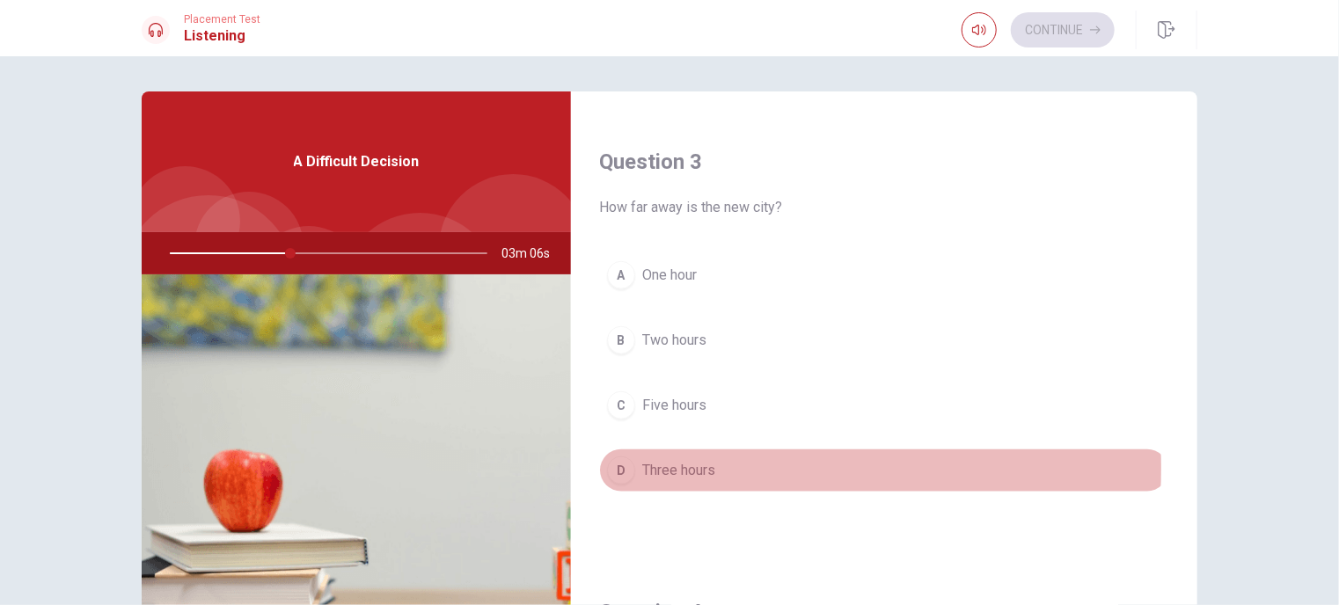
click at [624, 463] on div "D" at bounding box center [621, 470] width 28 height 28
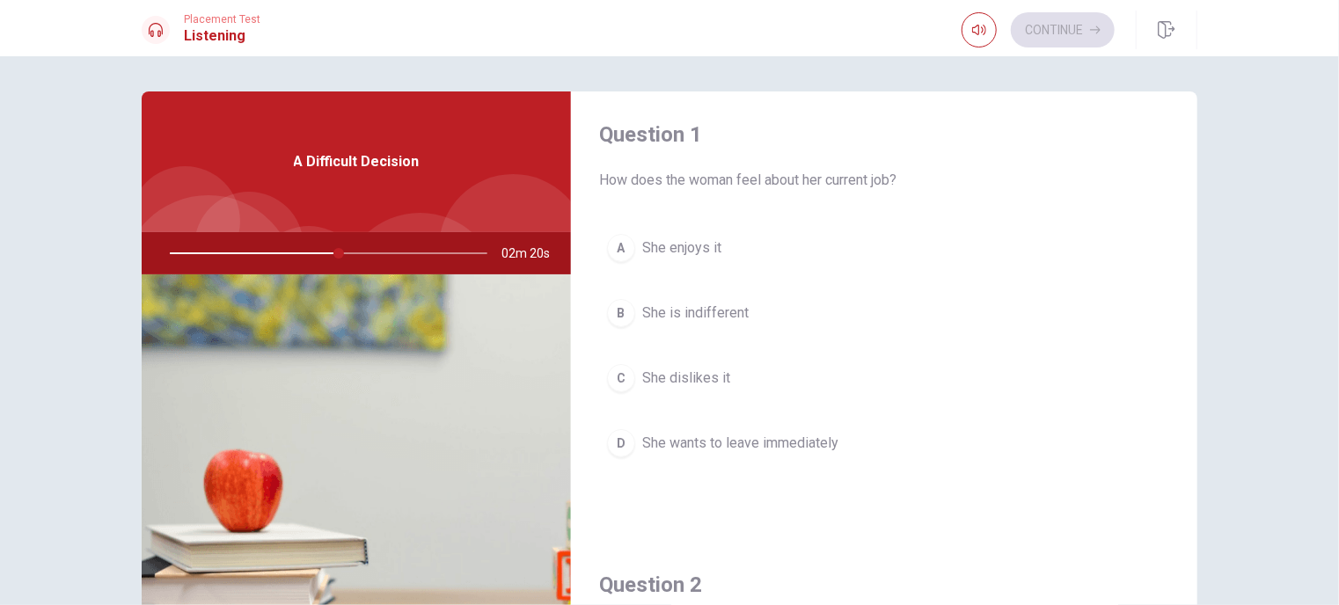
scroll to position [0, 0]
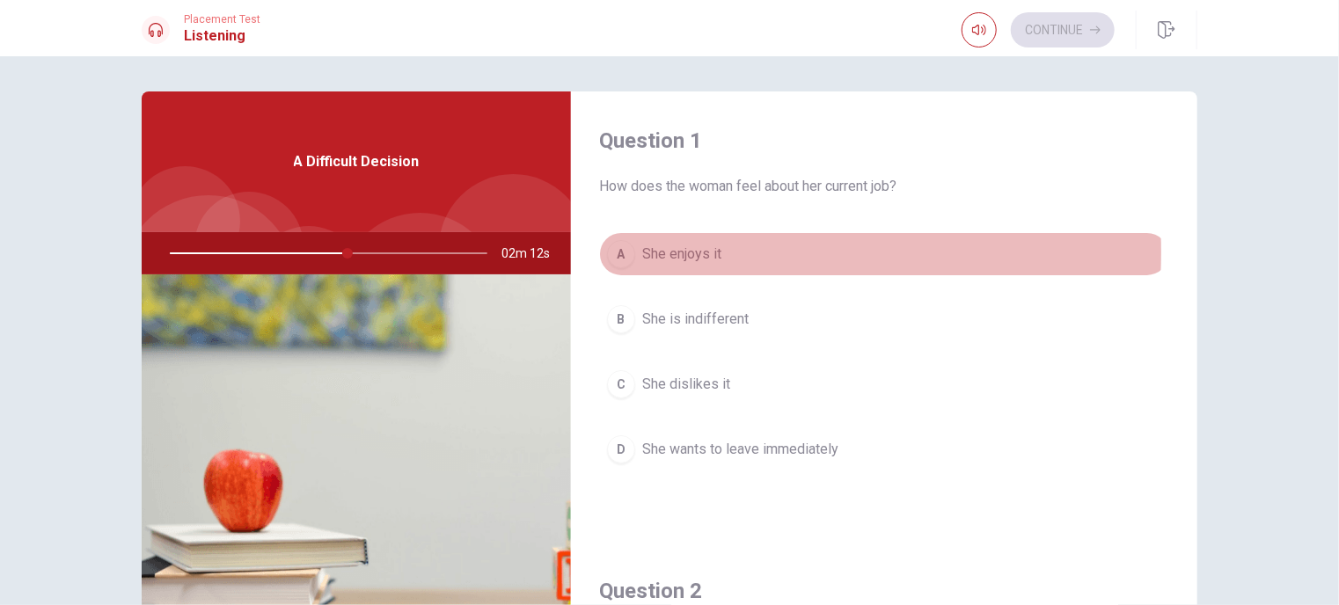
click at [617, 252] on div "A" at bounding box center [621, 254] width 28 height 28
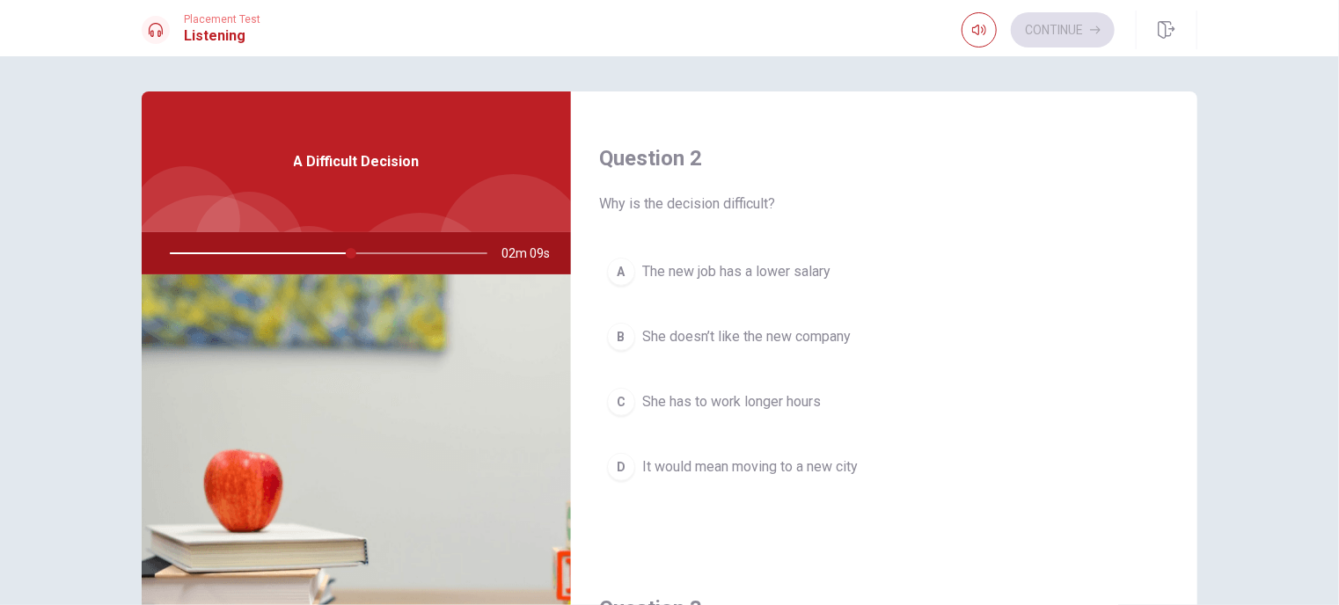
scroll to position [440, 0]
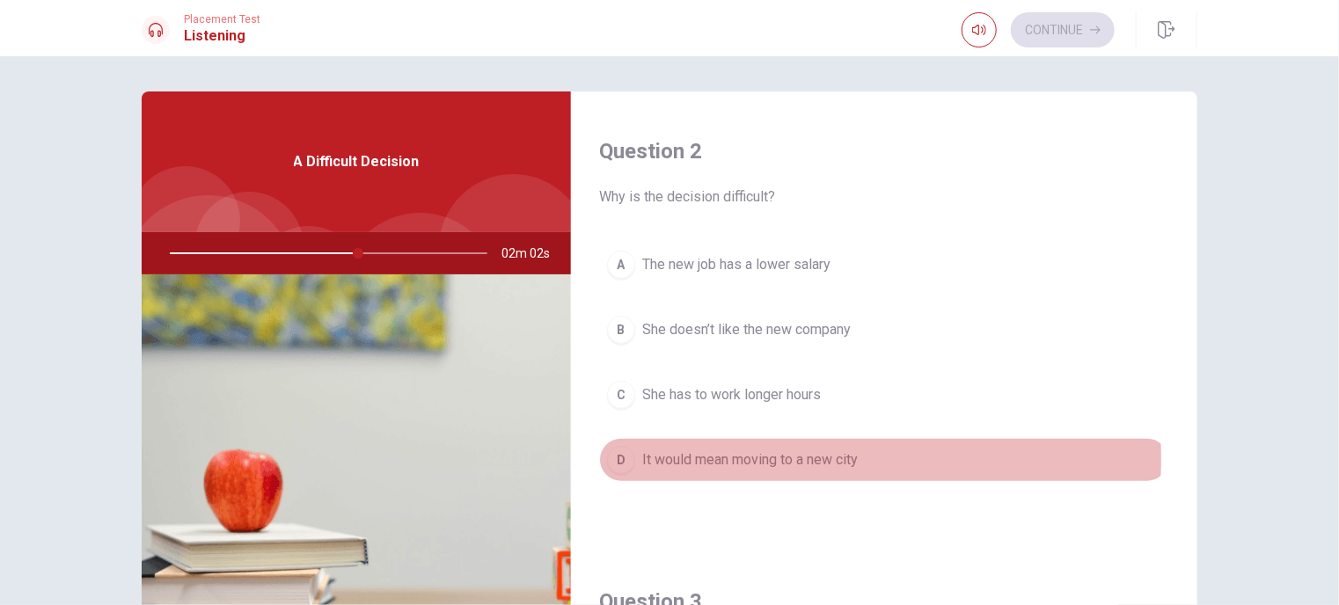
click at [710, 456] on span "It would mean moving to a new city" at bounding box center [749, 459] width 215 height 21
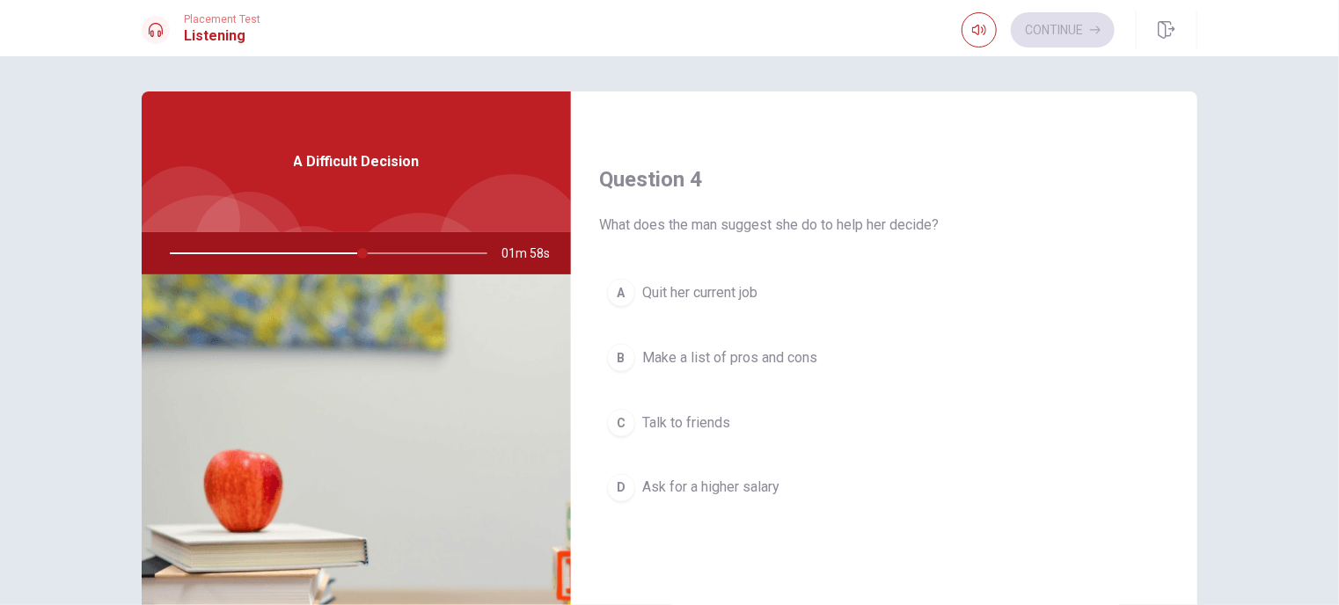
scroll to position [1319, 0]
click at [675, 340] on span "Make a list of pros and cons" at bounding box center [729, 350] width 175 height 21
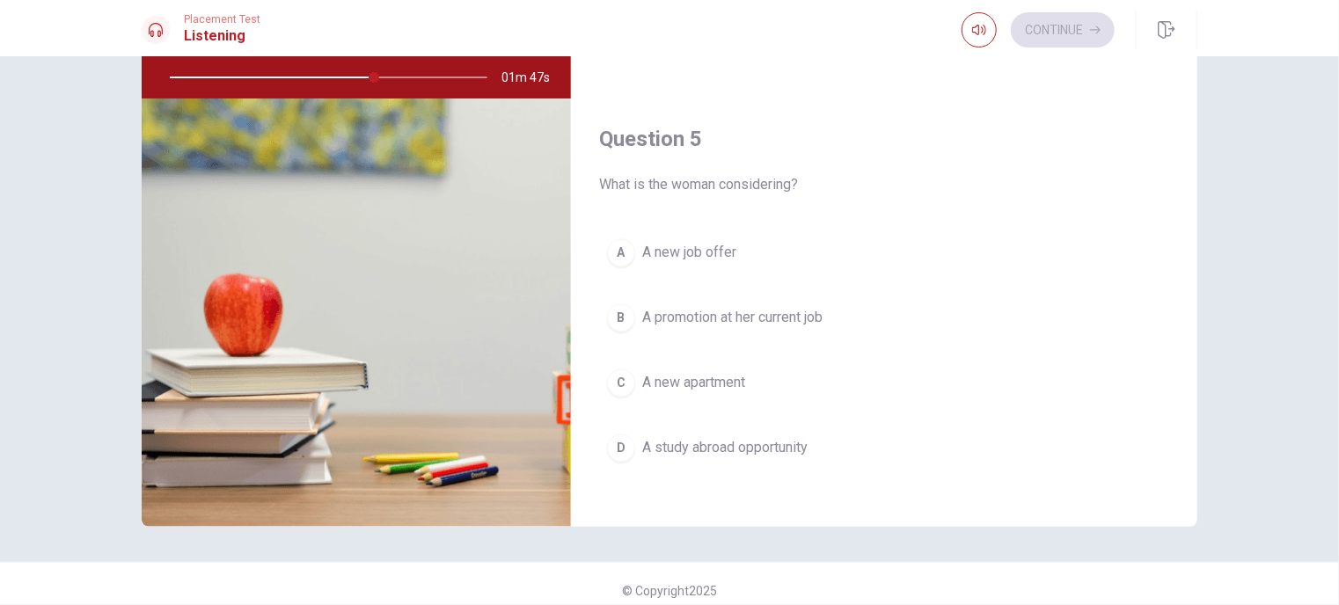
scroll to position [1632, 0]
click at [708, 312] on span "A promotion at her current job" at bounding box center [732, 312] width 180 height 21
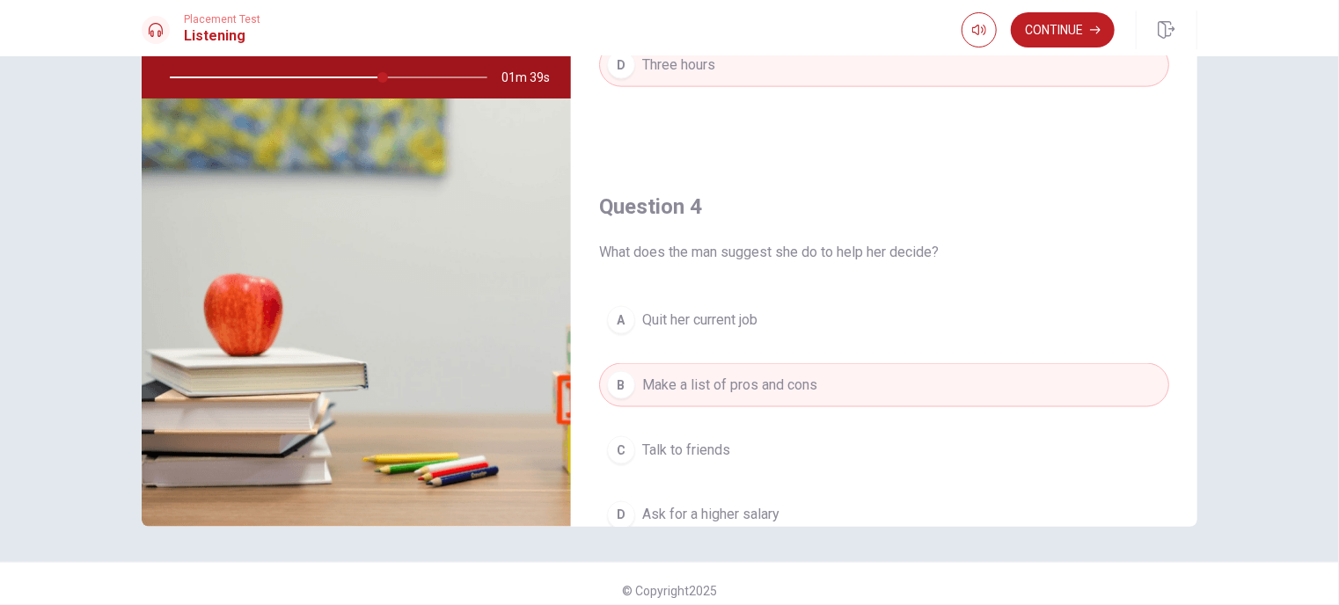
scroll to position [1105, 0]
click at [1061, 25] on button "Continue" at bounding box center [1062, 29] width 104 height 35
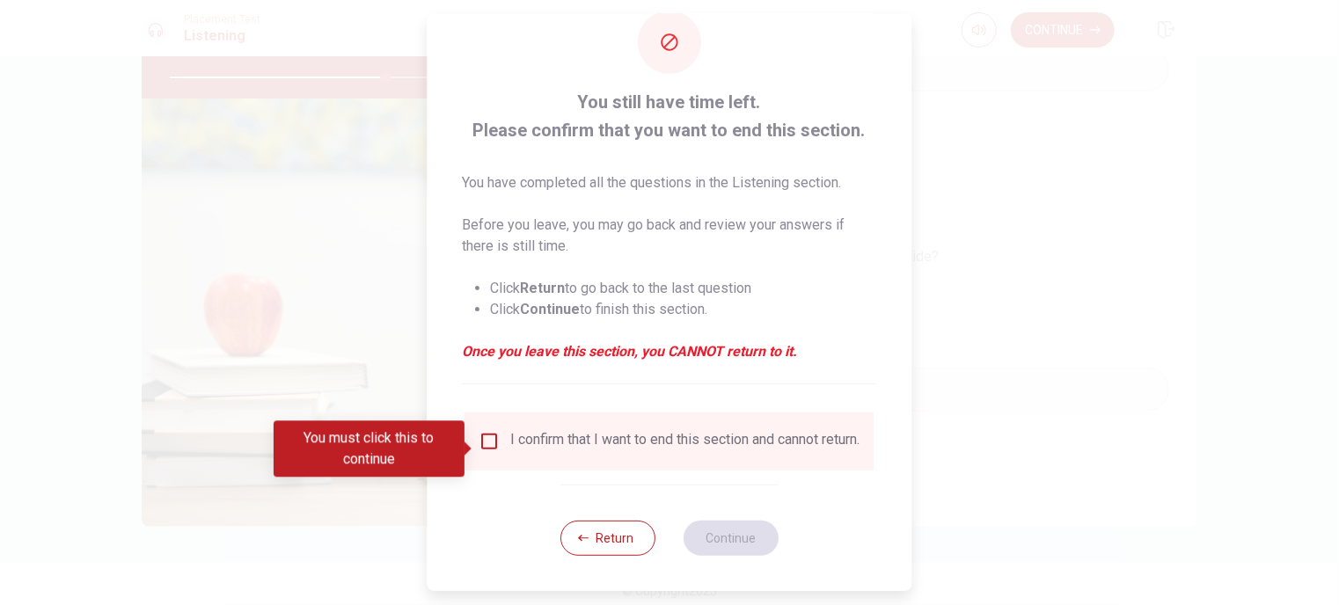
scroll to position [51, 0]
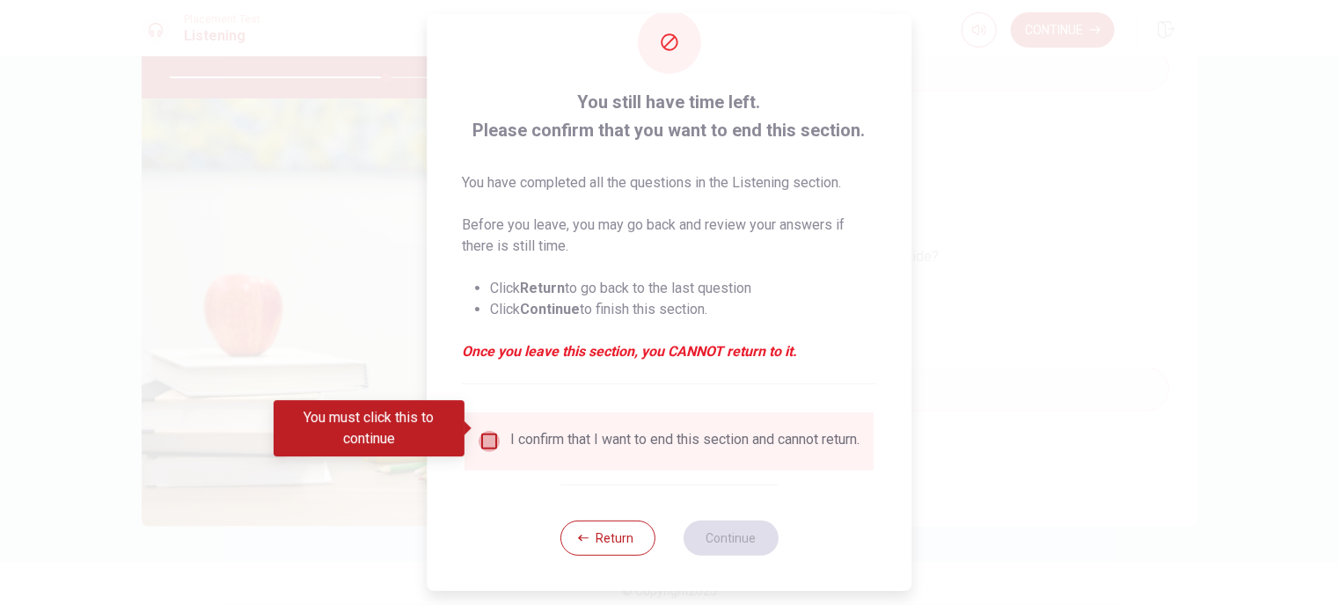
click at [482, 431] on input "You must click this to continue" at bounding box center [489, 441] width 21 height 21
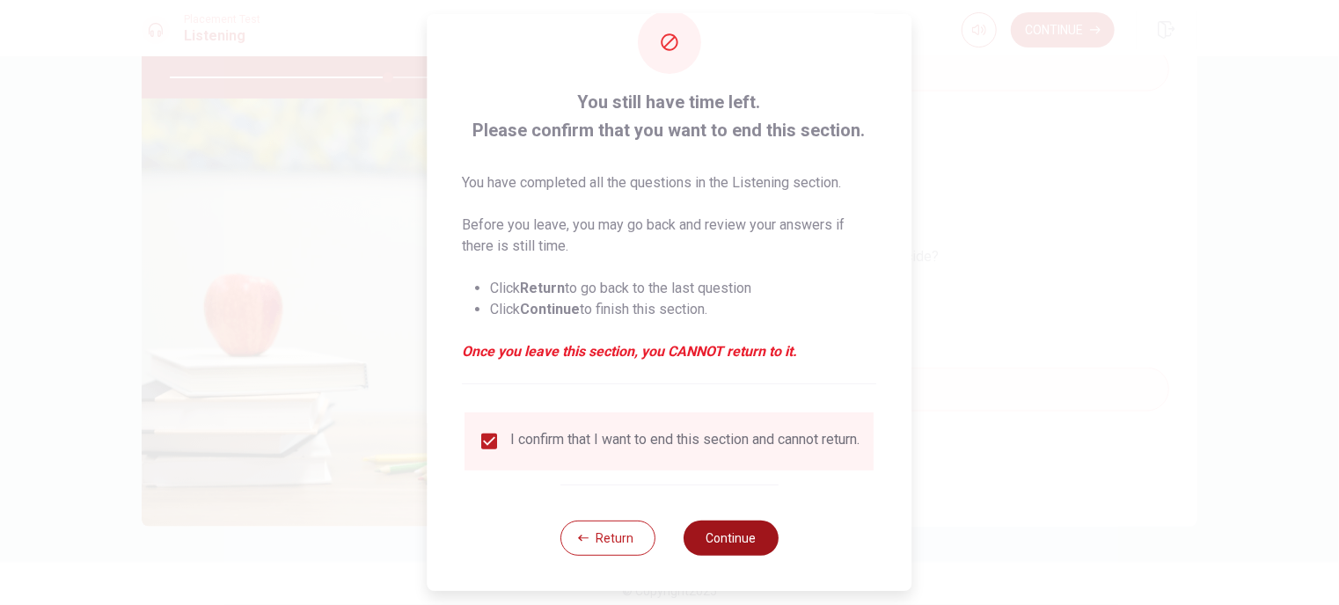
click at [735, 541] on button "Continue" at bounding box center [730, 538] width 95 height 35
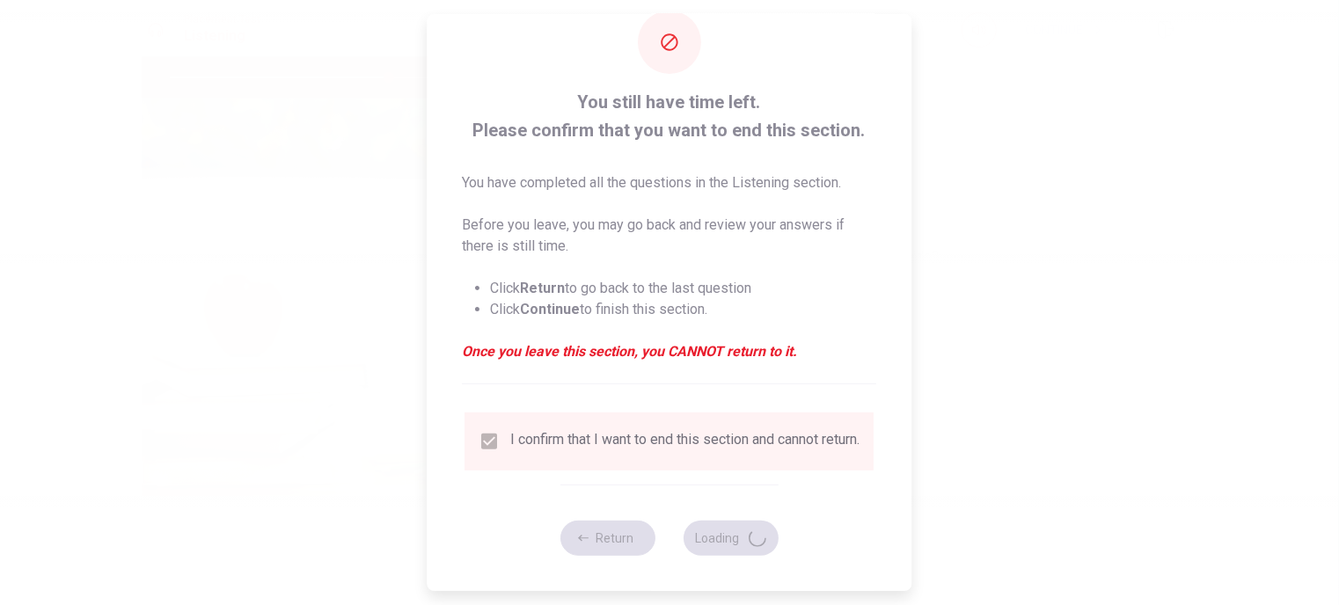
type input "69"
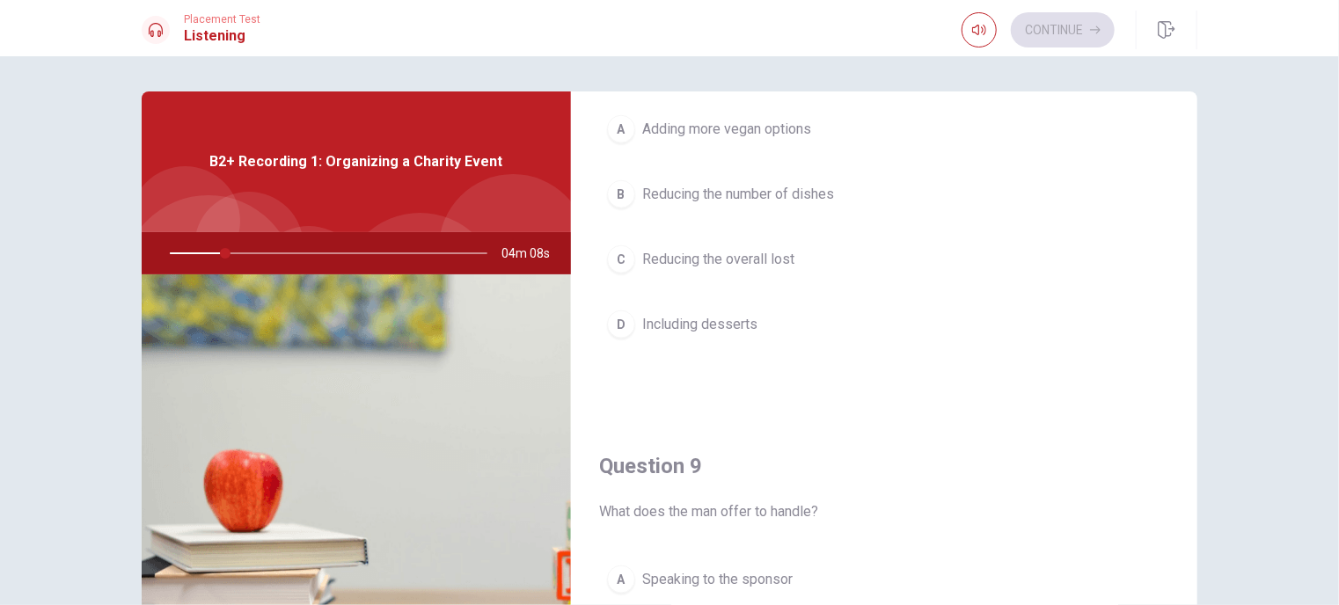
scroll to position [929, 0]
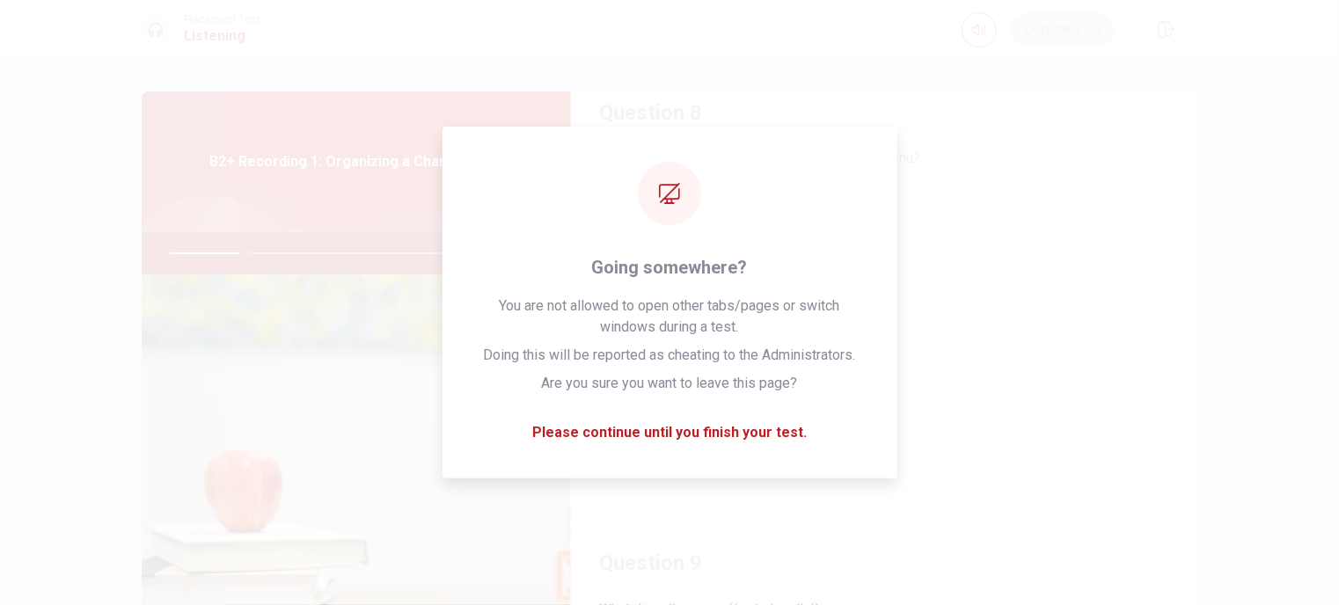
click at [176, 595] on img at bounding box center [356, 488] width 429 height 428
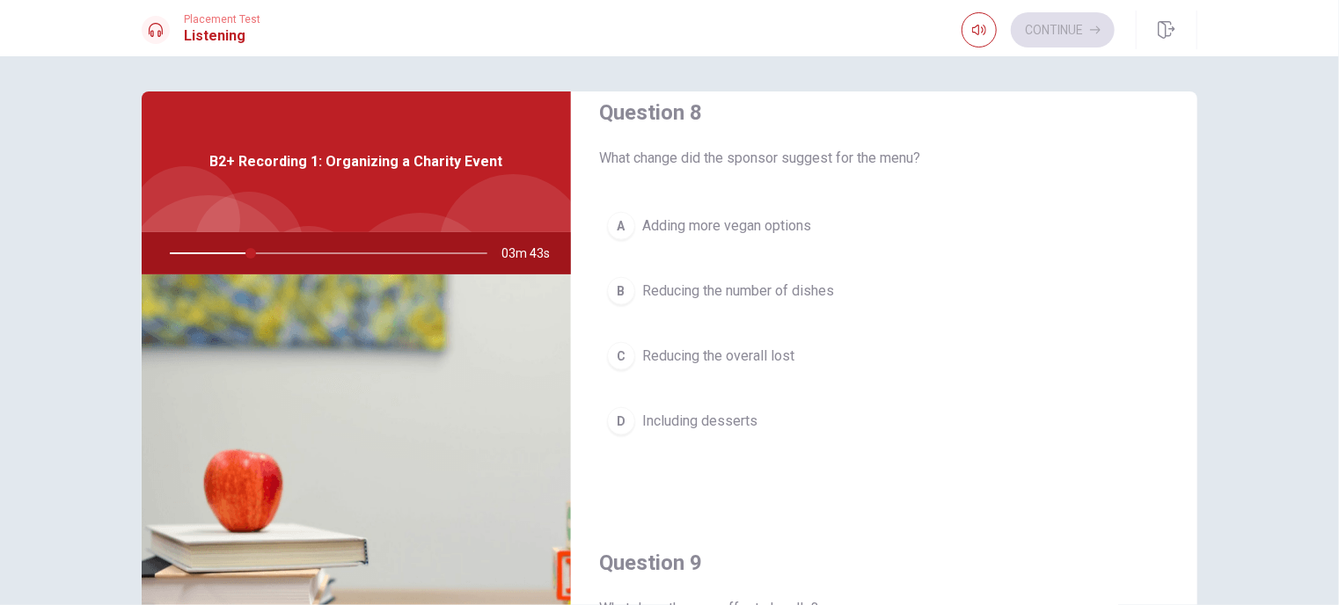
click at [925, 383] on div "A Adding more vegan options B Reducing the number of dishes C Reducing the over…" at bounding box center [884, 341] width 570 height 274
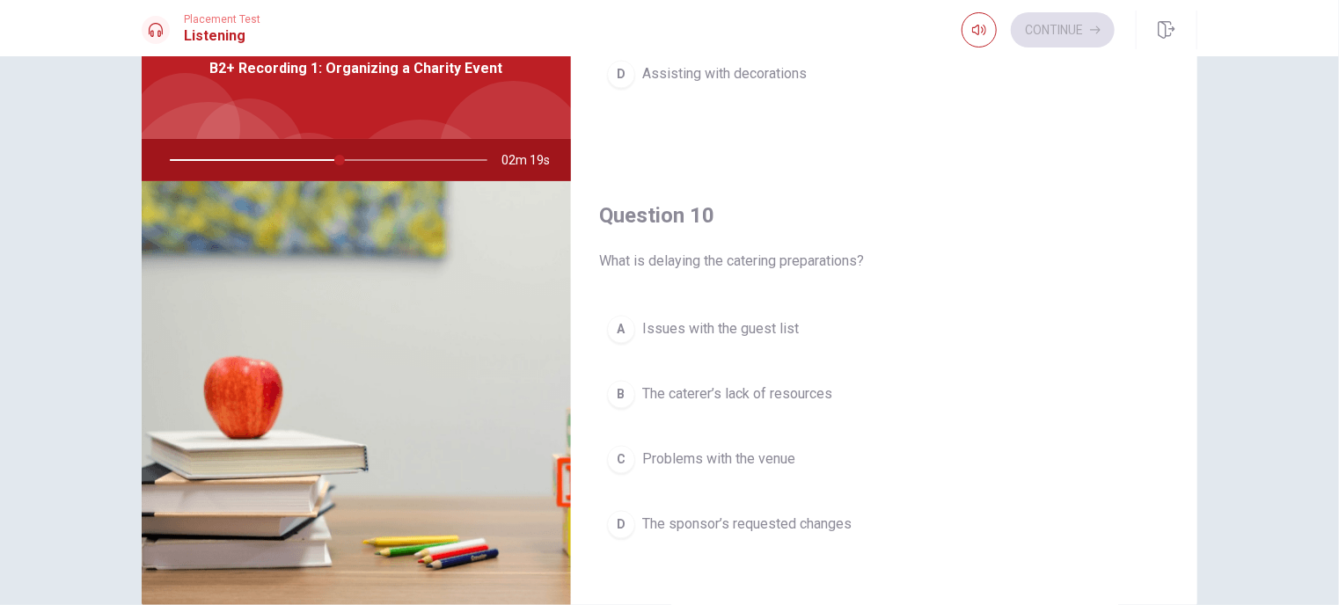
scroll to position [176, 0]
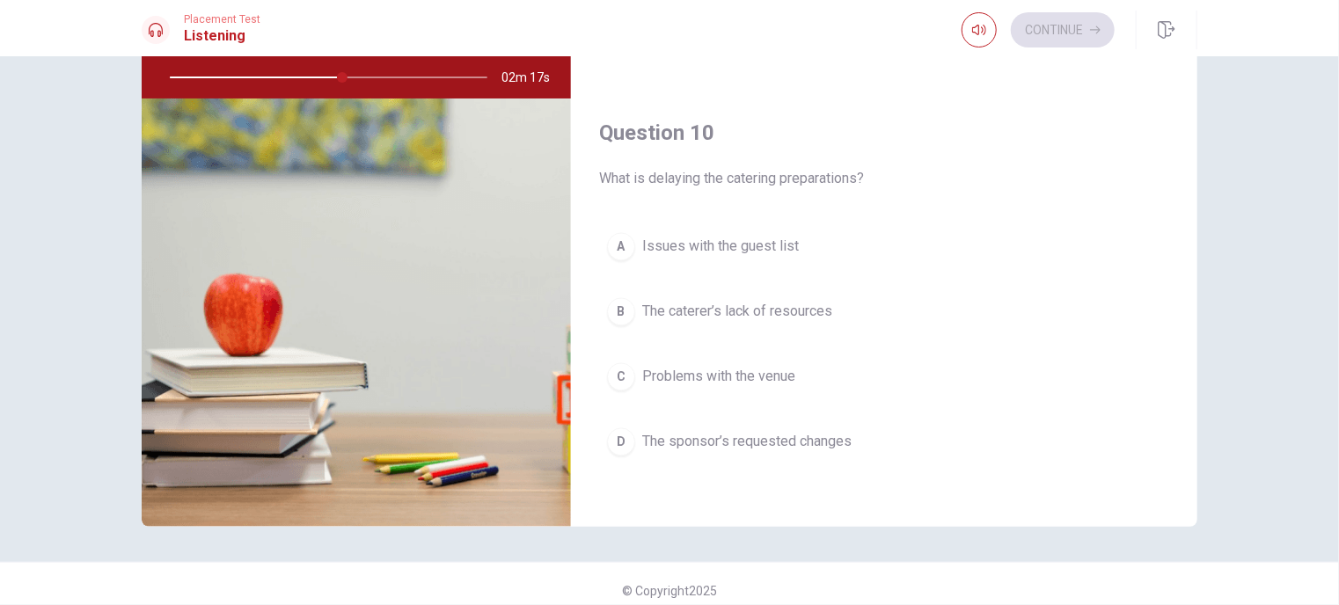
click at [753, 442] on span "The sponsor’s requested changes" at bounding box center [746, 442] width 209 height 21
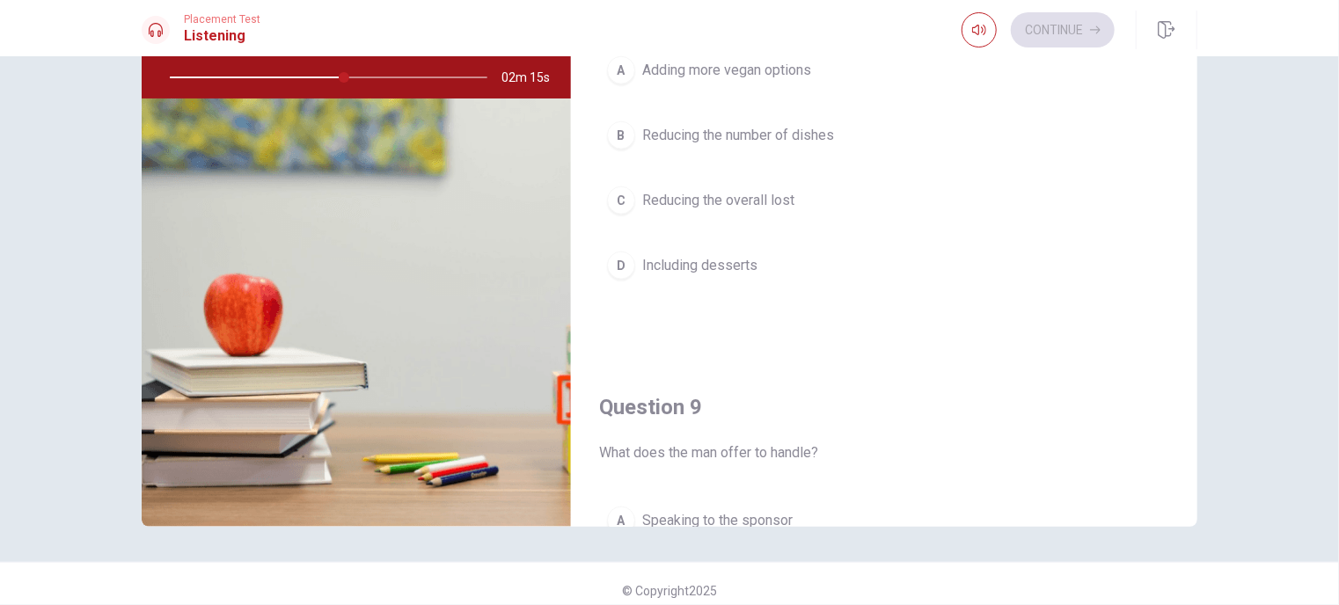
scroll to position [841, 0]
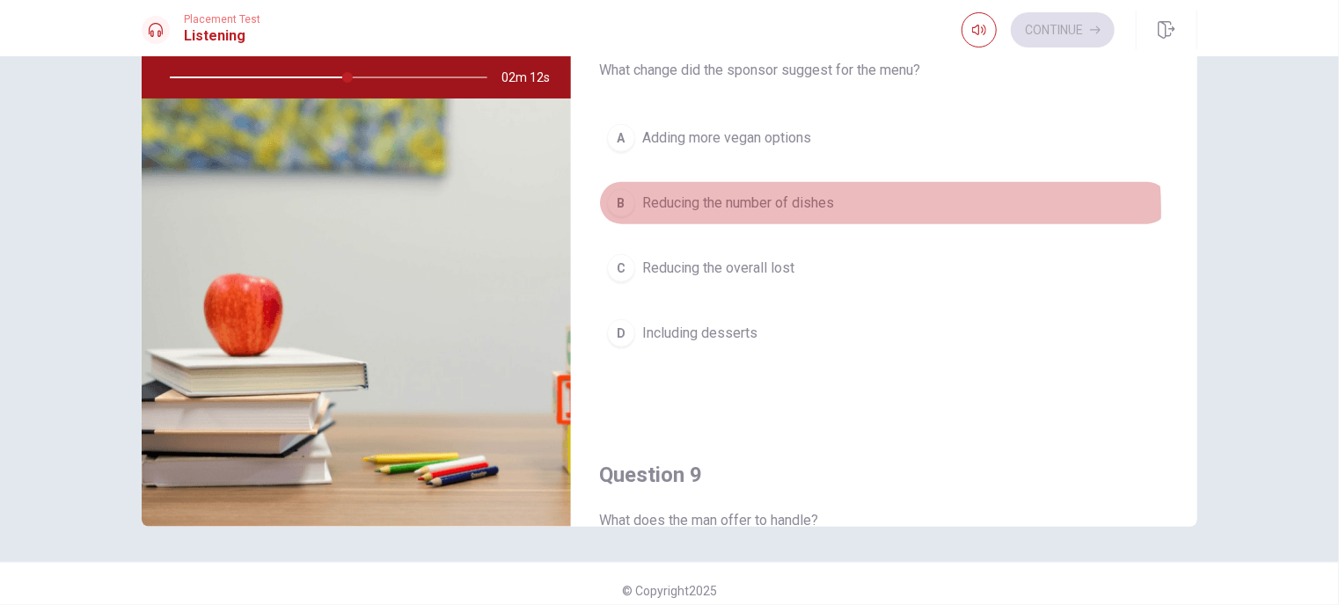
click at [781, 207] on span "Reducing the number of dishes" at bounding box center [738, 203] width 192 height 21
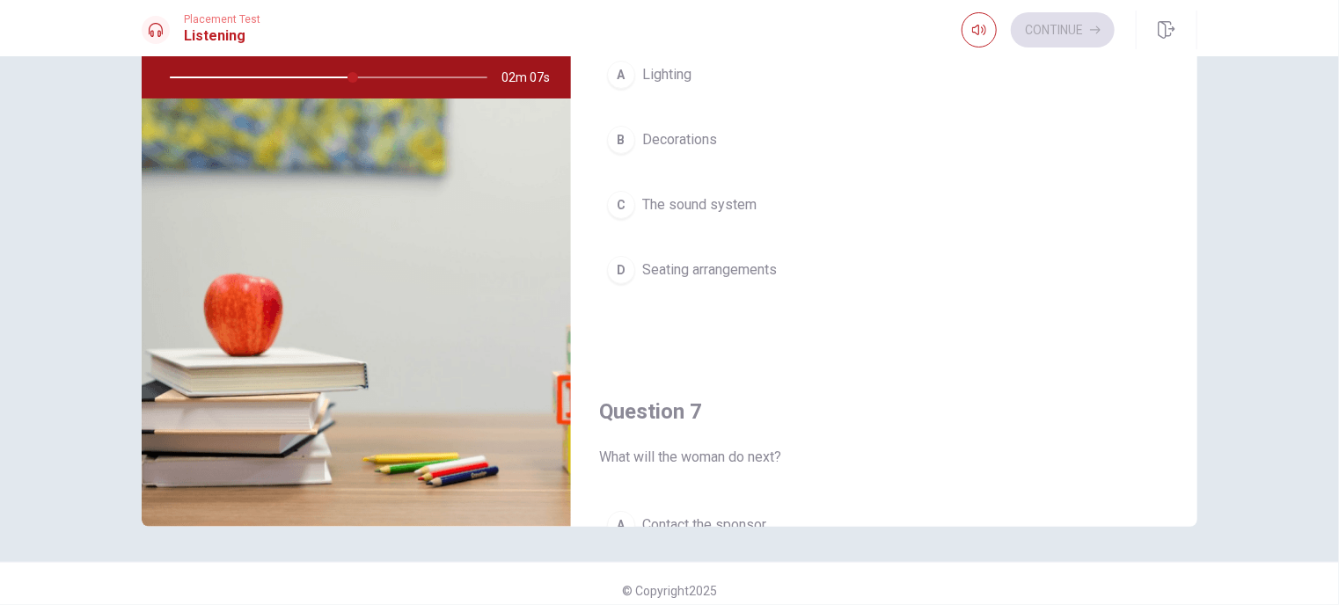
scroll to position [0, 0]
click at [689, 158] on button "B Decorations" at bounding box center [884, 143] width 570 height 44
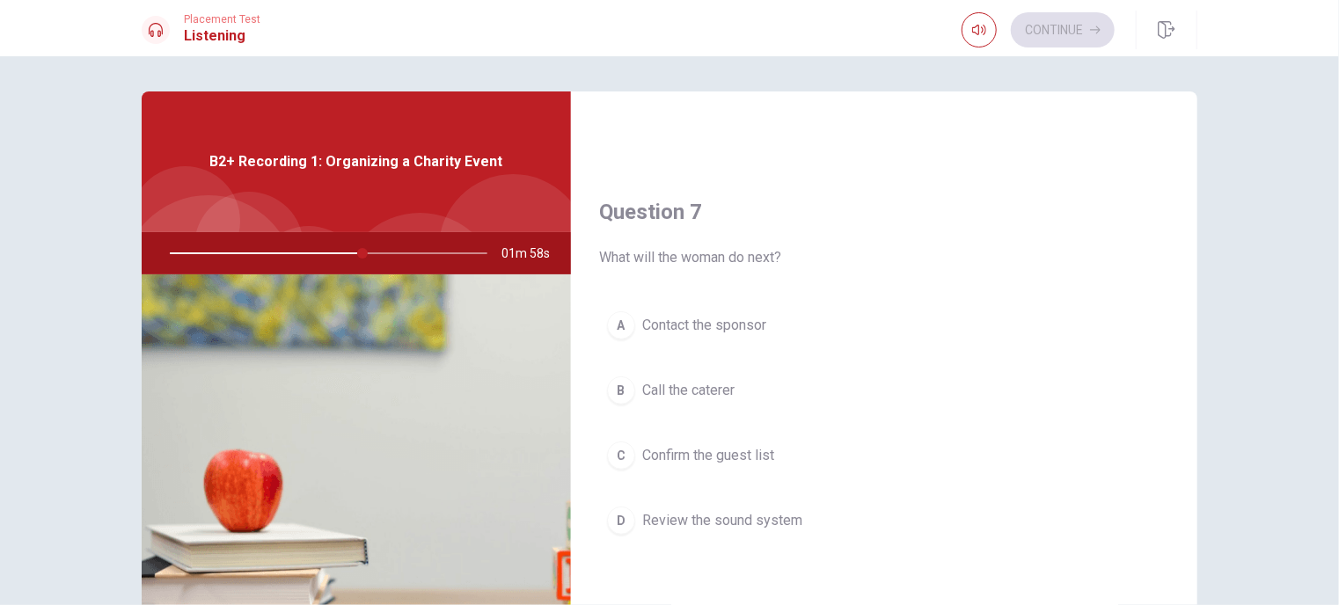
scroll to position [440, 0]
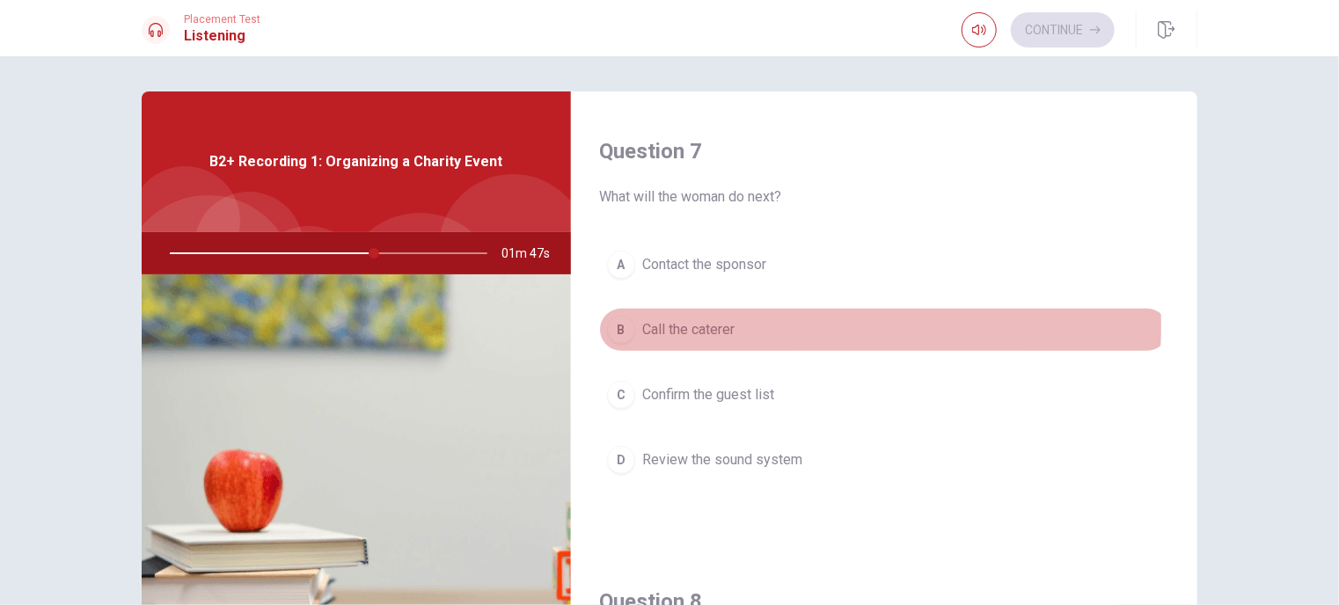
click at [691, 324] on span "Call the caterer" at bounding box center [688, 329] width 92 height 21
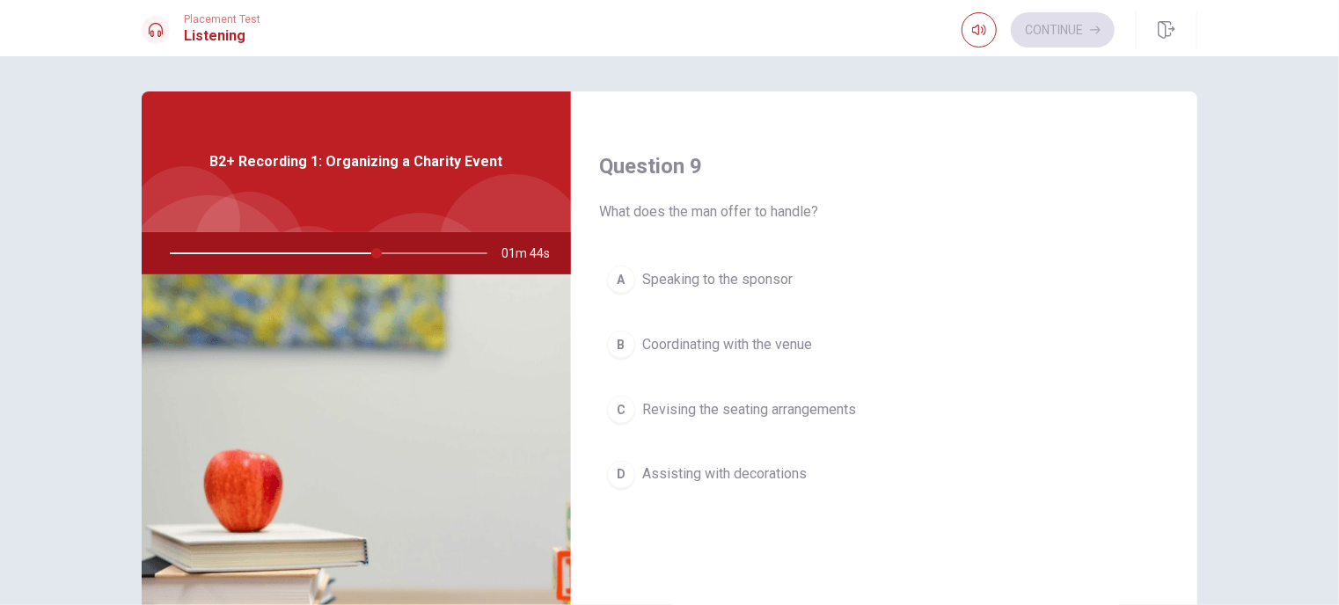
scroll to position [1319, 0]
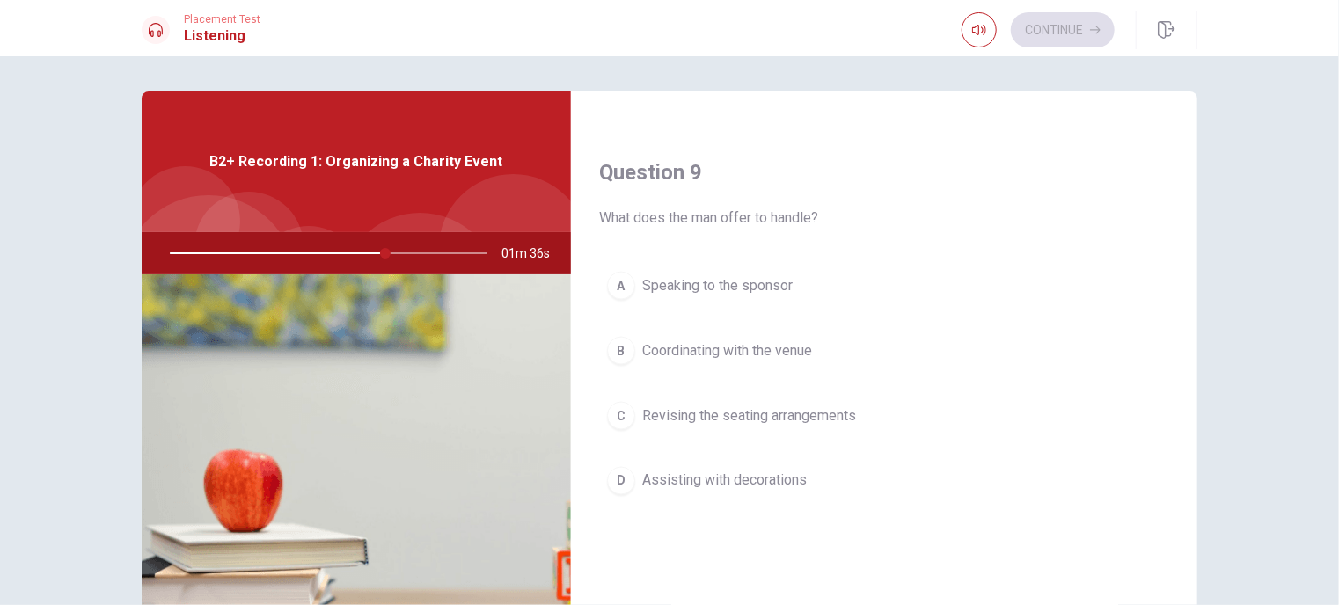
click at [744, 340] on span "Coordinating with the venue" at bounding box center [727, 350] width 170 height 21
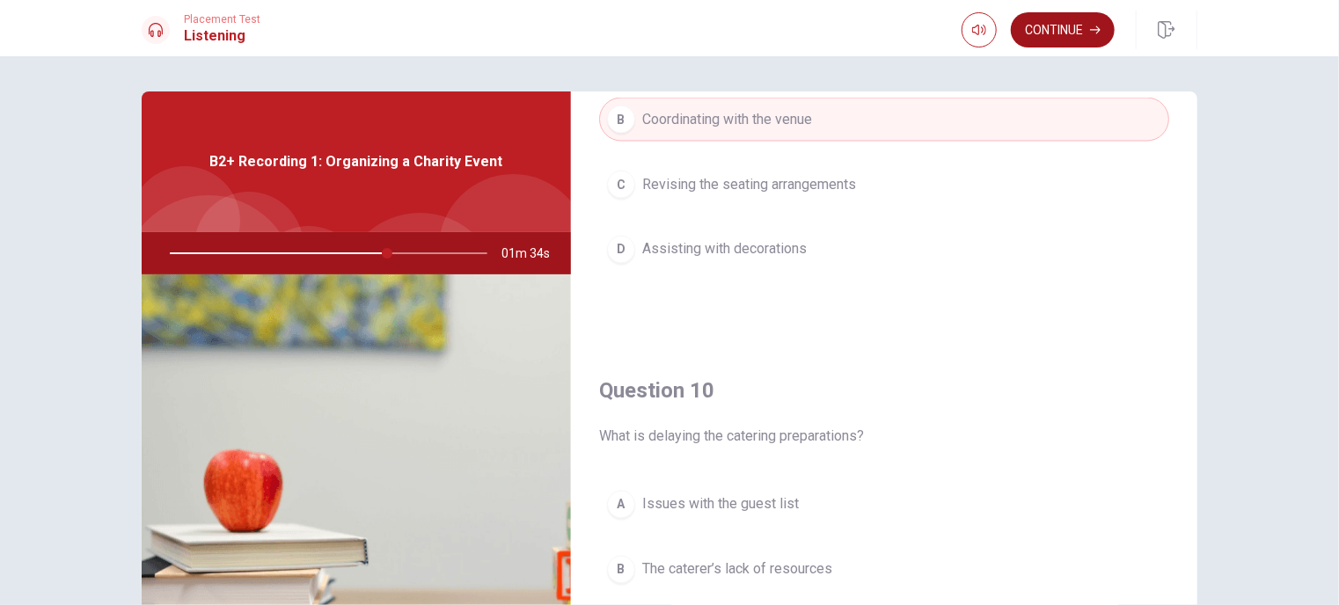
scroll to position [1544, 0]
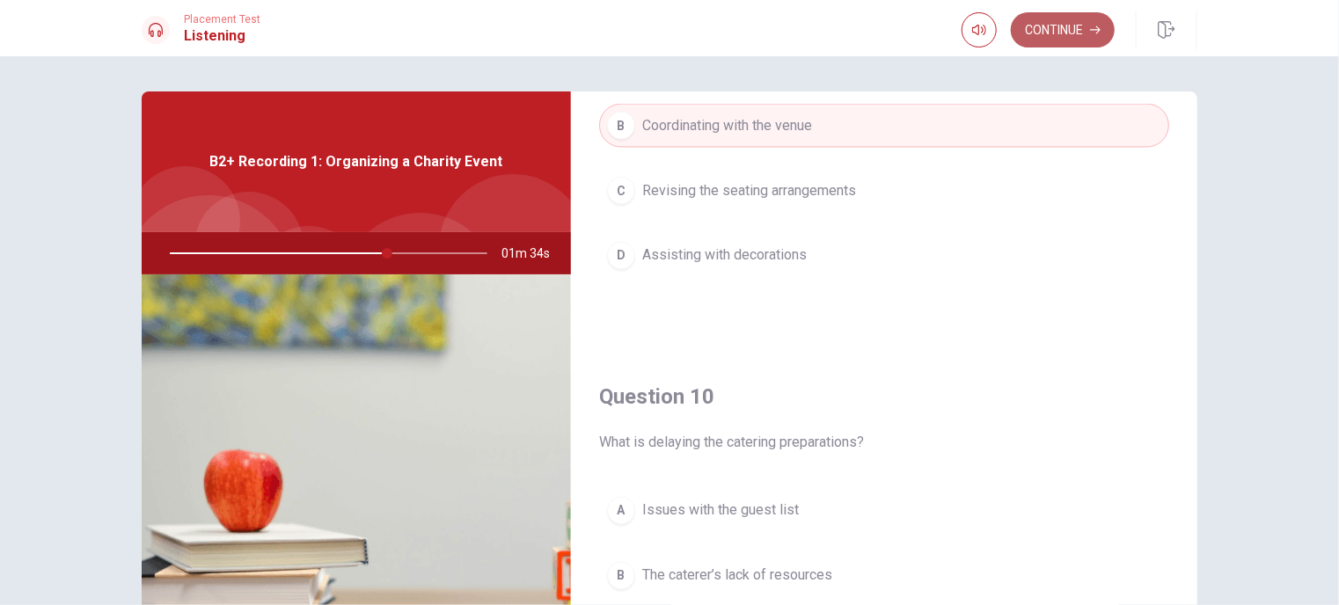
click at [1052, 31] on button "Continue" at bounding box center [1062, 29] width 104 height 35
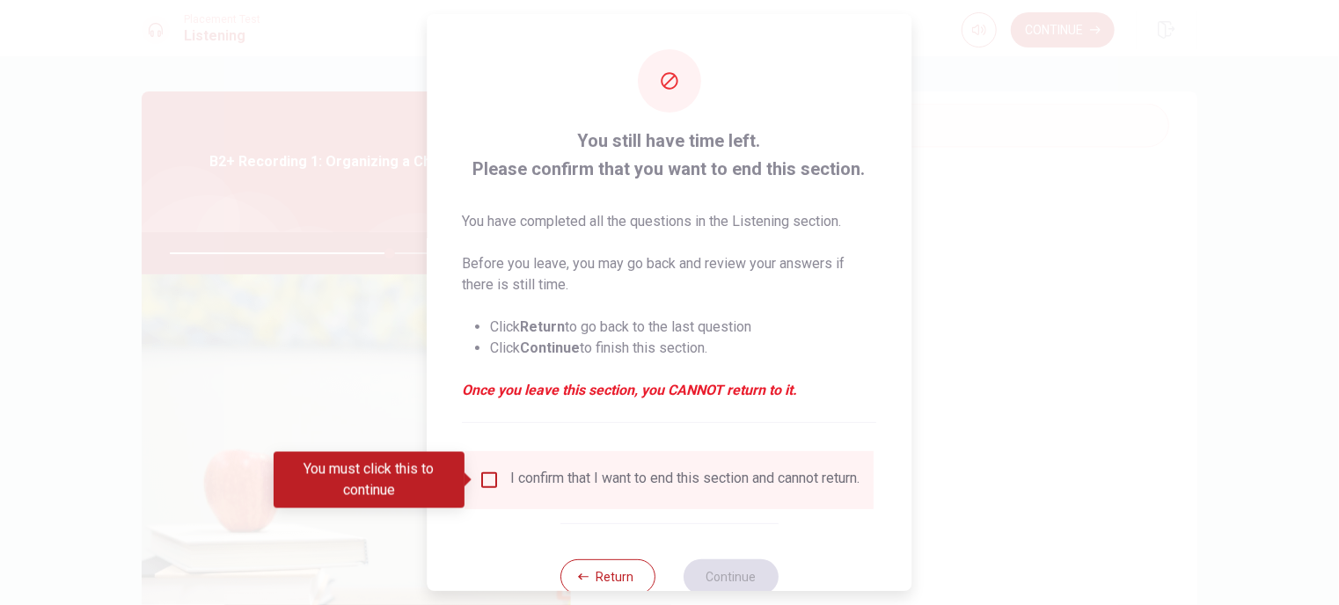
click at [489, 484] on input "You must click this to continue" at bounding box center [489, 480] width 21 height 21
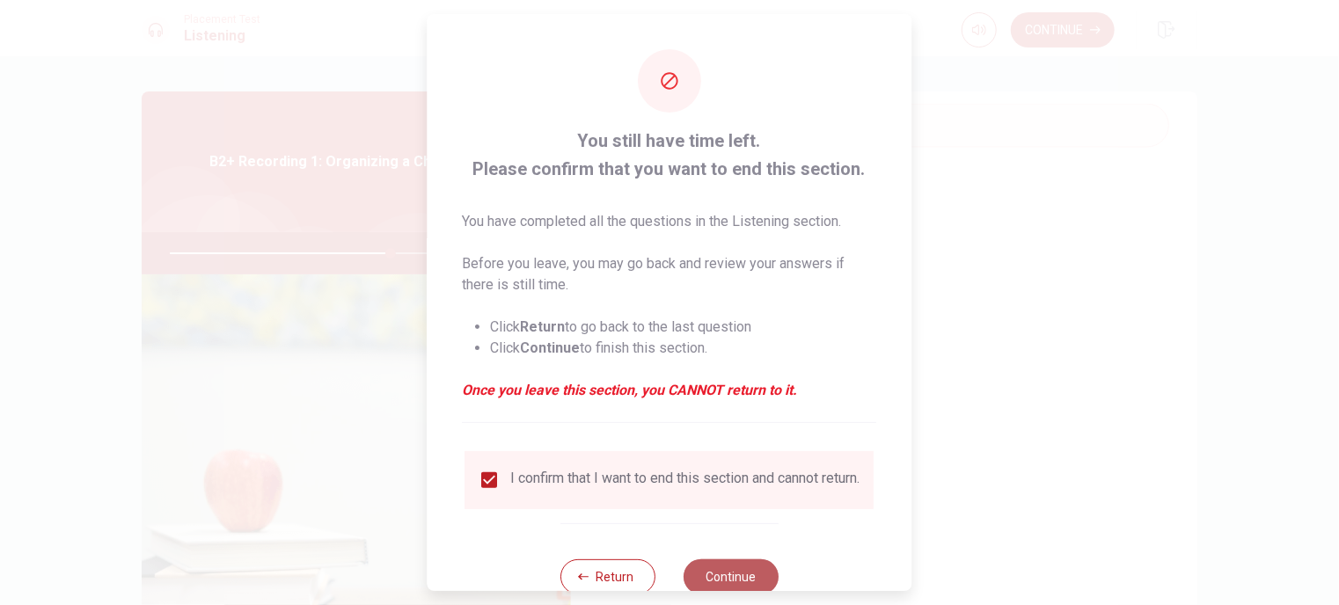
click at [729, 576] on button "Continue" at bounding box center [730, 576] width 95 height 35
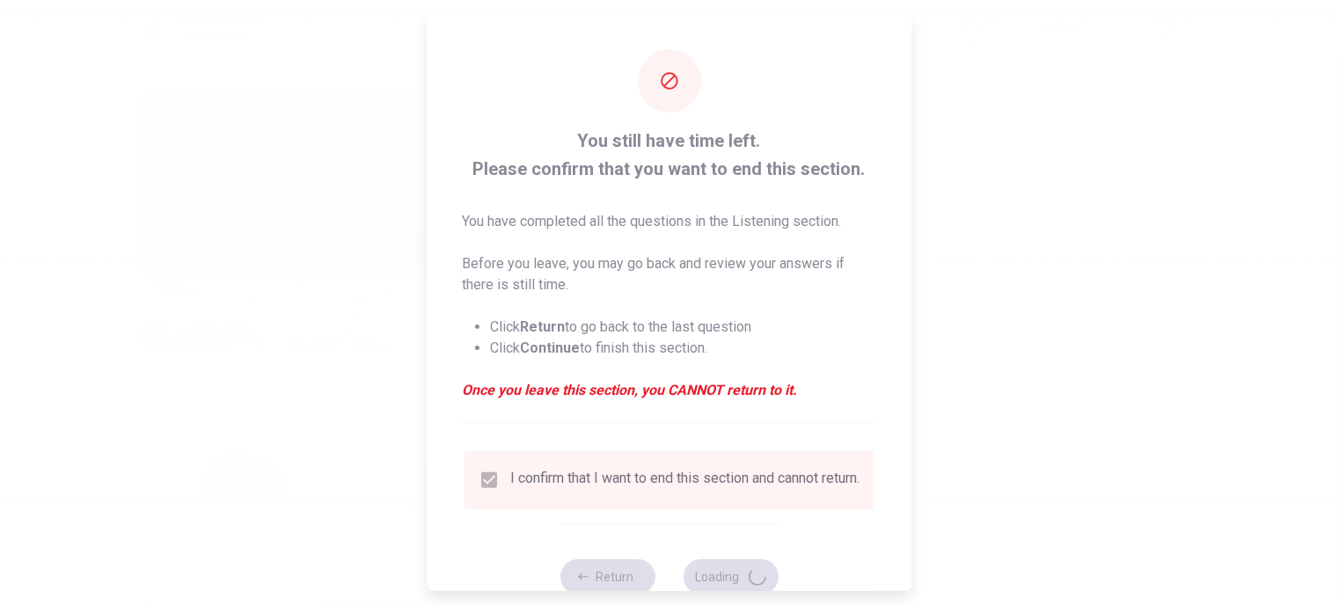
type input "70"
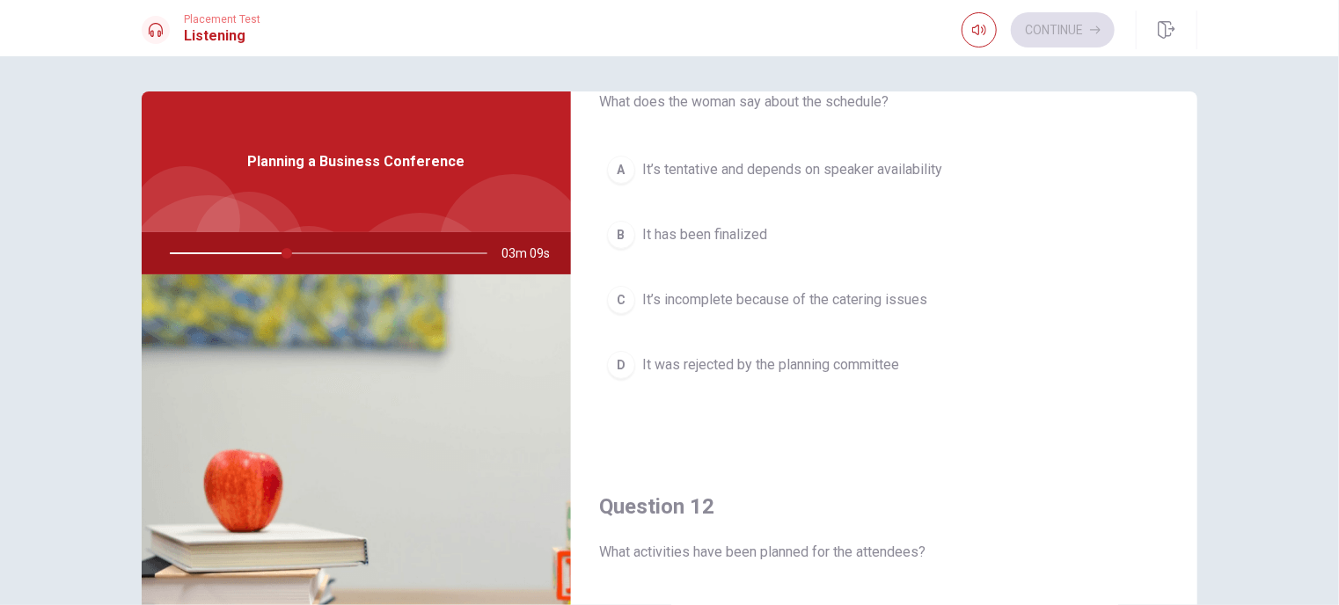
scroll to position [0, 0]
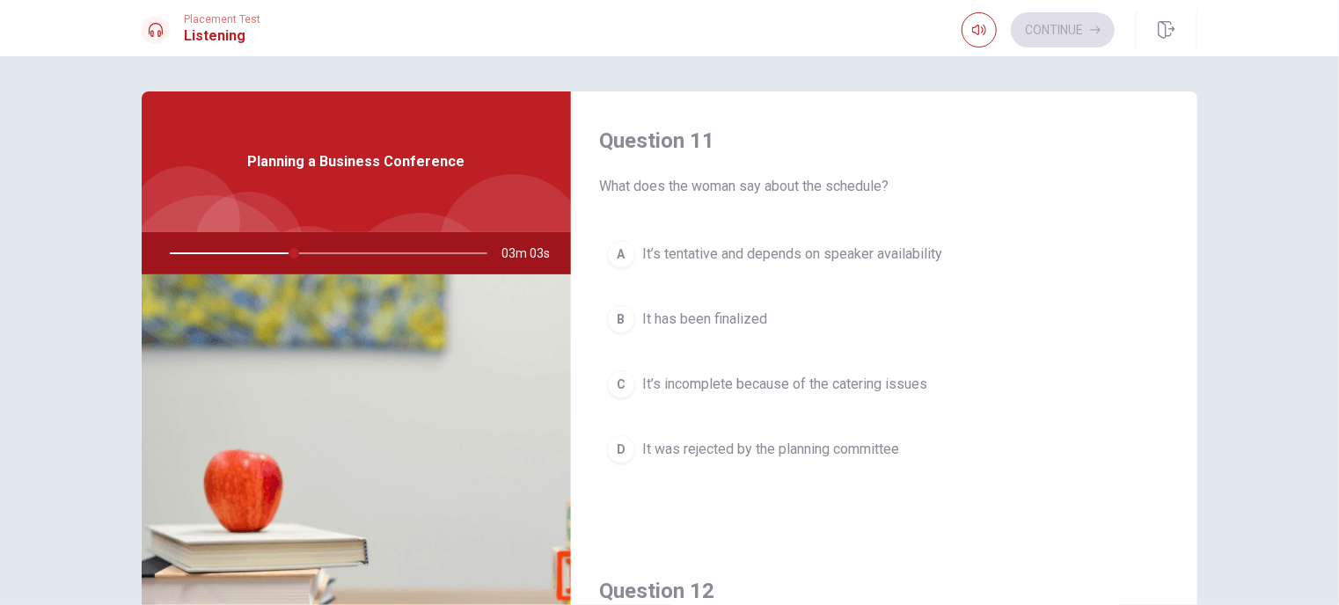
click at [661, 255] on span "It’s tentative and depends on speaker availability" at bounding box center [792, 254] width 300 height 21
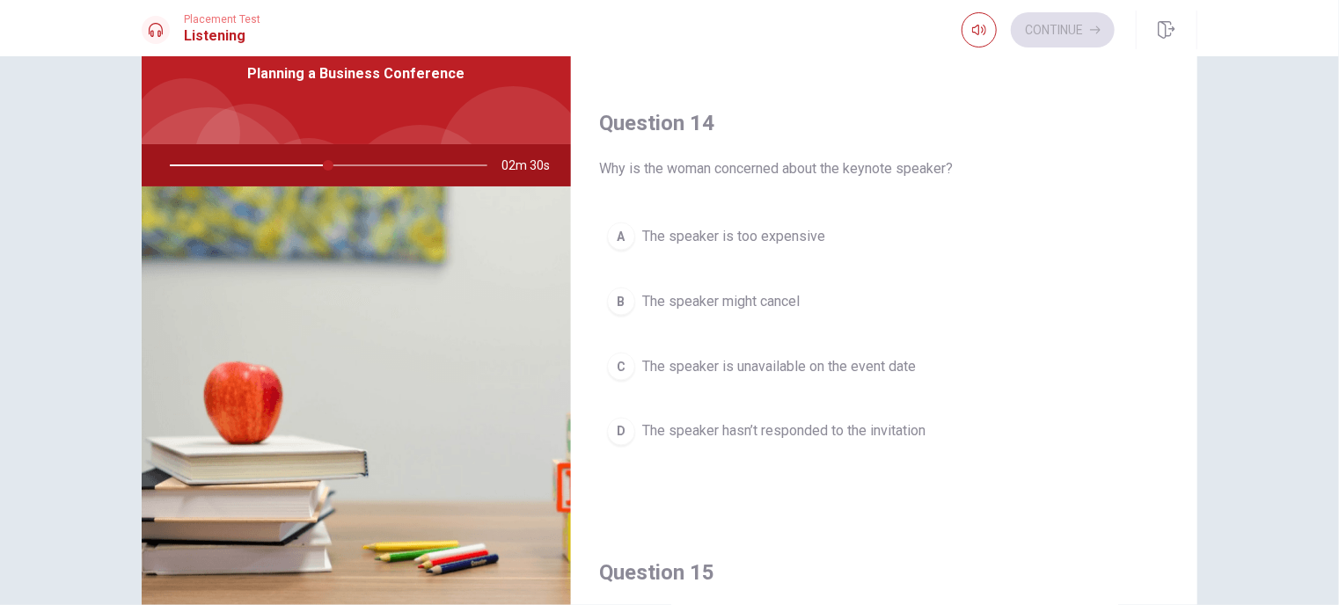
scroll to position [1632, 0]
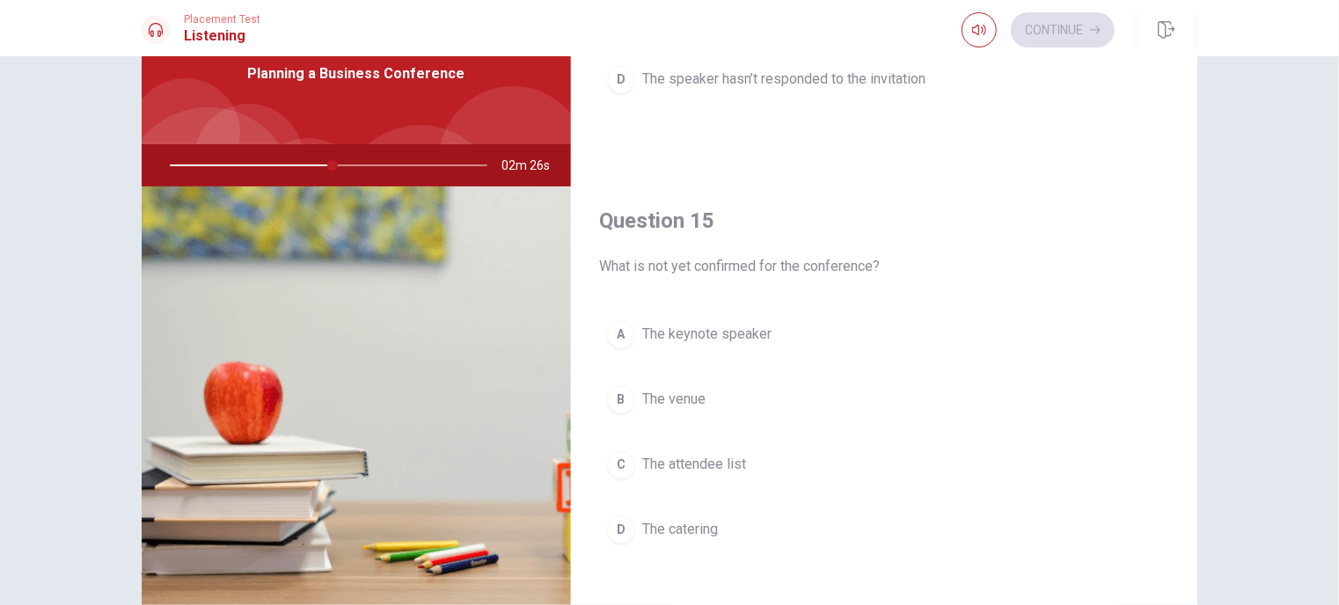
click at [701, 390] on span "The venue" at bounding box center [673, 400] width 63 height 21
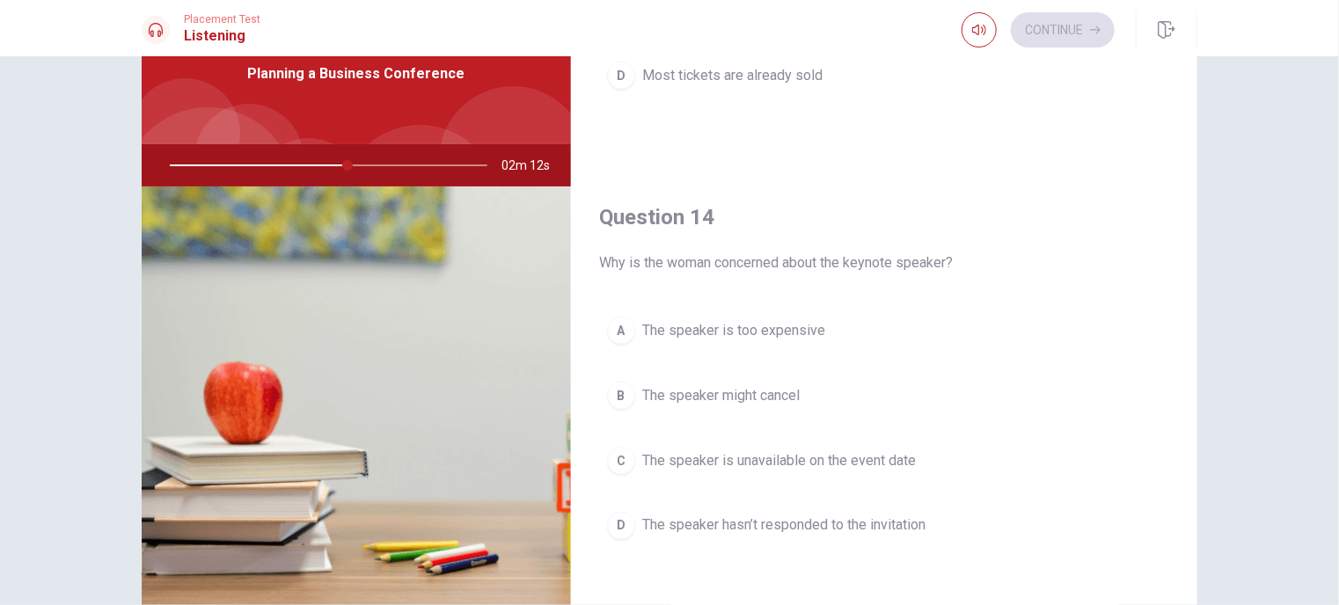
scroll to position [1193, 0]
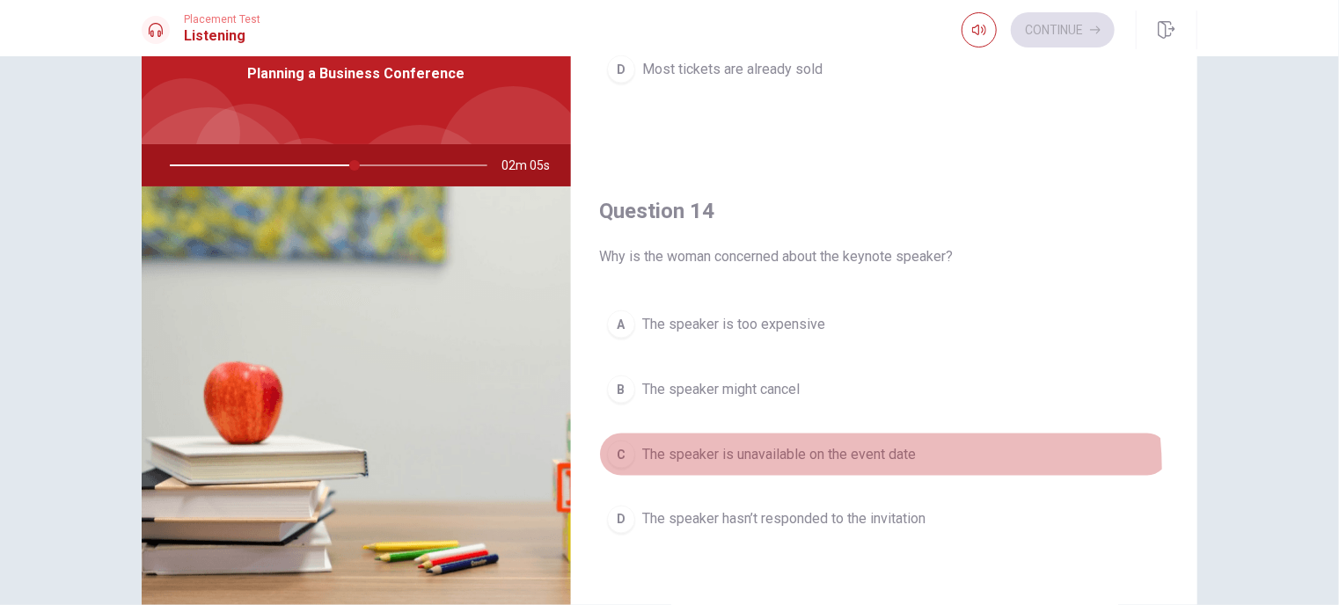
click at [736, 469] on button "C The speaker is unavailable on the event date" at bounding box center [884, 455] width 570 height 44
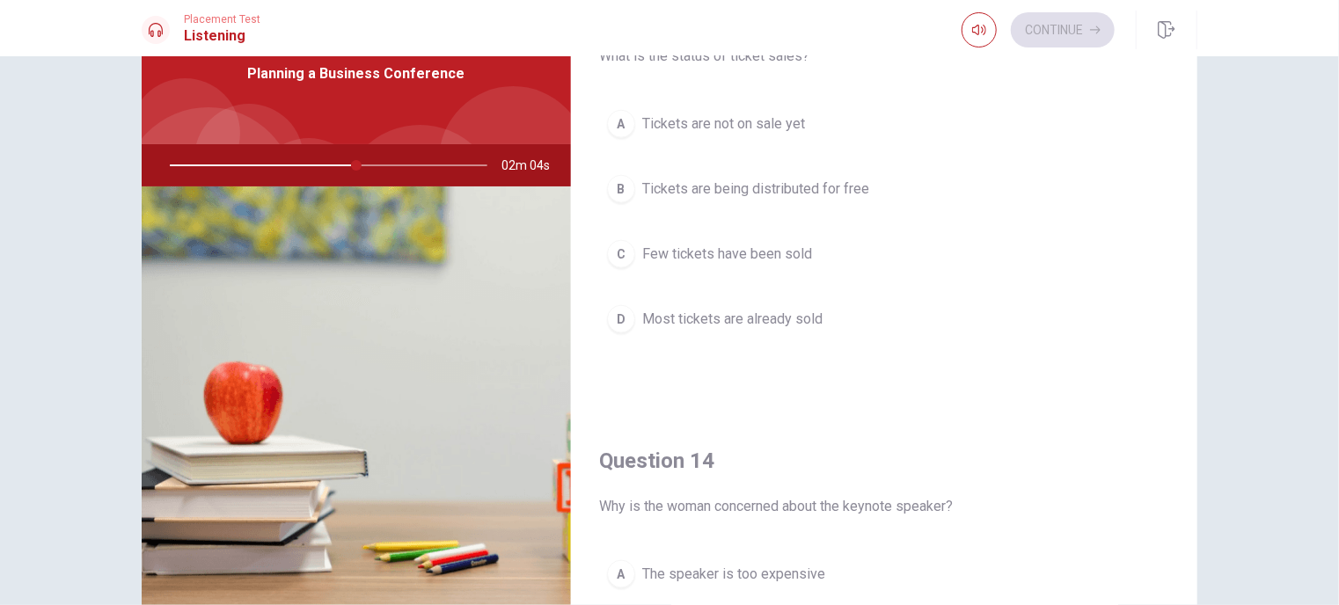
scroll to position [753, 0]
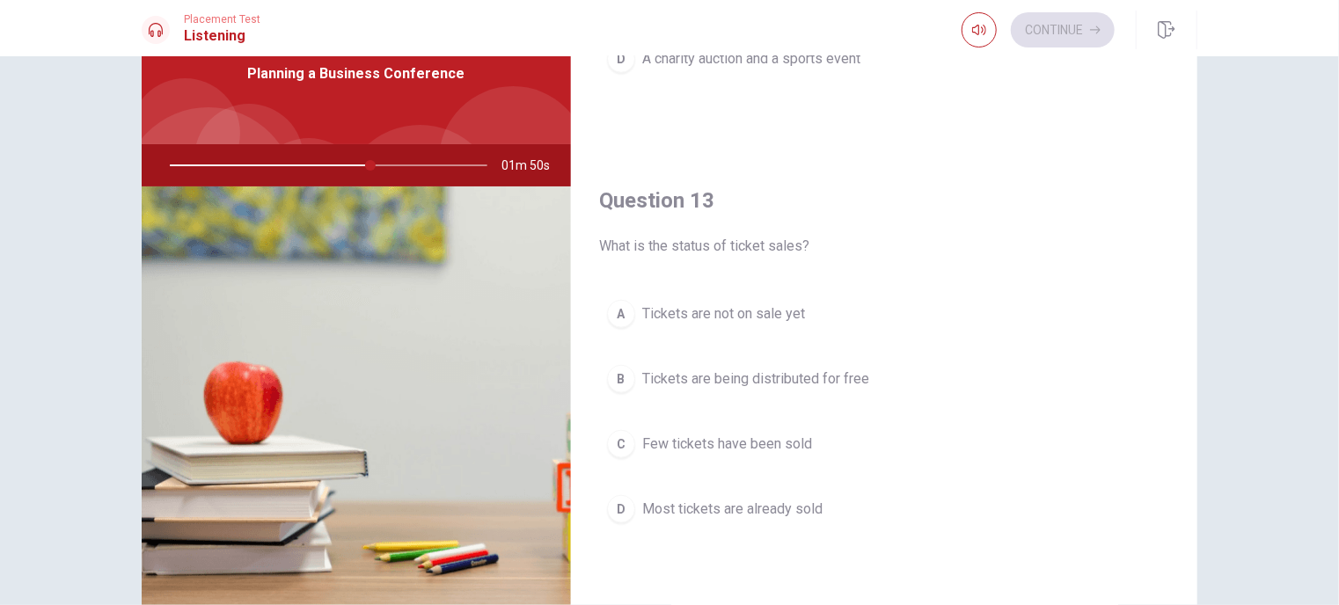
click at [715, 509] on span "Most tickets are already sold" at bounding box center [732, 509] width 180 height 21
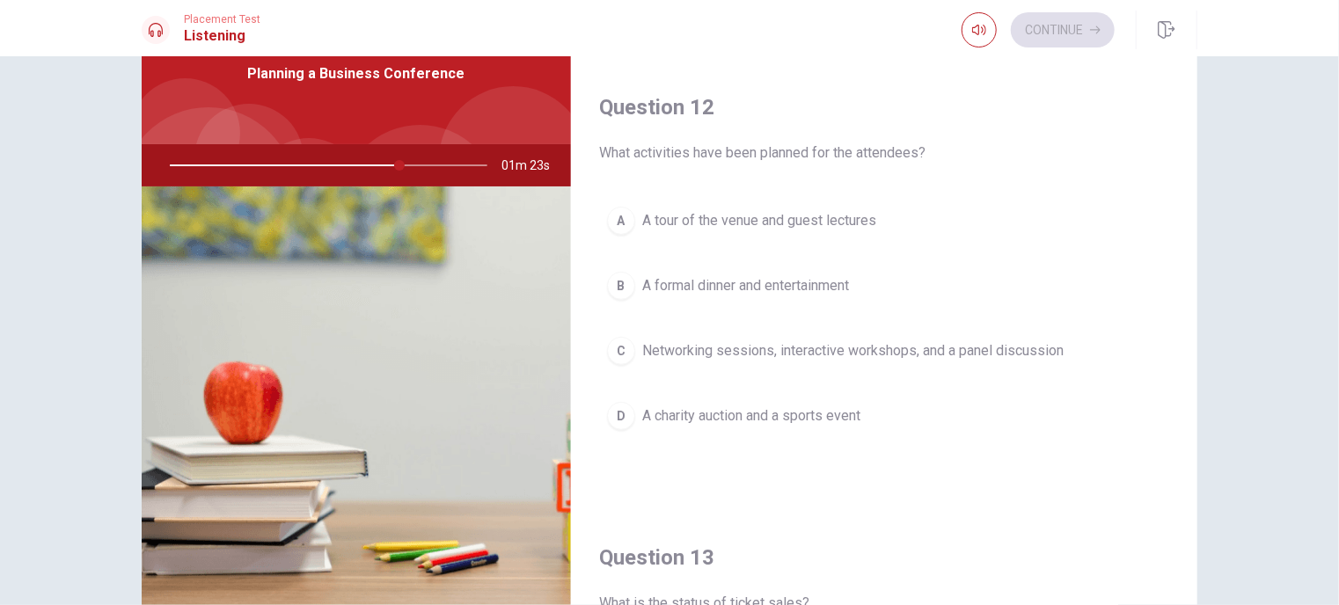
scroll to position [401, 0]
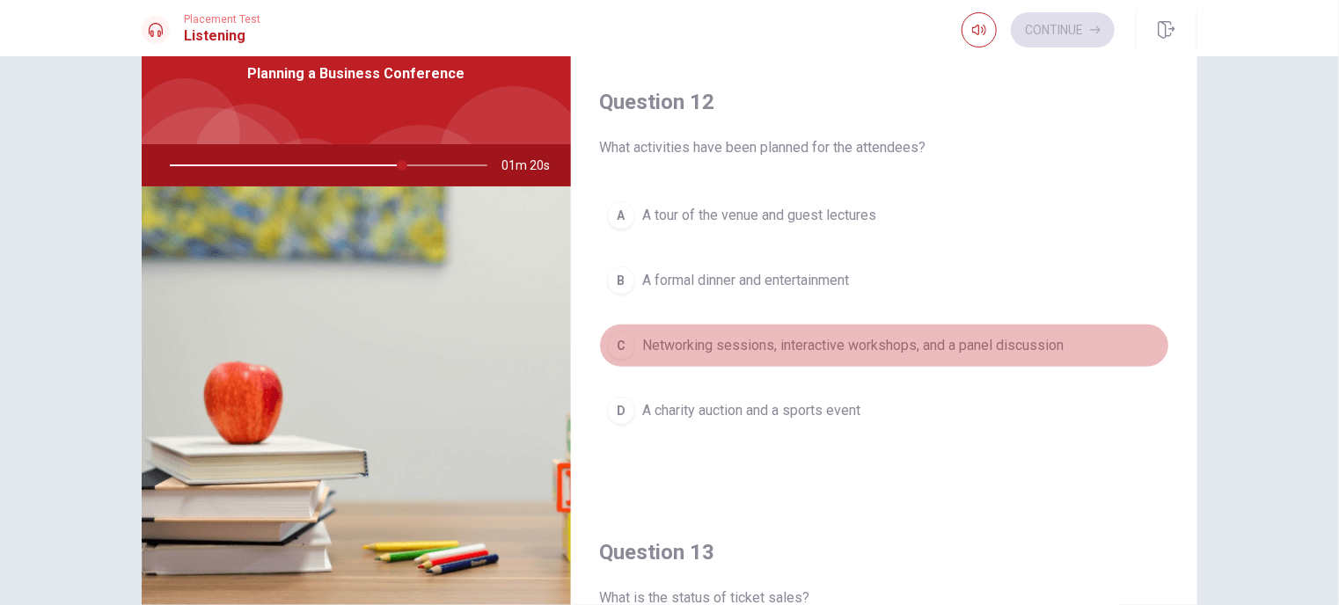
click at [935, 343] on span "Networking sessions, interactive workshops, and a panel discussion" at bounding box center [852, 345] width 421 height 21
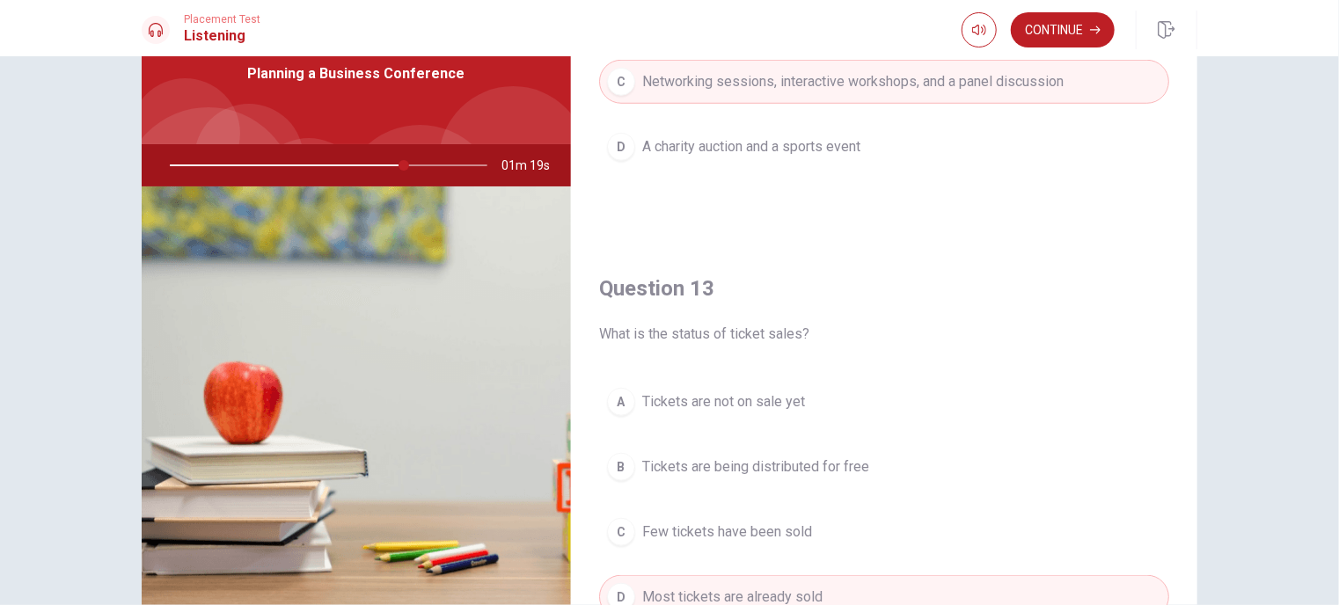
scroll to position [489, 0]
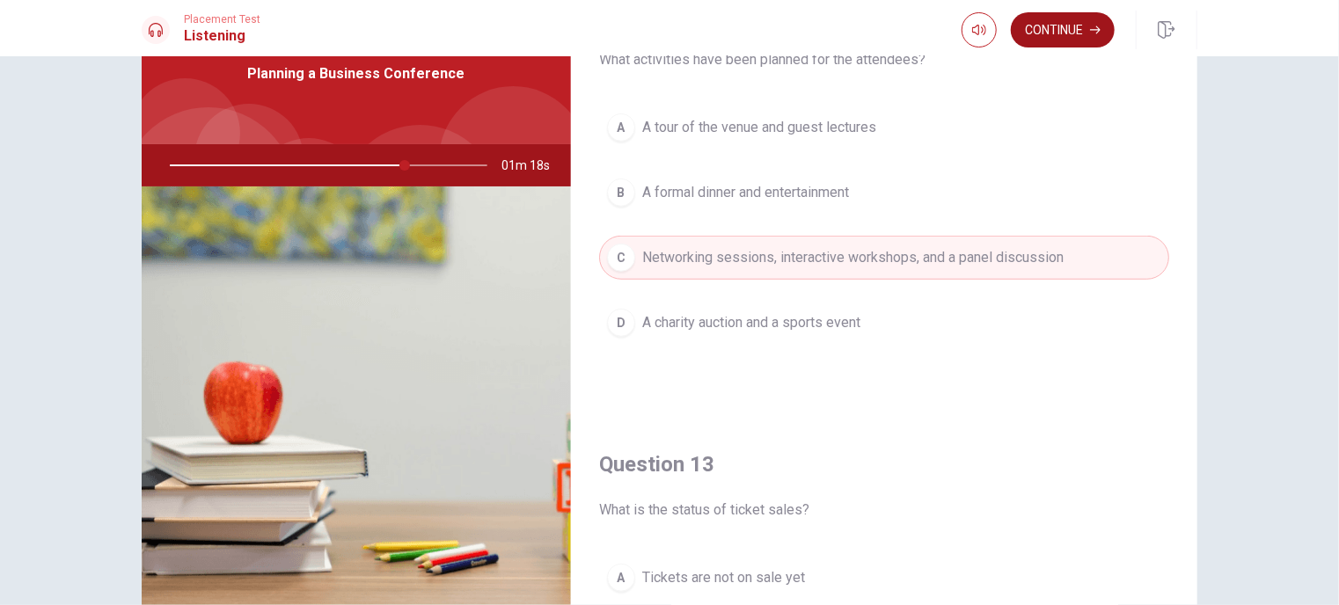
click at [1091, 27] on icon "button" at bounding box center [1095, 30] width 11 height 11
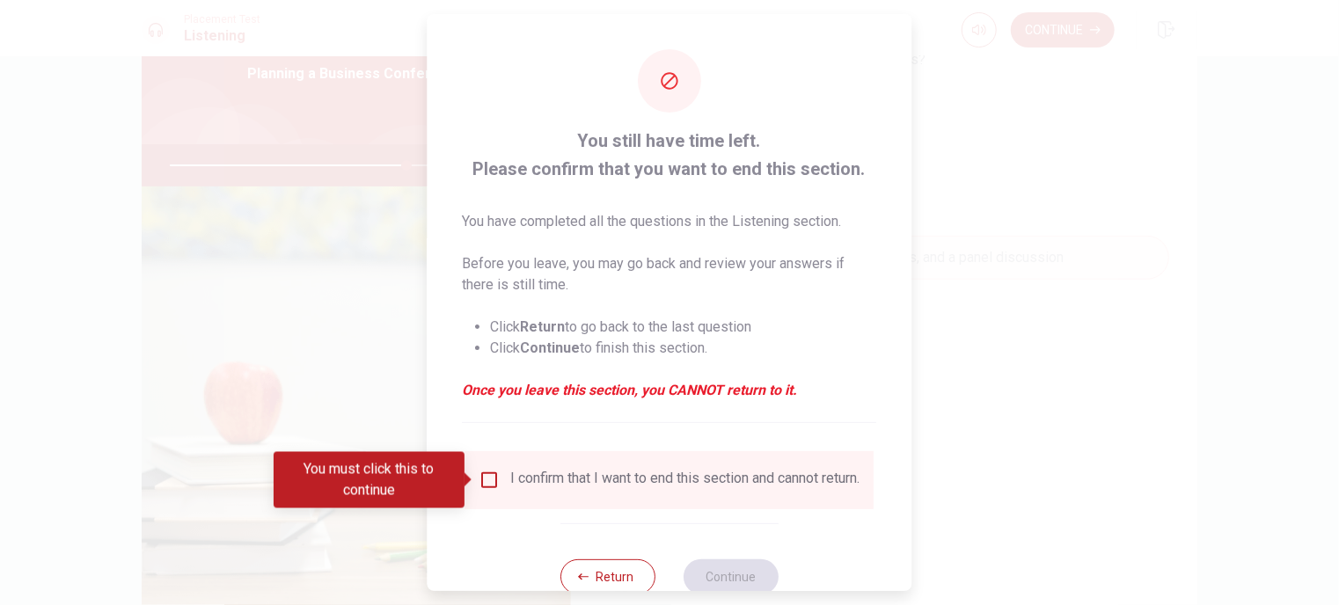
click at [485, 481] on input "You must click this to continue" at bounding box center [489, 480] width 21 height 21
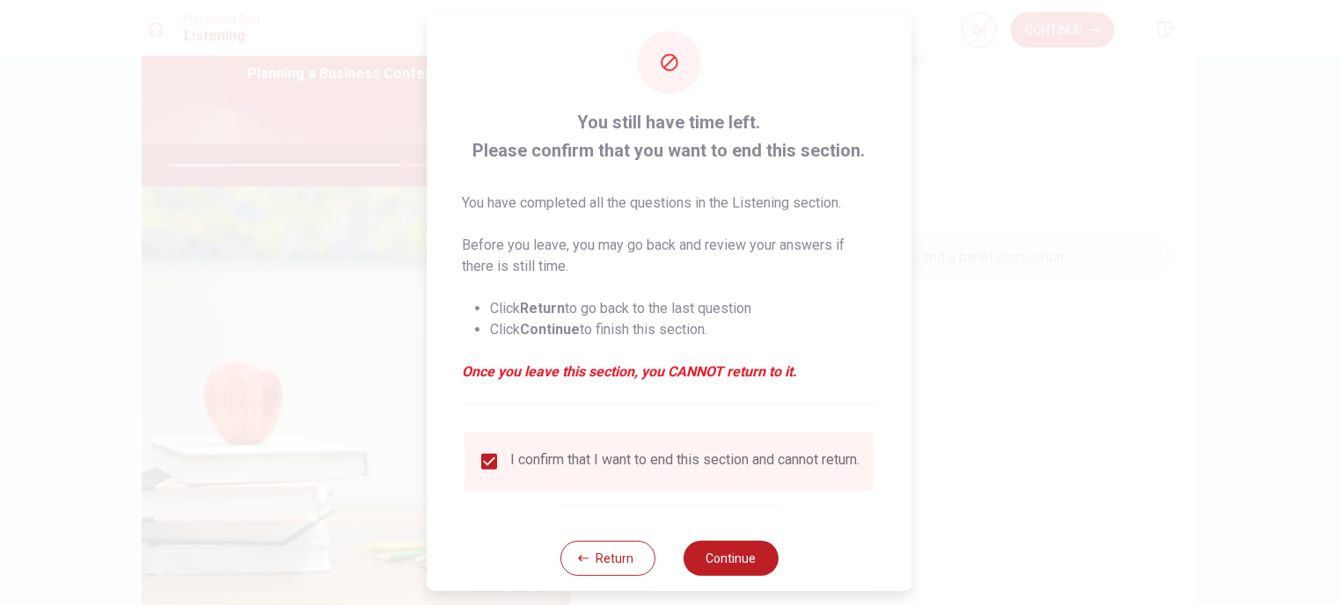
scroll to position [51, 0]
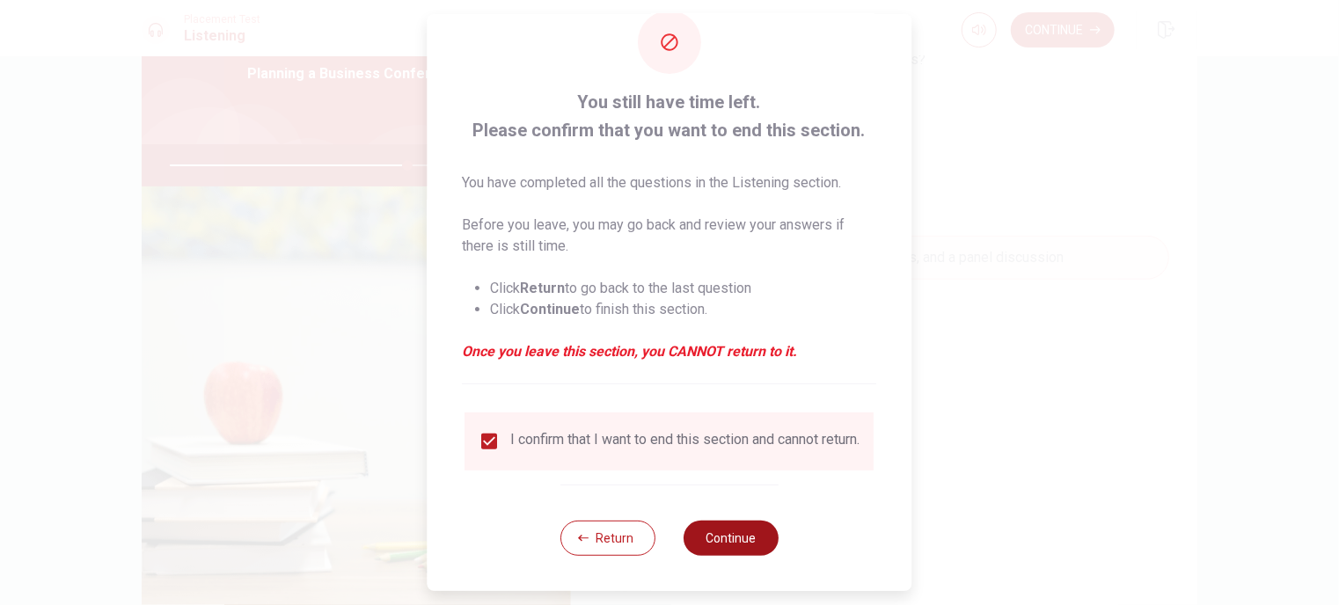
click at [726, 535] on button "Continue" at bounding box center [730, 538] width 95 height 35
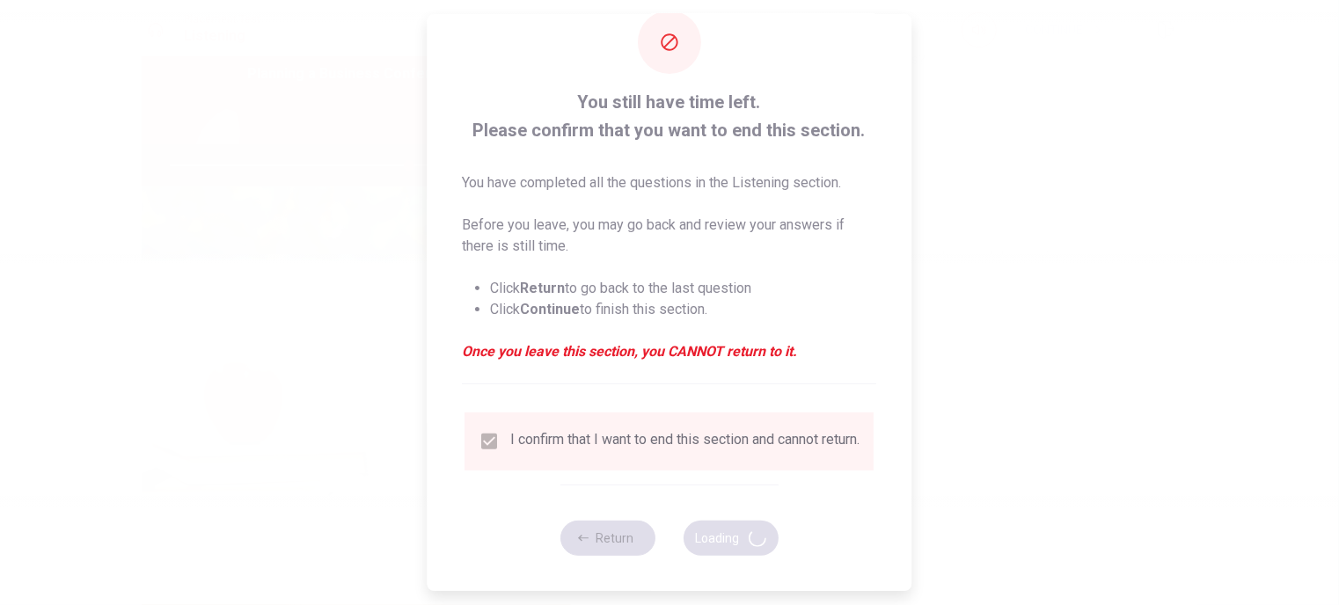
type input "76"
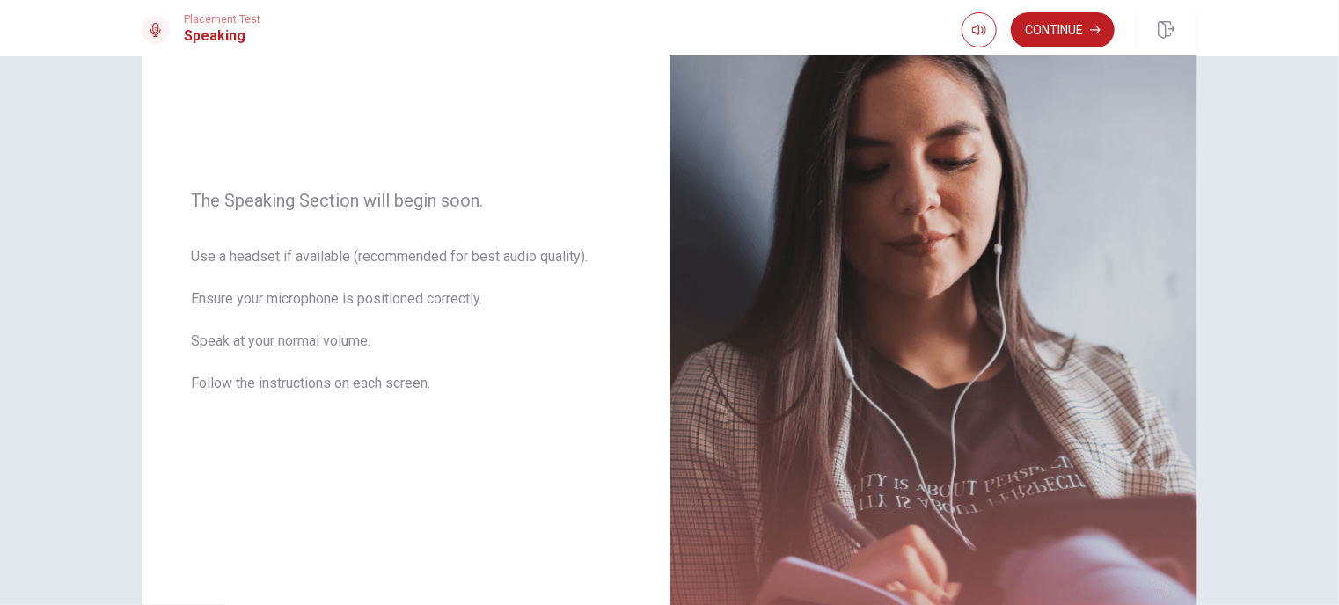
scroll to position [169, 0]
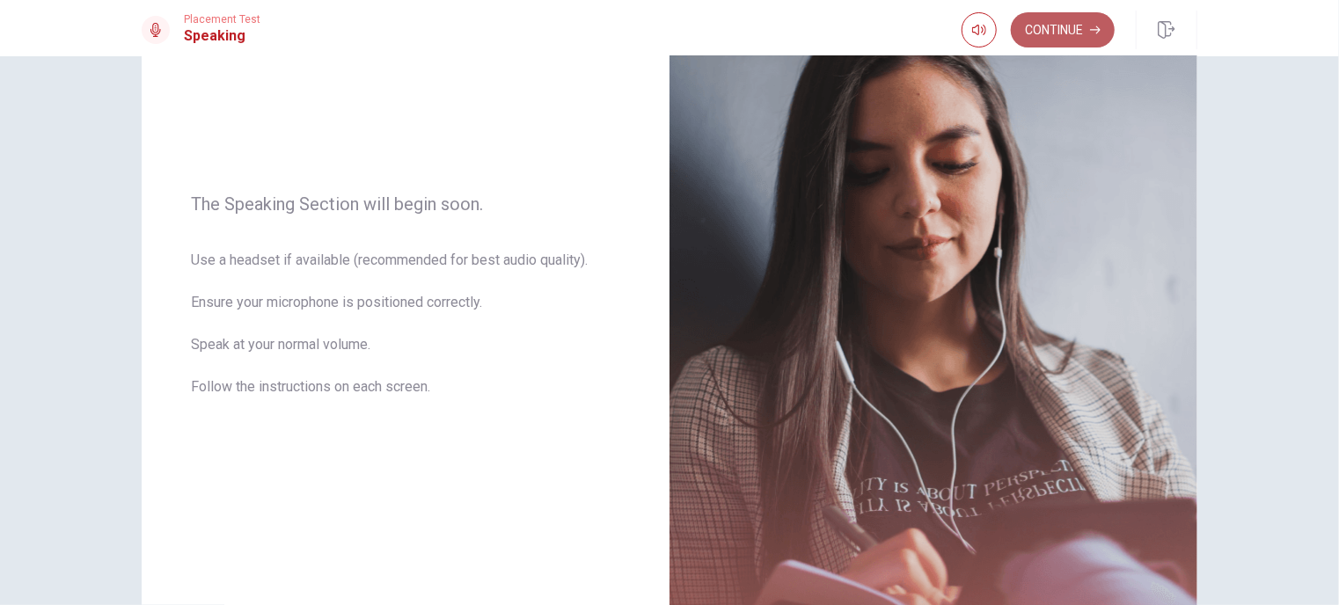
click at [1046, 29] on button "Continue" at bounding box center [1062, 29] width 104 height 35
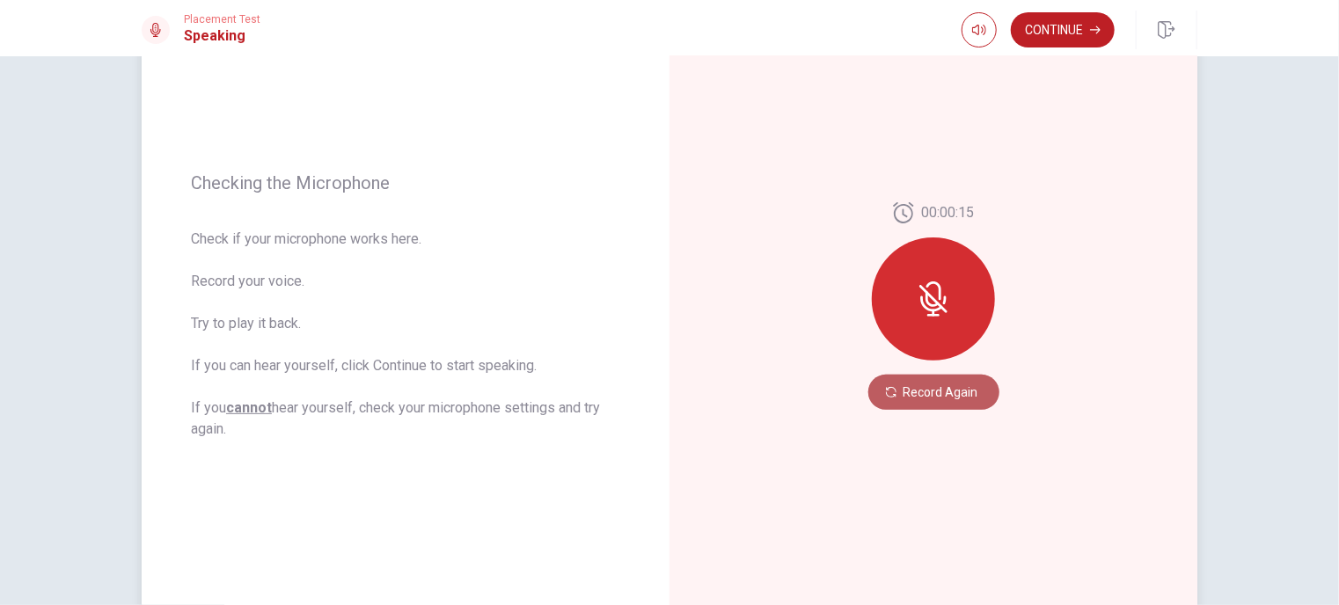
click at [937, 385] on button "Record Again" at bounding box center [933, 392] width 131 height 35
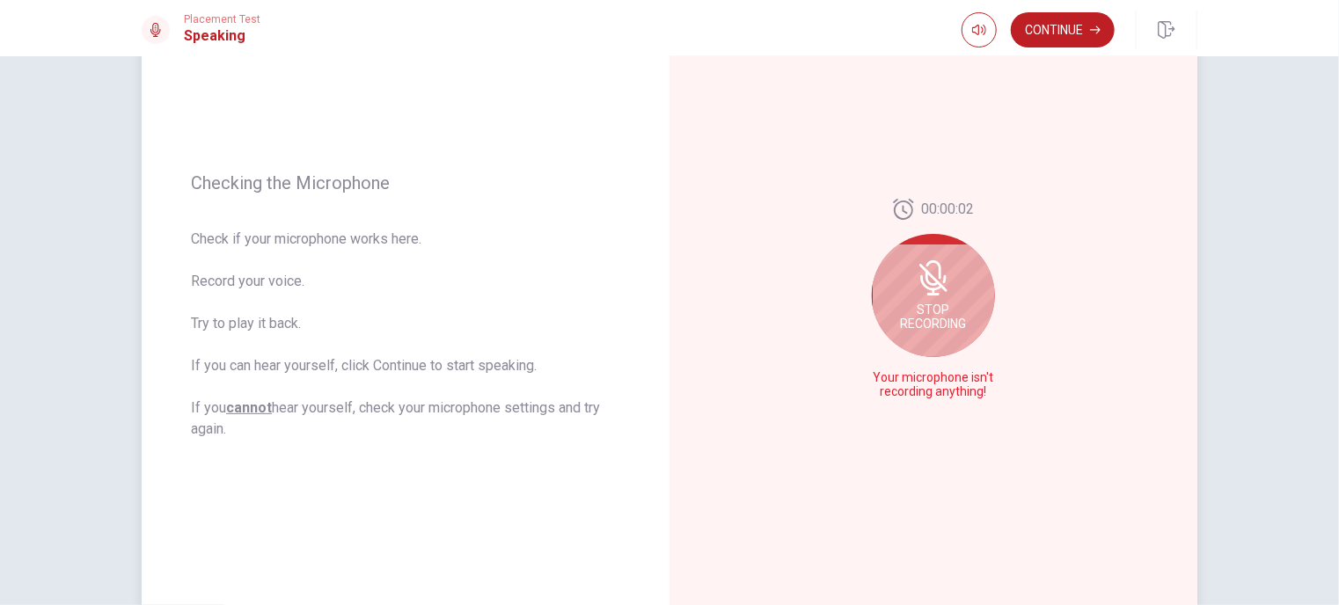
click at [929, 291] on icon at bounding box center [933, 277] width 35 height 35
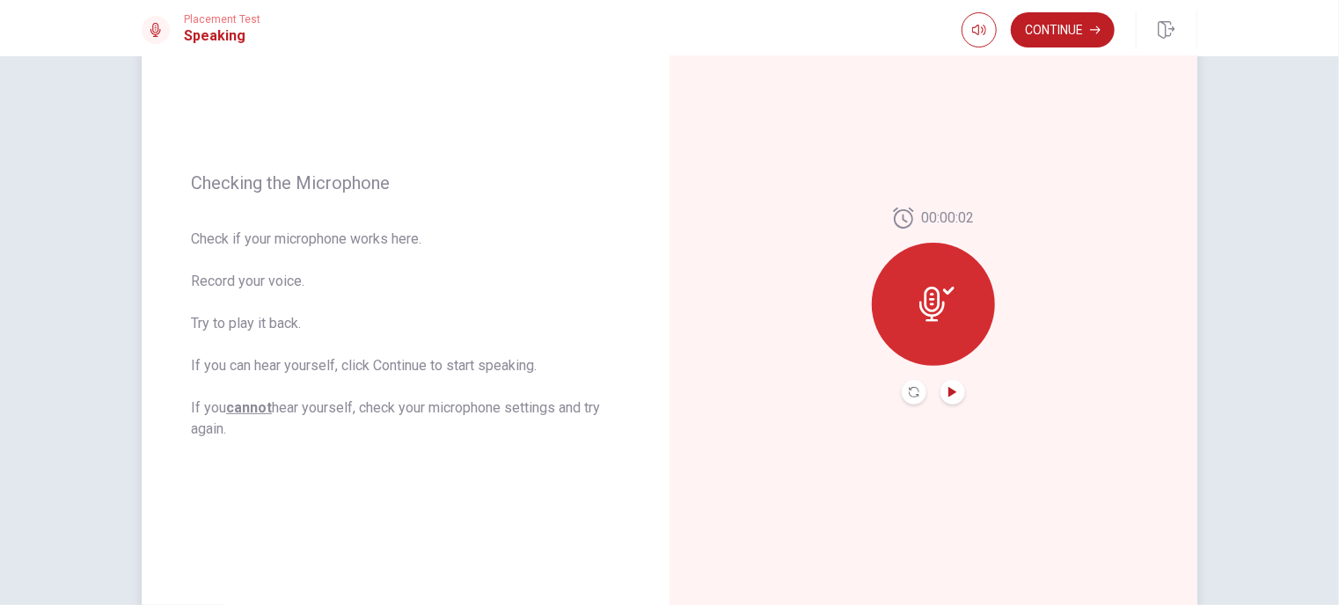
click at [949, 393] on icon "Play Audio" at bounding box center [952, 392] width 8 height 11
click at [952, 398] on button "Pause Audio" at bounding box center [952, 392] width 25 height 25
click at [952, 398] on button "Play Audio" at bounding box center [952, 392] width 25 height 25
click at [952, 398] on button "Pause Audio" at bounding box center [952, 392] width 25 height 25
click at [952, 398] on button "Play Audio" at bounding box center [952, 392] width 25 height 25
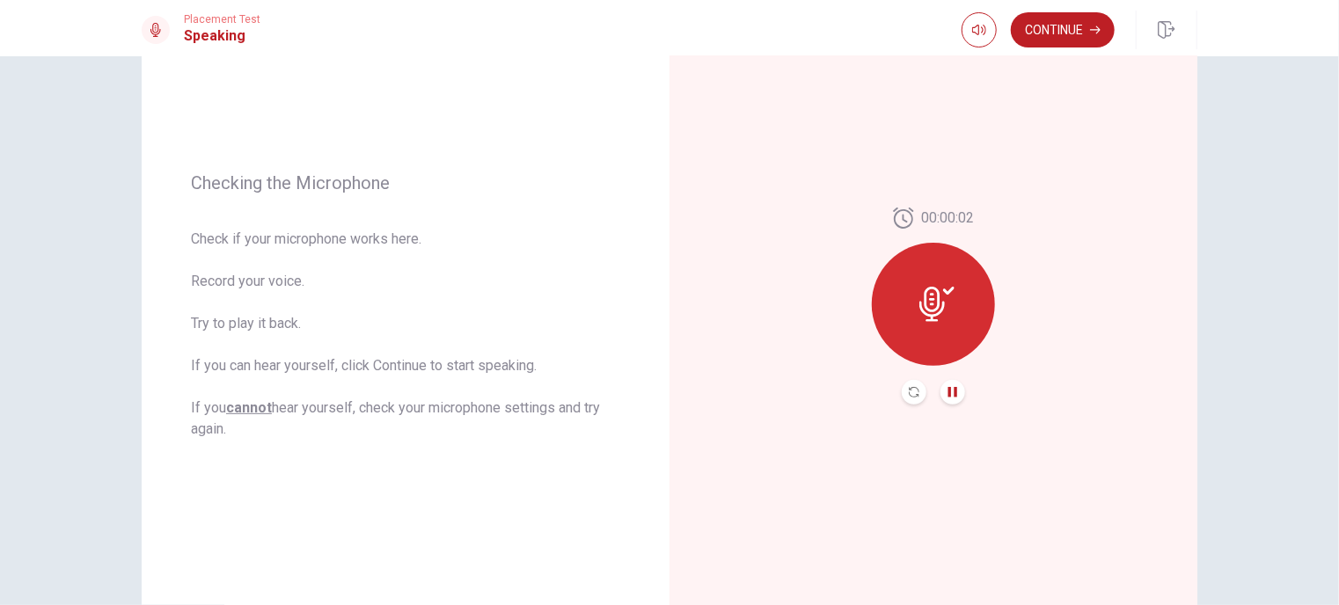
click at [919, 305] on icon at bounding box center [932, 304] width 26 height 35
click at [947, 396] on icon "Play Audio" at bounding box center [952, 392] width 11 height 11
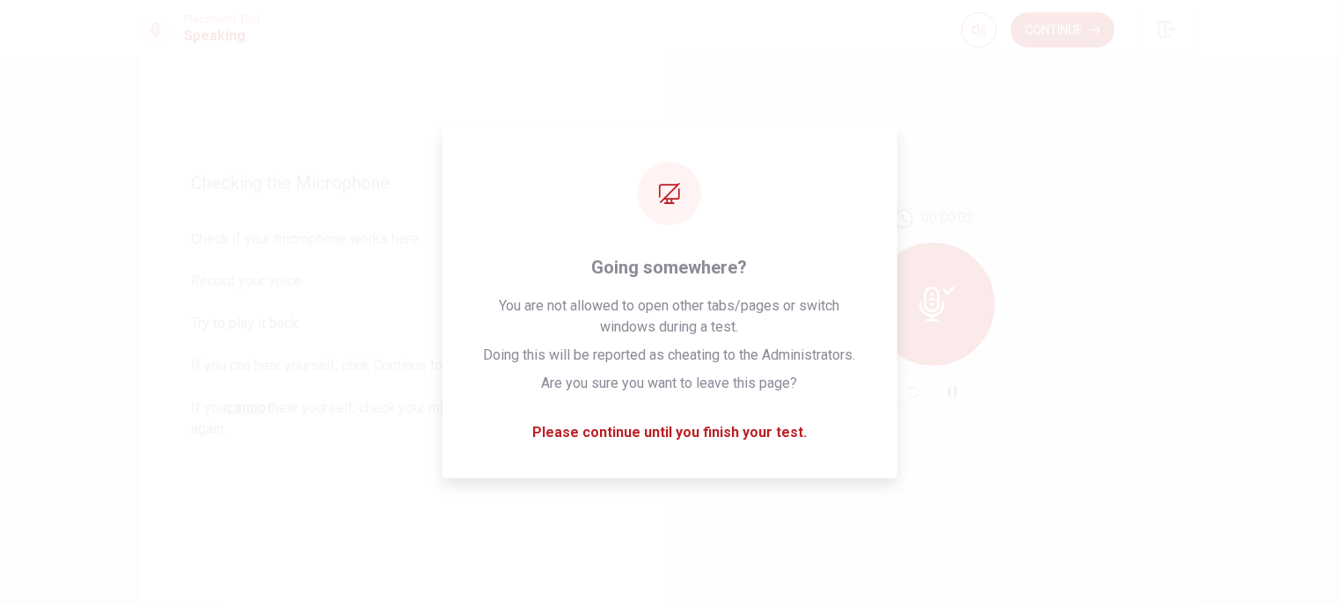
click at [1216, 201] on div "Checking the Microphone Check if your microphone works here. Record your voice.…" at bounding box center [669, 306] width 1112 height 767
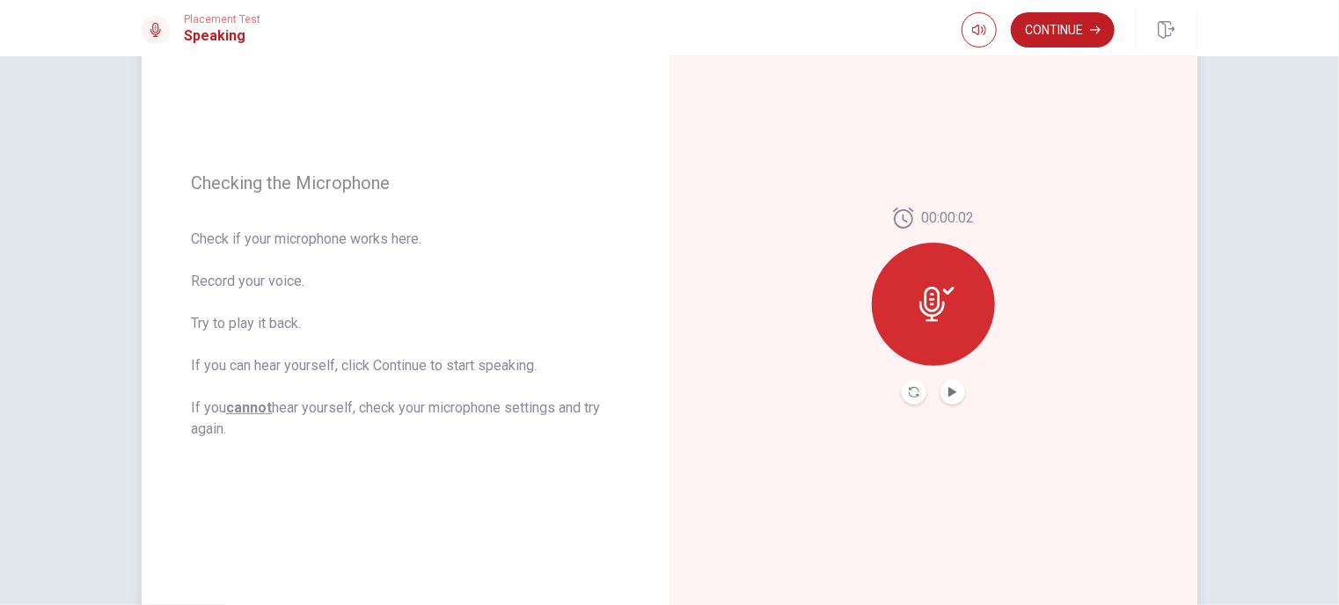
click at [916, 397] on button "Record Again" at bounding box center [913, 392] width 25 height 25
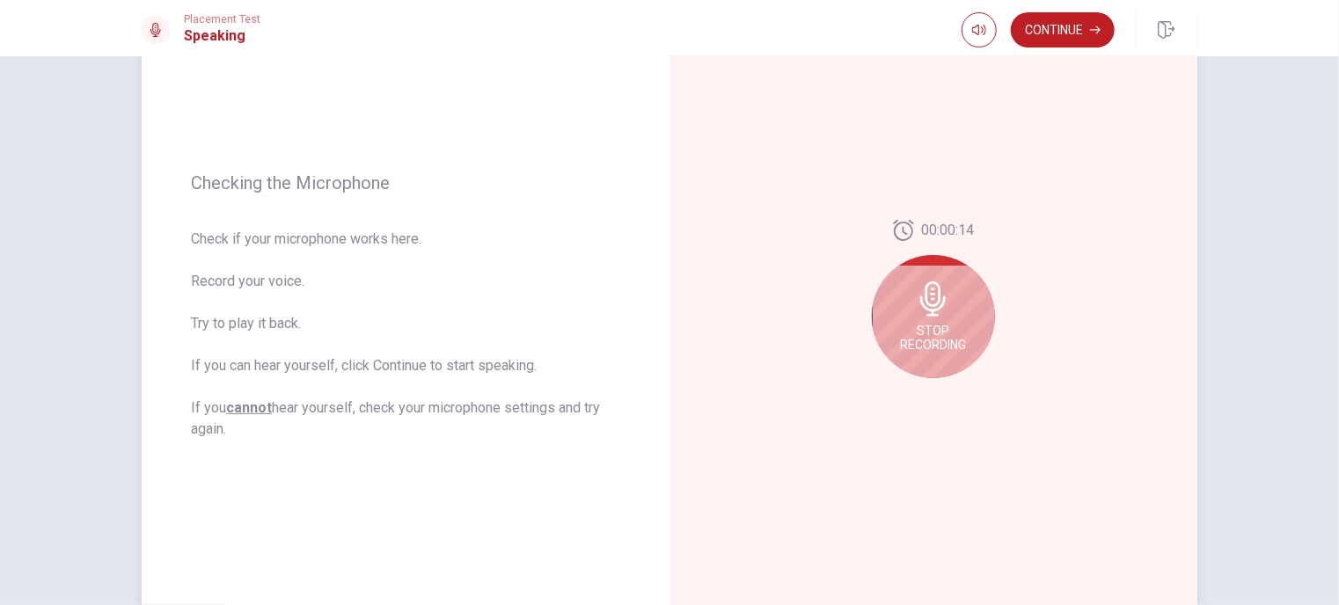
click at [925, 322] on div "Stop Recording" at bounding box center [933, 316] width 123 height 123
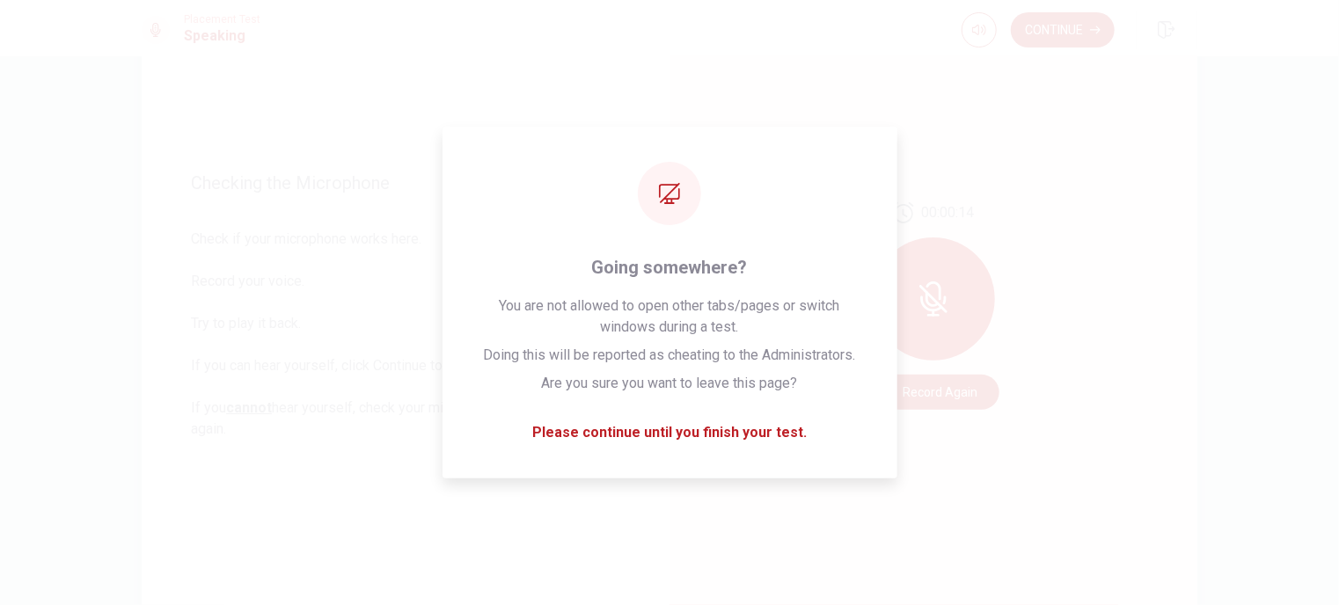
click at [1117, 332] on div "00:00:14 Record Again" at bounding box center [933, 306] width 528 height 767
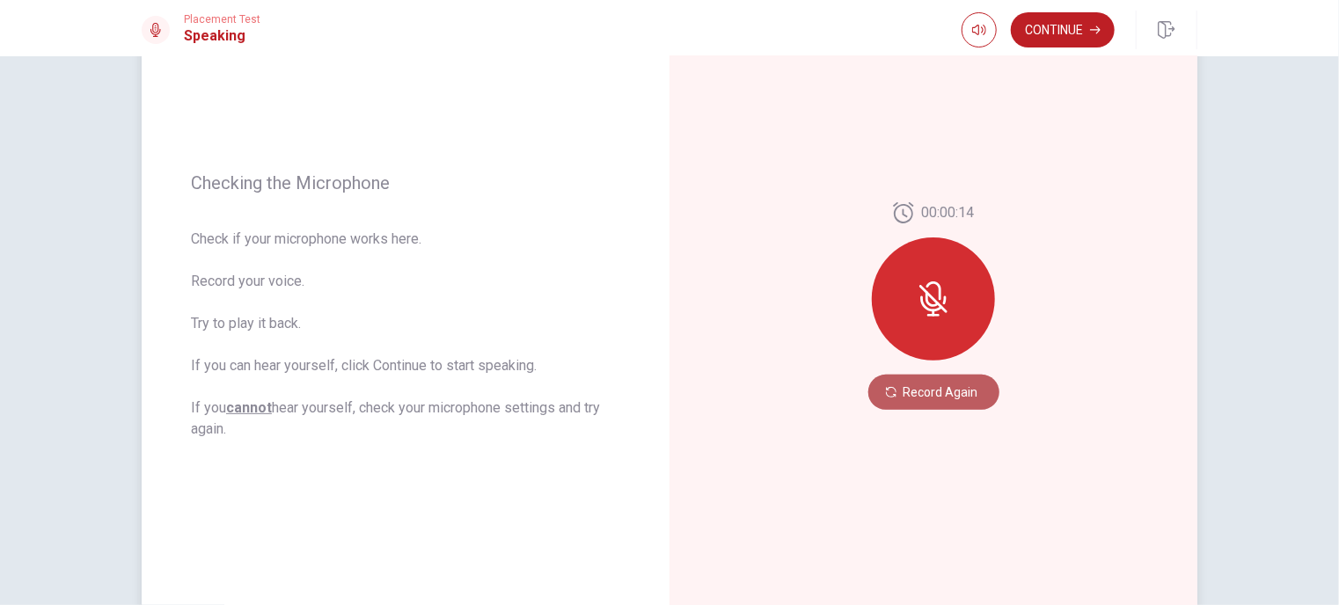
click at [930, 396] on button "Record Again" at bounding box center [933, 392] width 131 height 35
click at [937, 406] on button "Record Again" at bounding box center [933, 392] width 131 height 35
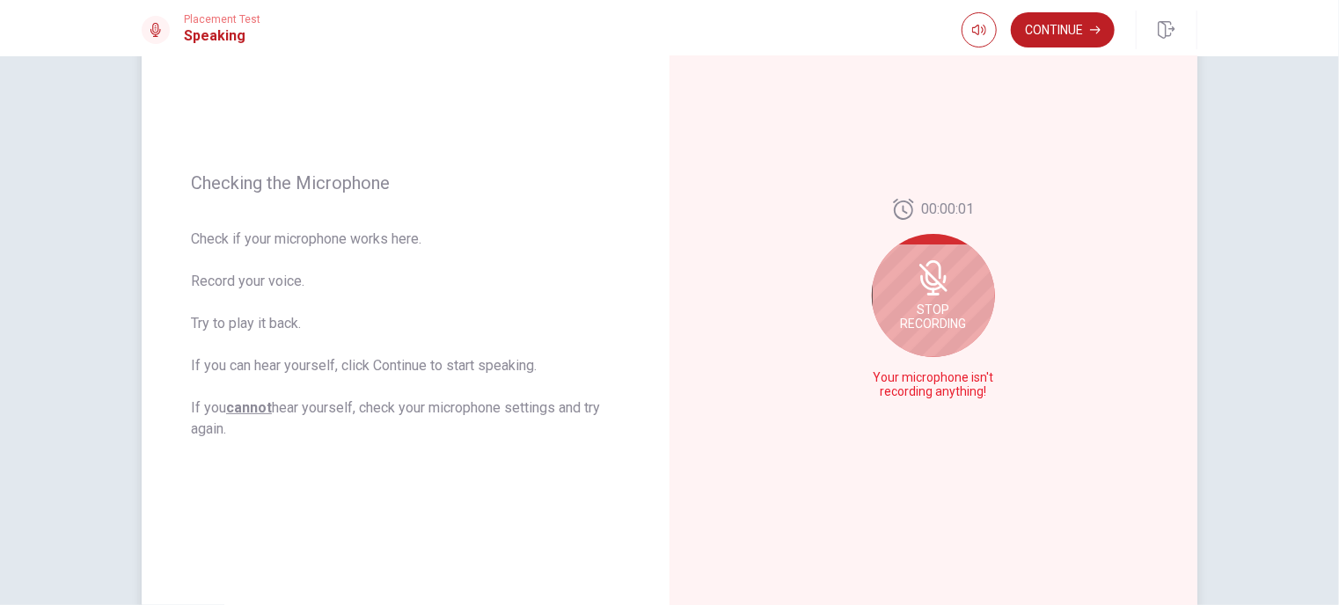
click at [916, 390] on span "Your microphone isn't recording anything!" at bounding box center [933, 385] width 128 height 28
click at [937, 293] on icon at bounding box center [933, 277] width 35 height 35
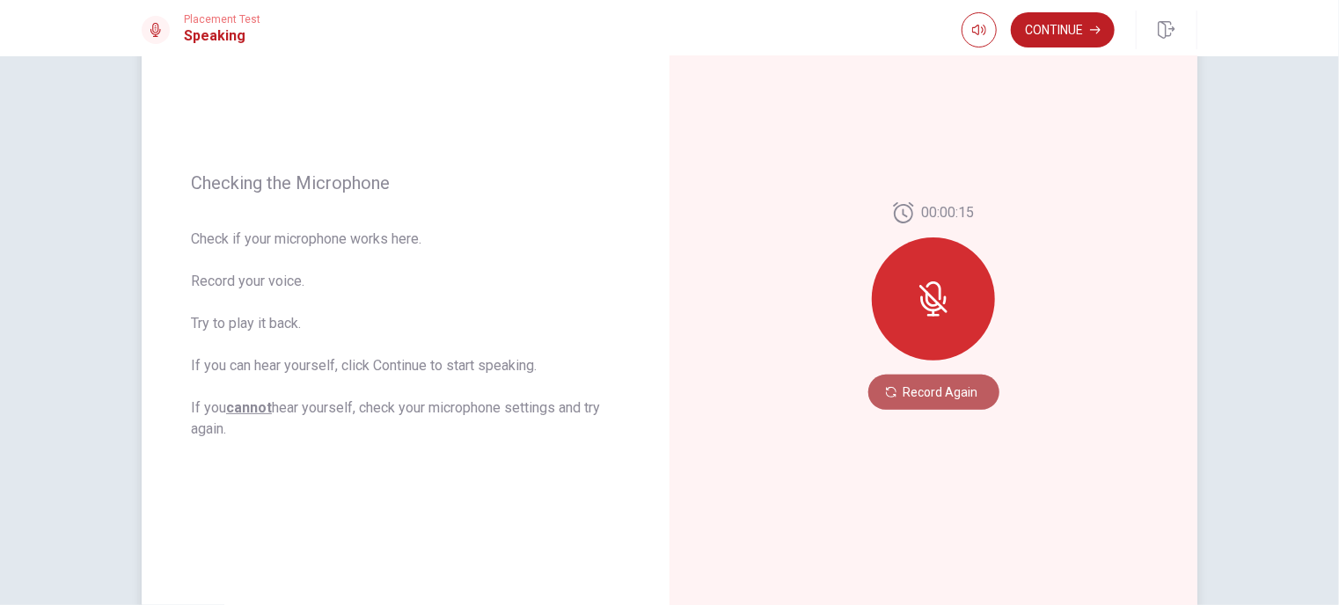
click at [931, 404] on button "Record Again" at bounding box center [933, 392] width 131 height 35
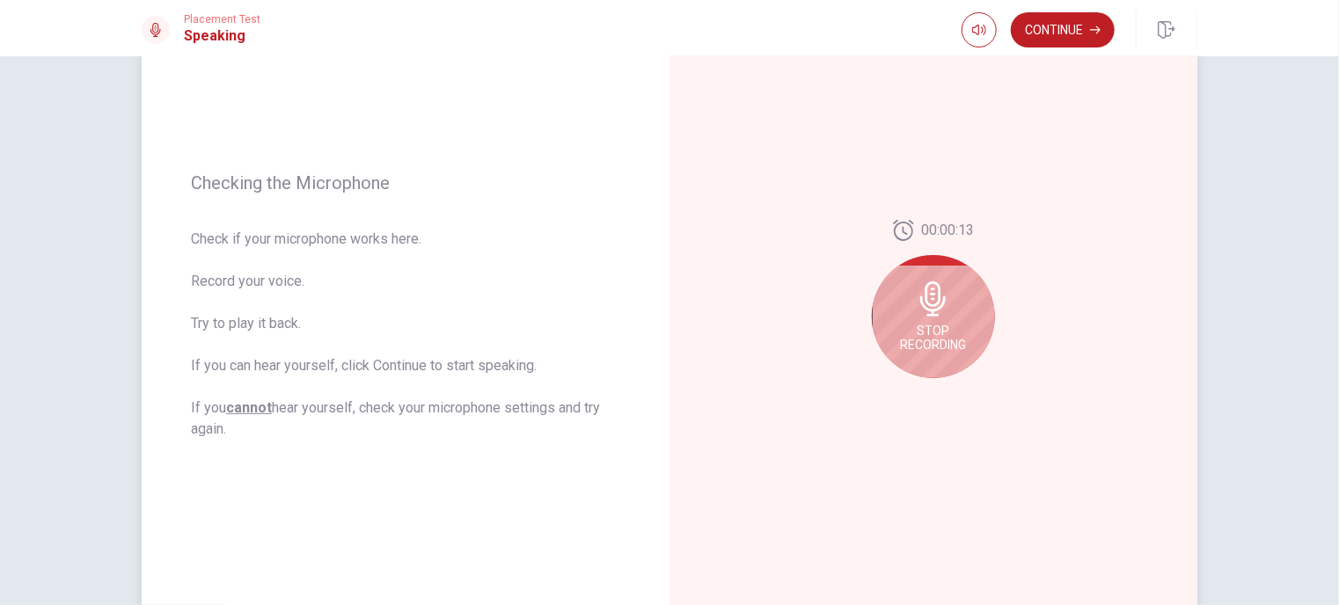
click at [913, 313] on div "Stop Recording" at bounding box center [933, 316] width 123 height 123
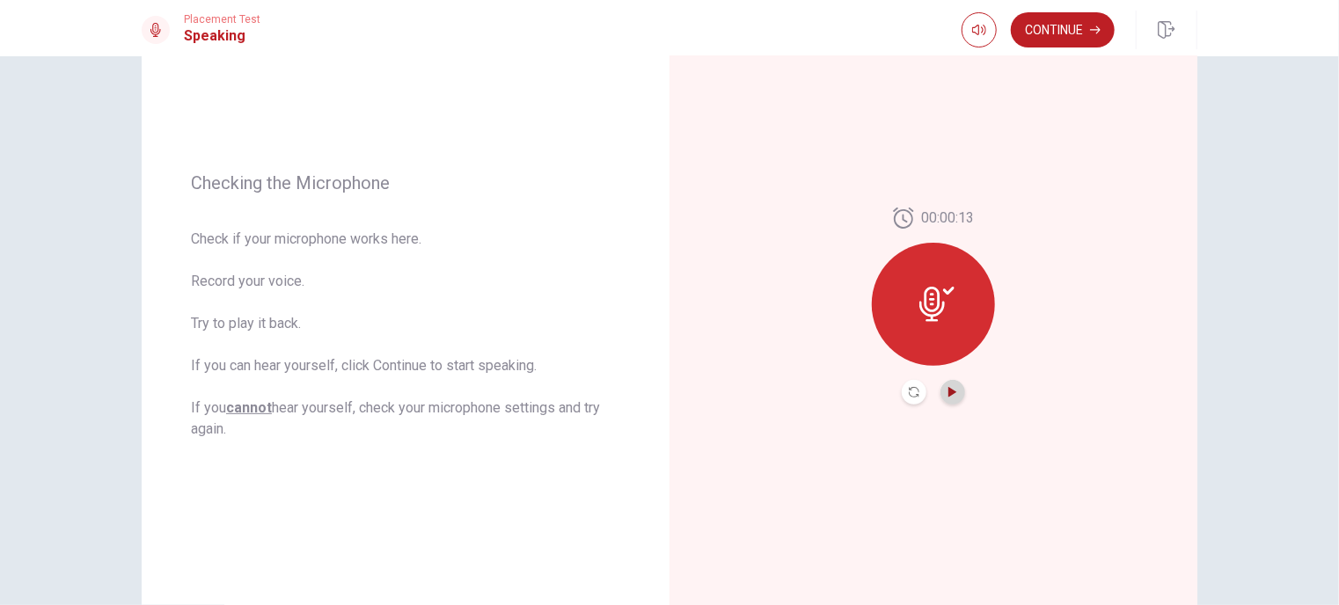
click at [948, 393] on icon "Play Audio" at bounding box center [952, 392] width 8 height 11
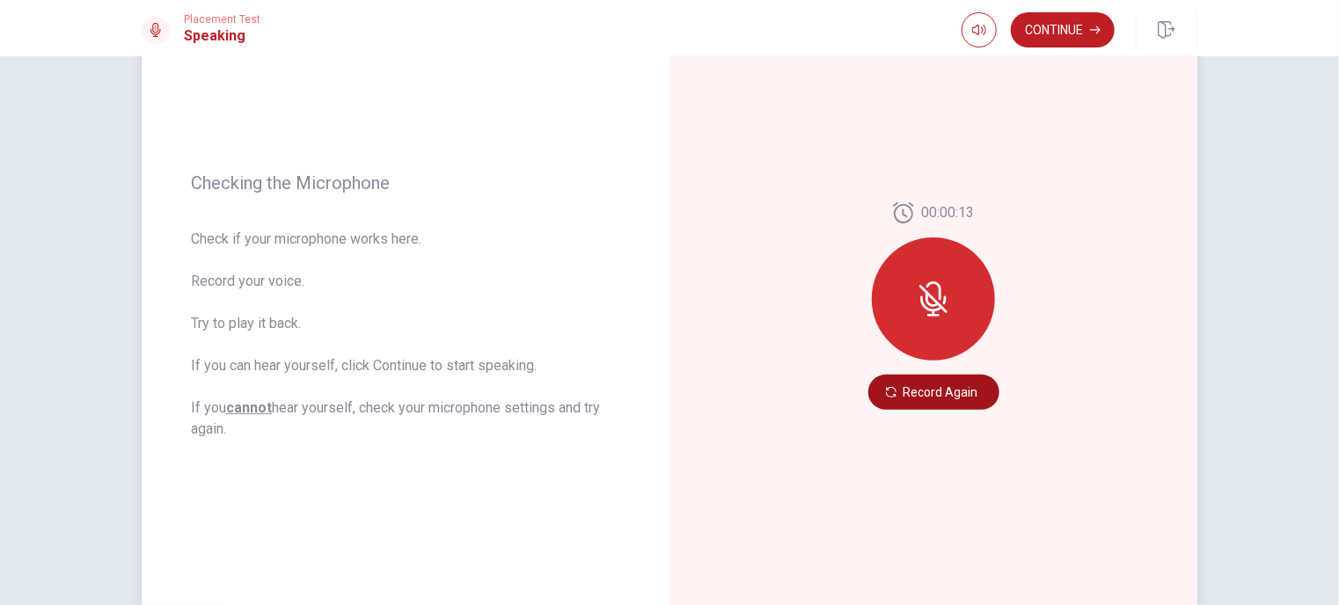
click at [902, 392] on button "Record Again" at bounding box center [933, 392] width 131 height 35
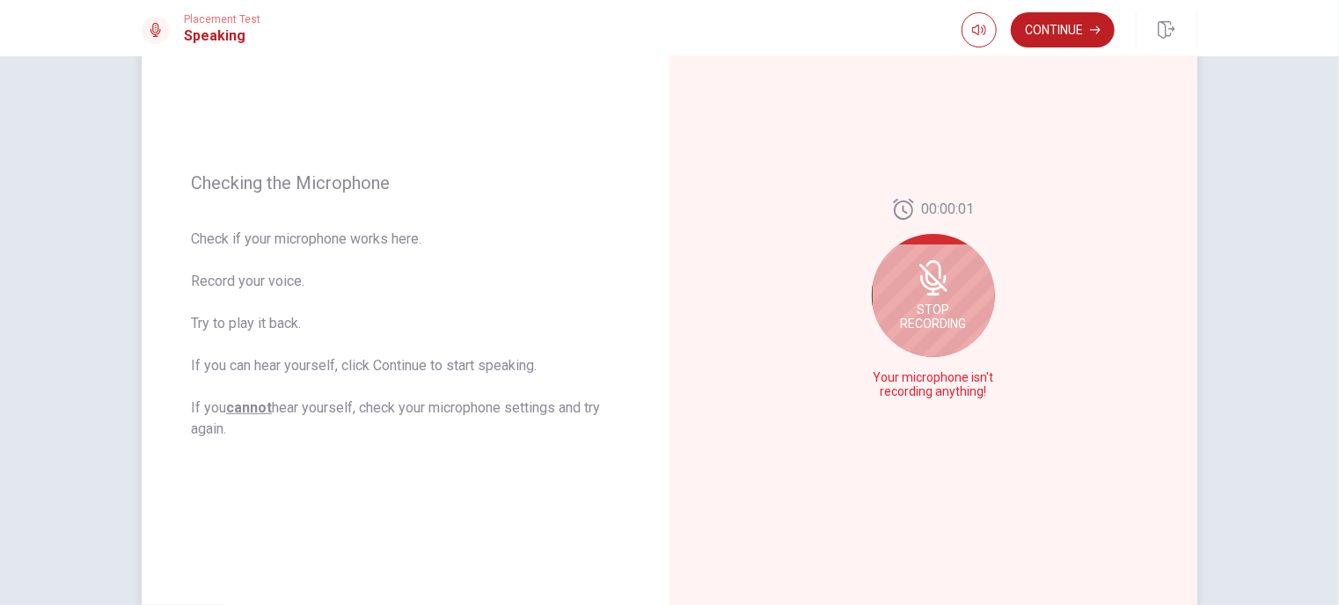
click at [1058, 213] on div "00:00:01 Stop Recording Your microphone isn't recording anything!" at bounding box center [933, 306] width 528 height 767
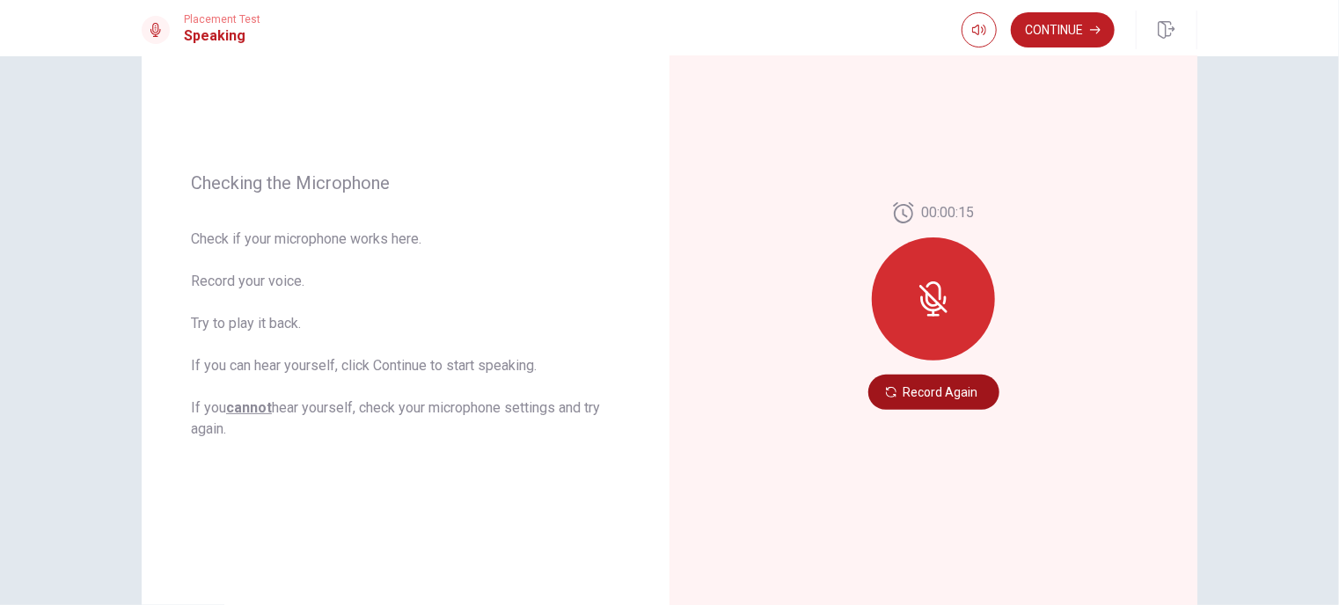
click at [929, 390] on button "Record Again" at bounding box center [933, 392] width 131 height 35
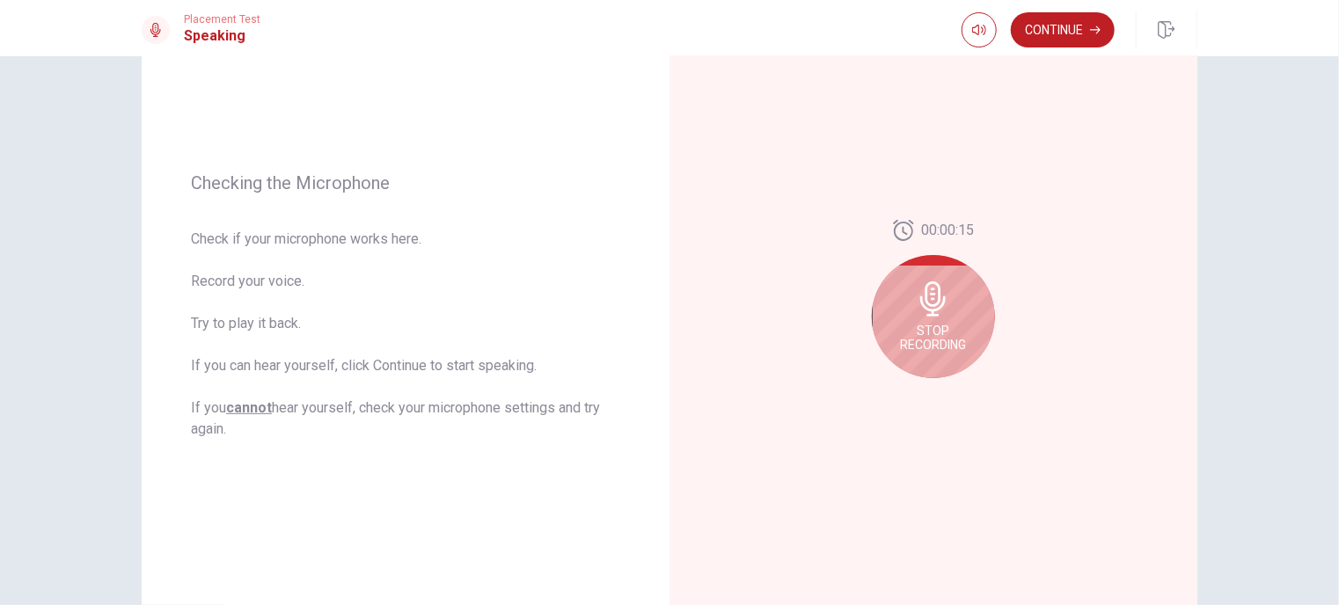
click at [928, 315] on icon at bounding box center [933, 298] width 26 height 35
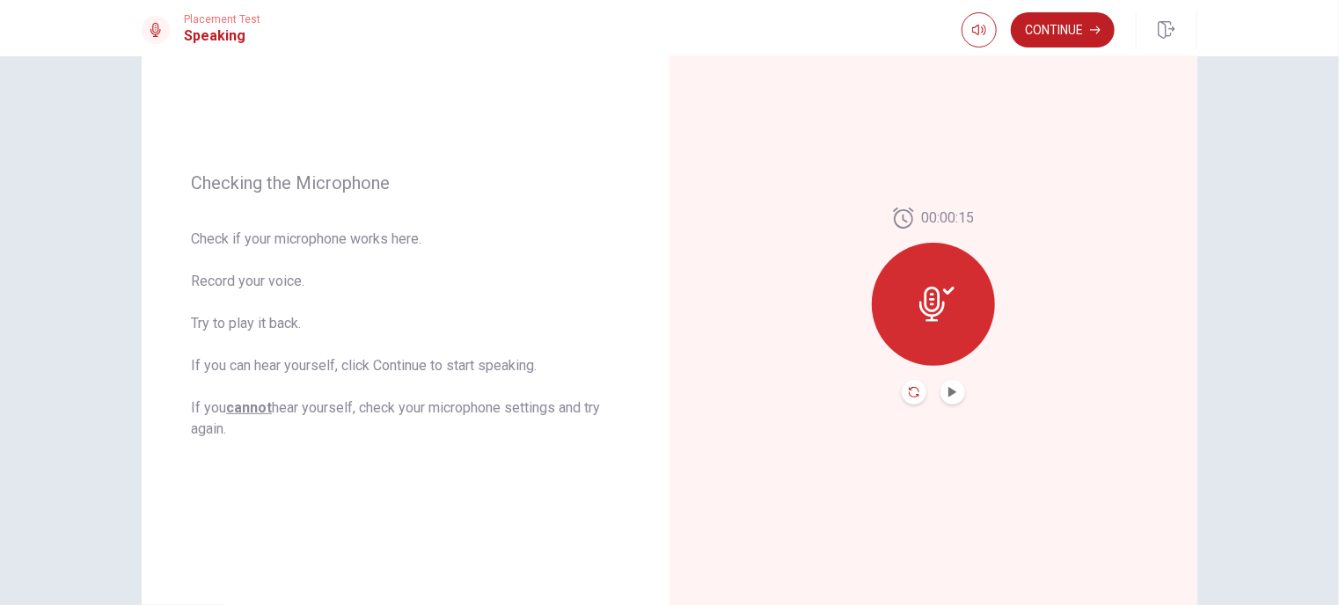
click at [908, 392] on icon "Record Again" at bounding box center [913, 392] width 11 height 11
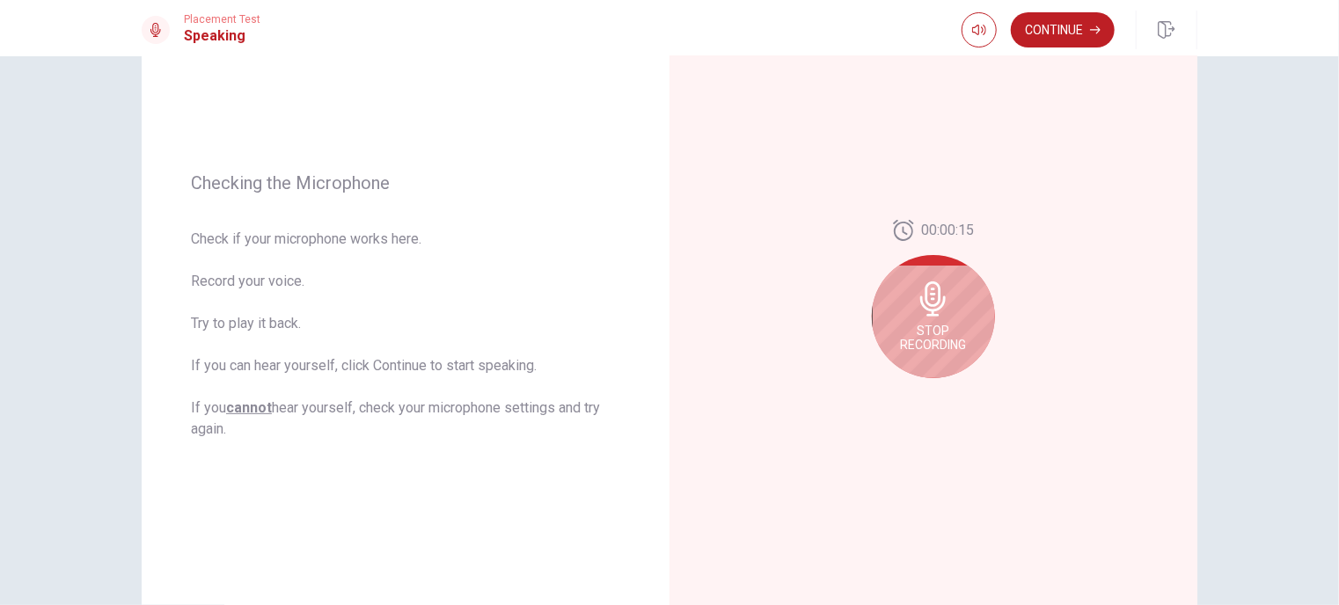
click at [930, 308] on icon at bounding box center [933, 298] width 35 height 35
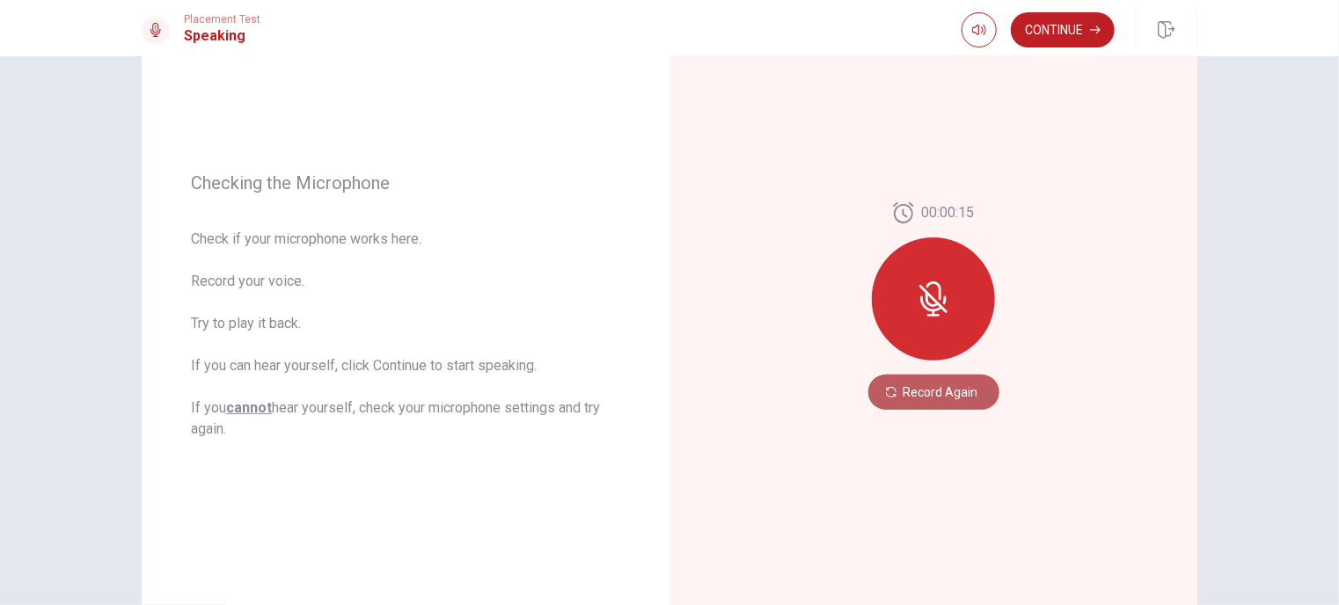
click at [927, 393] on button "Record Again" at bounding box center [933, 392] width 131 height 35
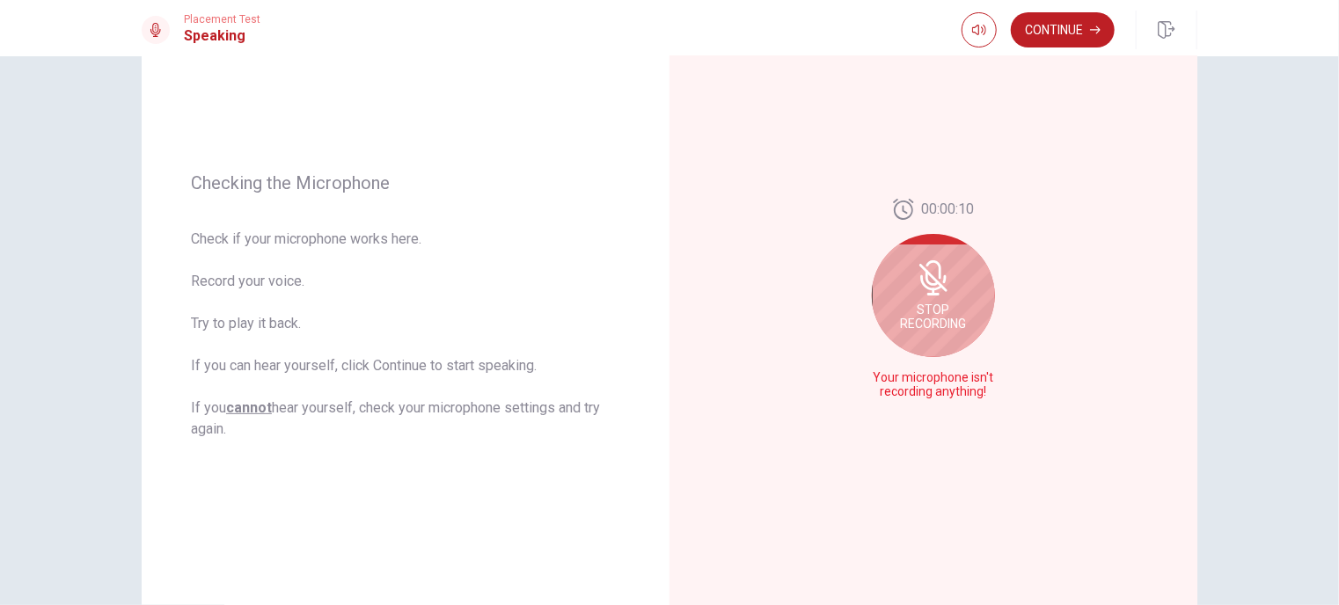
click at [938, 300] on div "Stop Recording" at bounding box center [933, 295] width 123 height 123
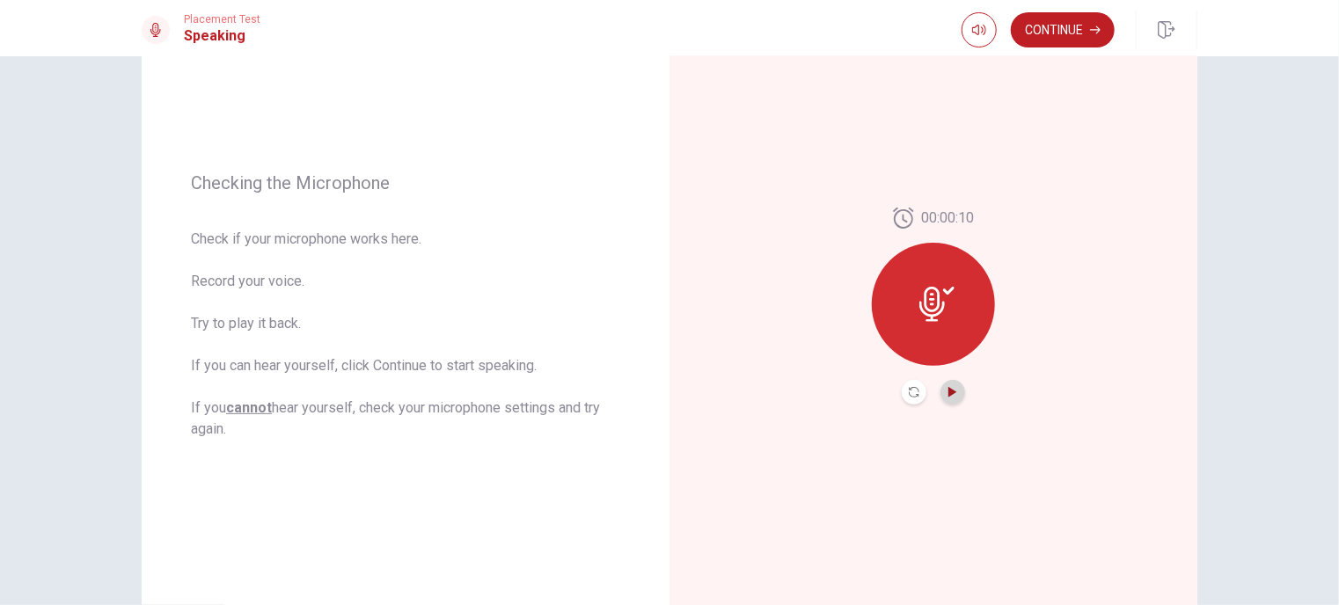
click at [948, 394] on icon "Play Audio" at bounding box center [952, 392] width 8 height 11
click at [908, 388] on icon "Record Again" at bounding box center [913, 392] width 11 height 11
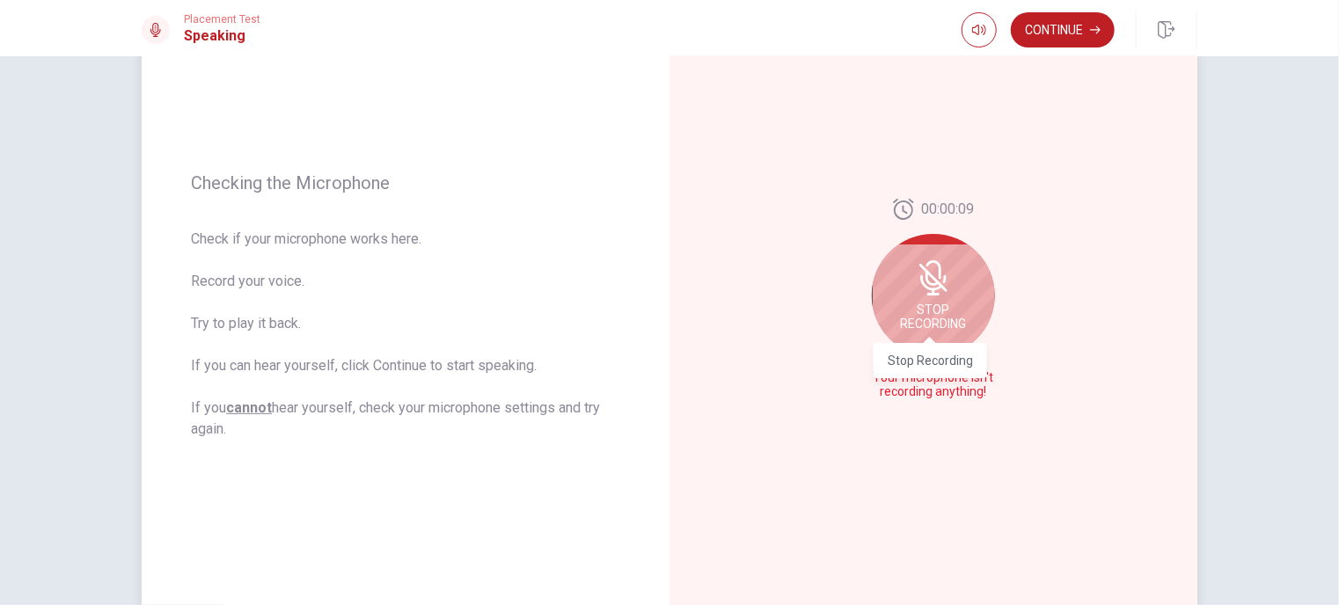
click at [930, 321] on span "Stop Recording" at bounding box center [934, 317] width 66 height 28
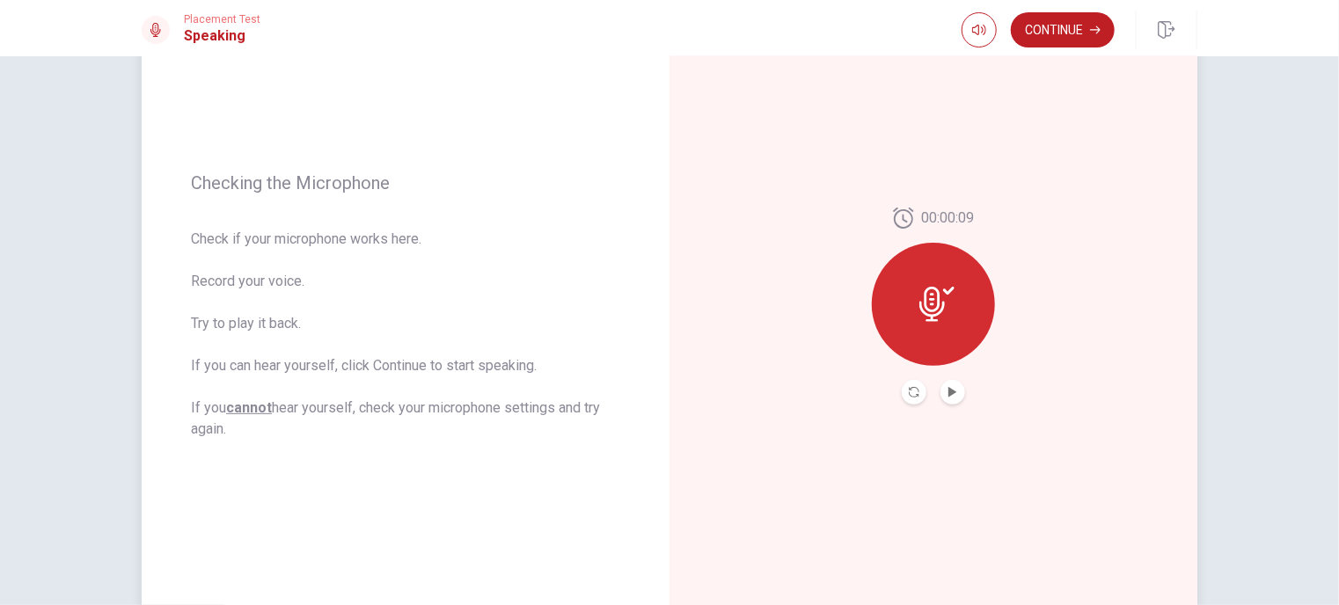
click at [940, 397] on button "Play Audio" at bounding box center [952, 392] width 25 height 25
click at [908, 390] on icon "Record Again" at bounding box center [913, 392] width 11 height 11
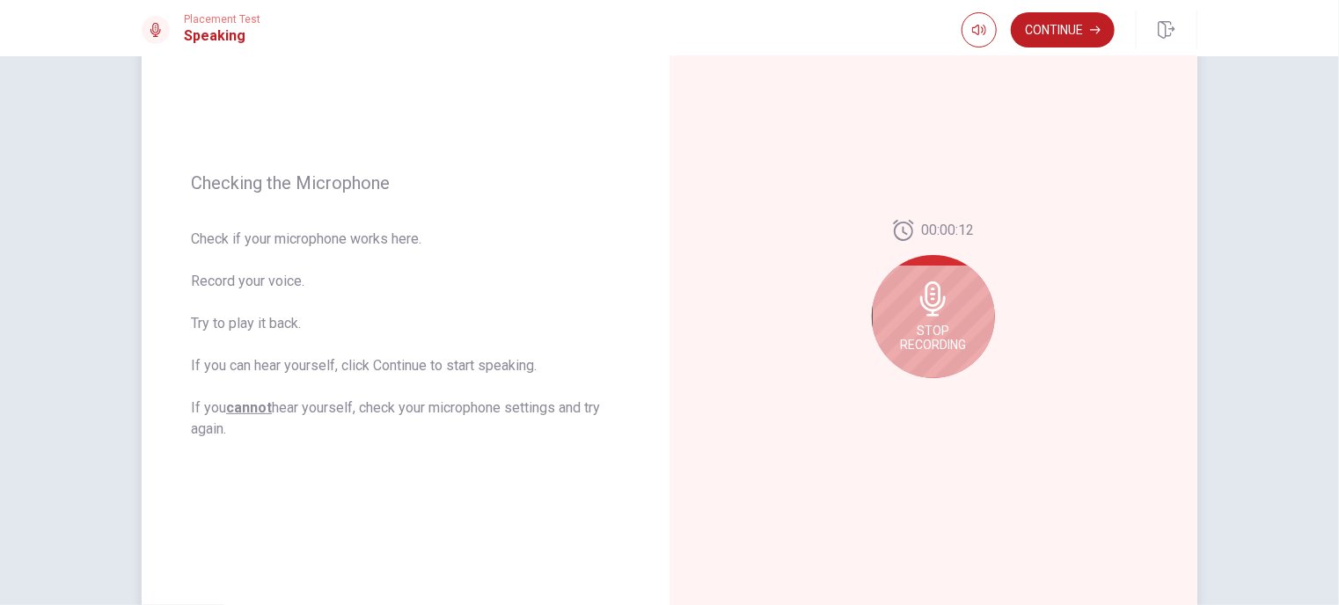
click at [939, 317] on div "Stop Recording" at bounding box center [933, 316] width 123 height 123
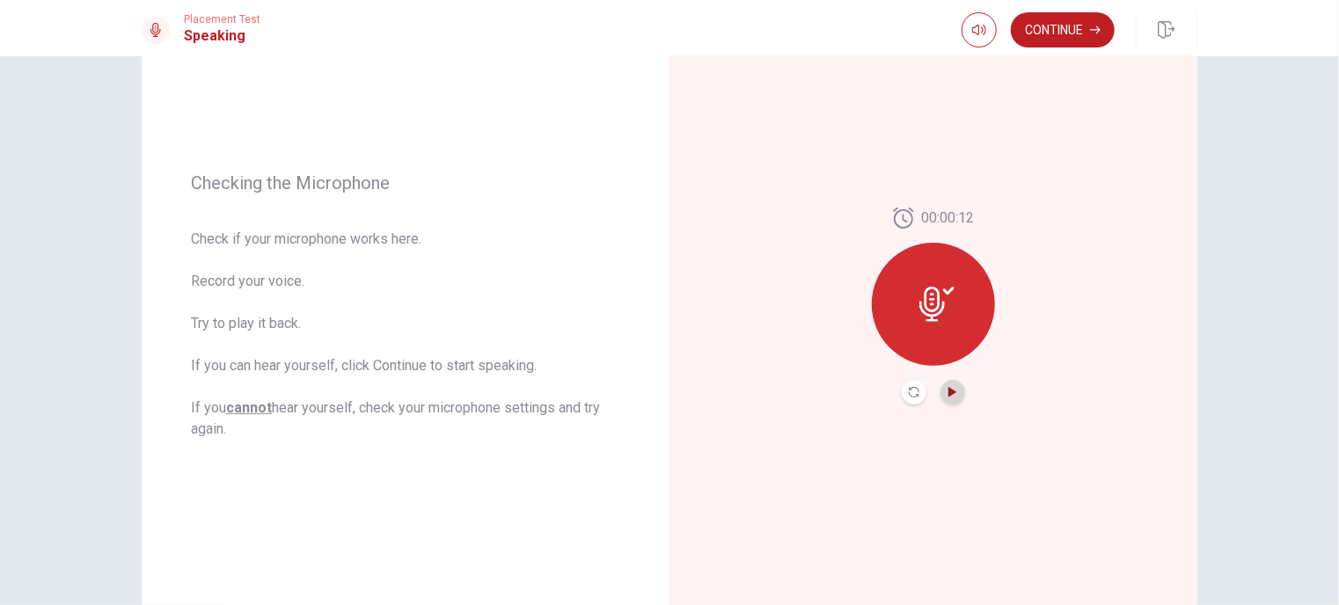
click at [949, 393] on icon "Play Audio" at bounding box center [952, 392] width 8 height 11
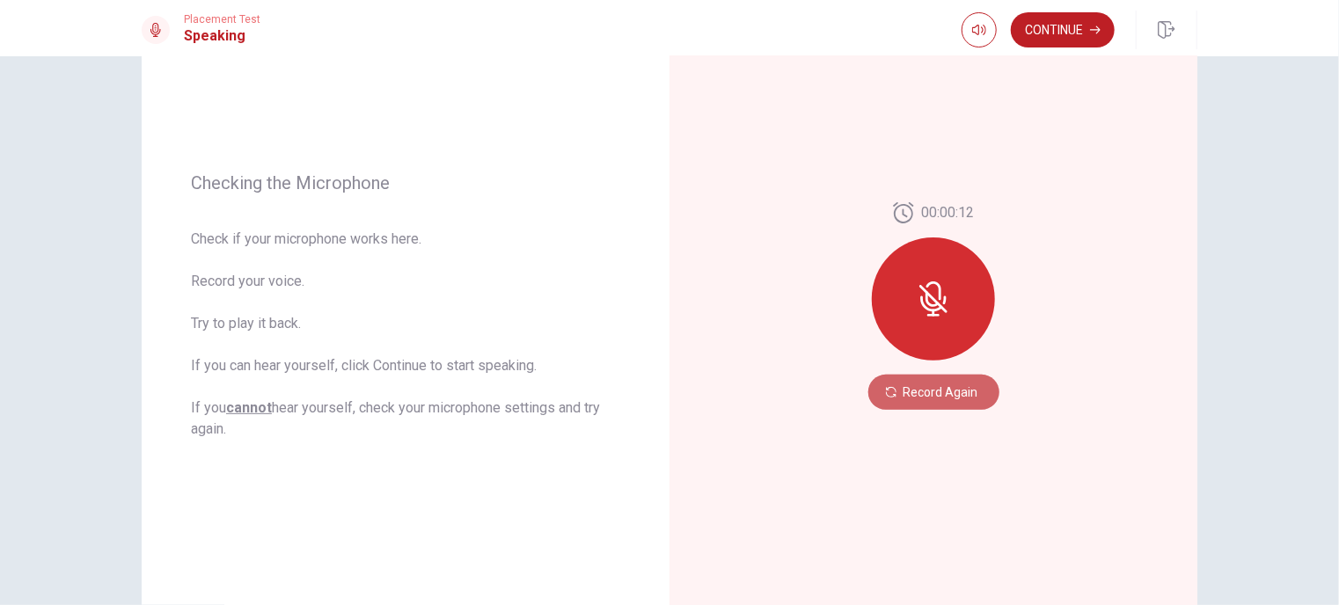
click at [949, 393] on button "Record Again" at bounding box center [933, 392] width 131 height 35
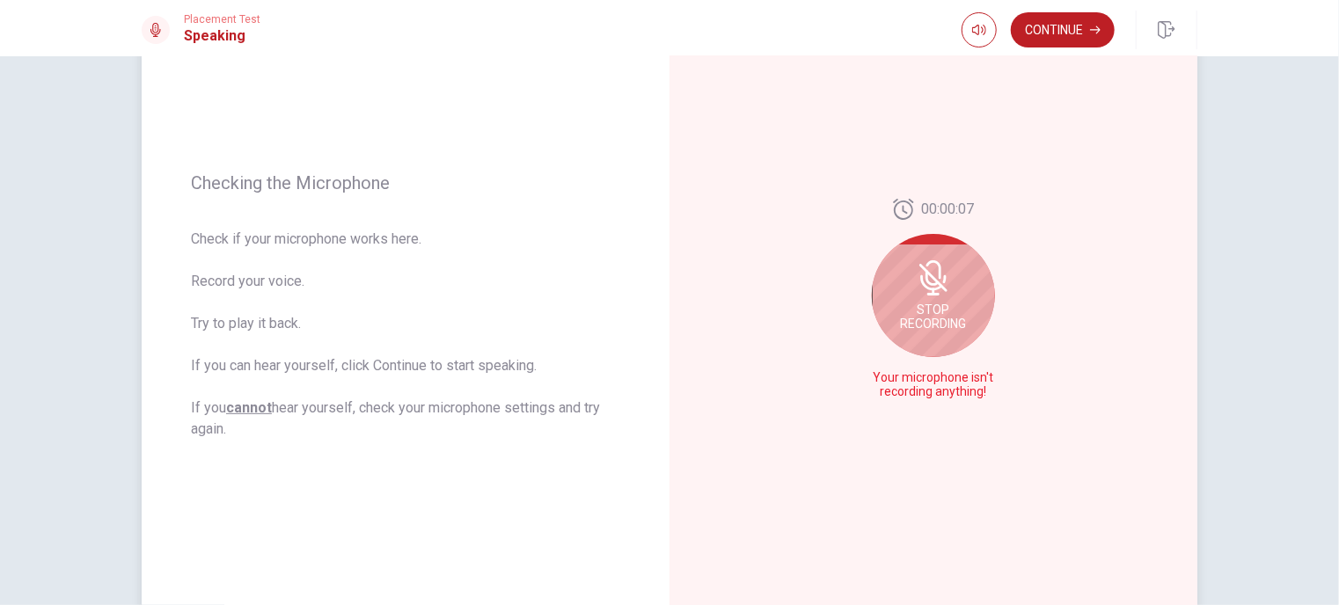
click at [948, 291] on div "Stop Recording" at bounding box center [933, 295] width 123 height 123
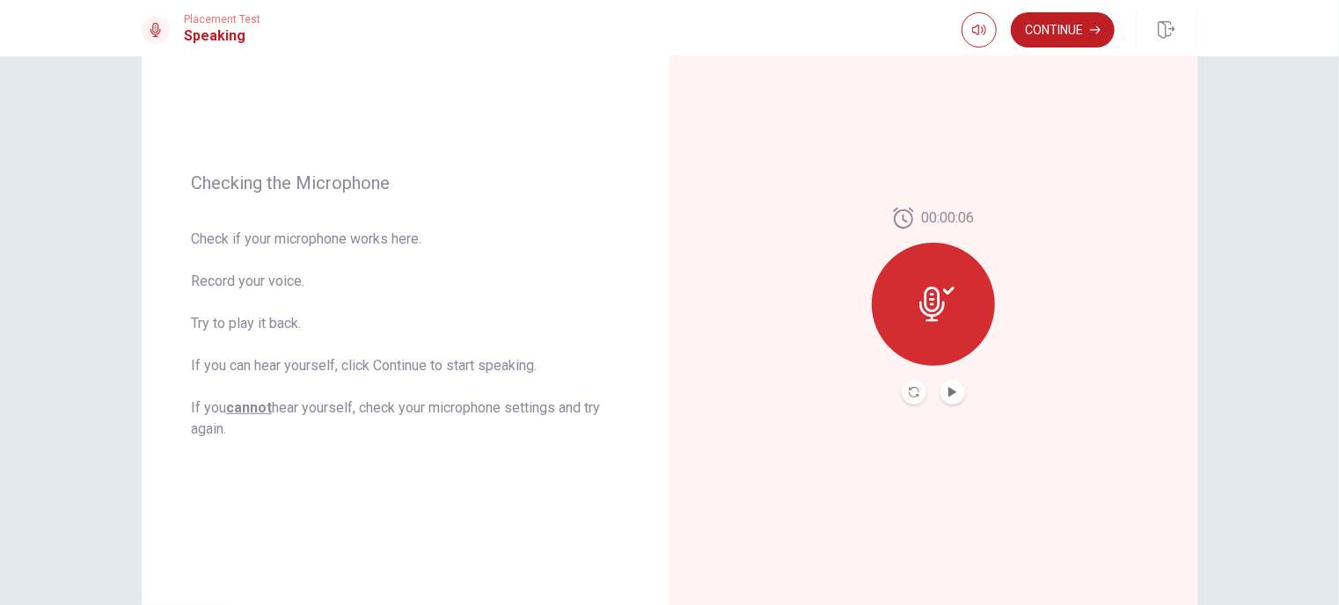
click at [946, 400] on button "Play Audio" at bounding box center [952, 392] width 25 height 25
drag, startPoint x: 1137, startPoint y: 578, endPoint x: 1130, endPoint y: 594, distance: 17.3
click at [913, 399] on button "Record Again" at bounding box center [913, 392] width 25 height 25
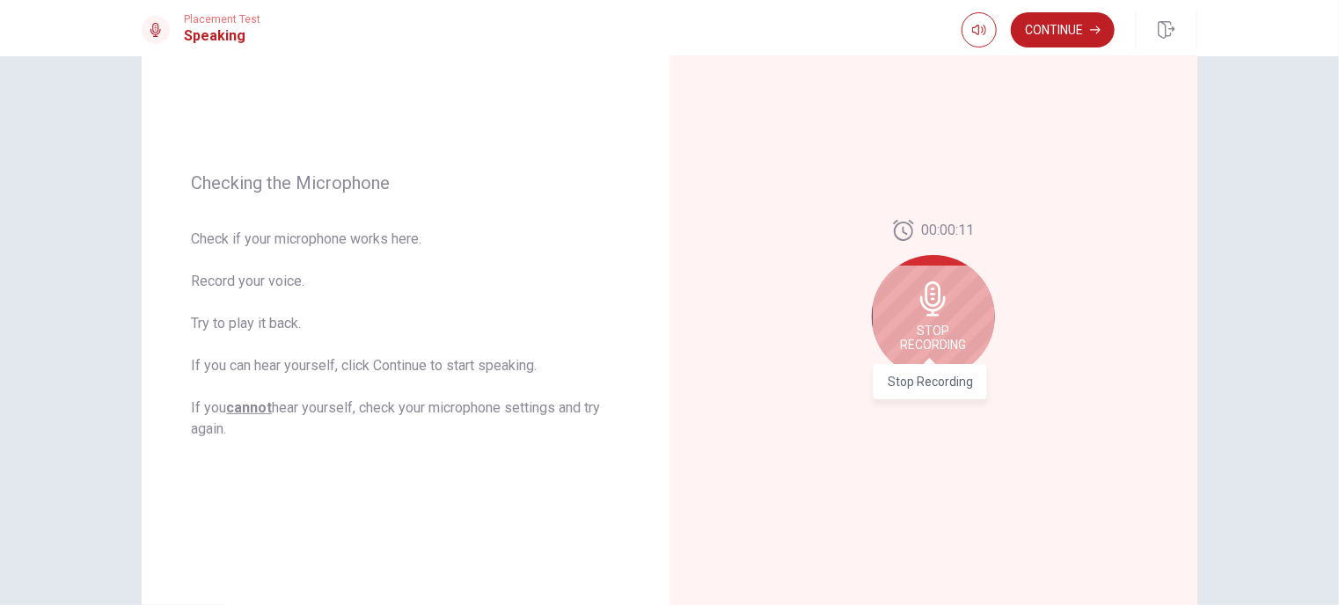
click at [929, 325] on span "Stop Recording" at bounding box center [934, 338] width 66 height 28
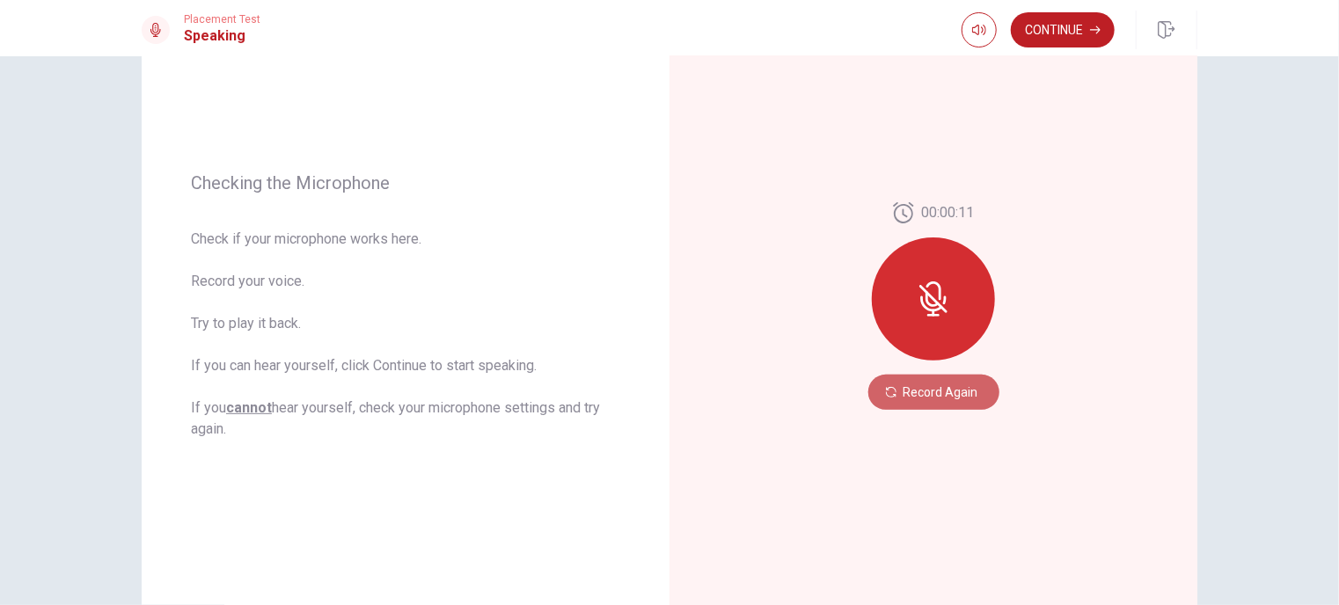
click at [949, 393] on button "Record Again" at bounding box center [933, 392] width 131 height 35
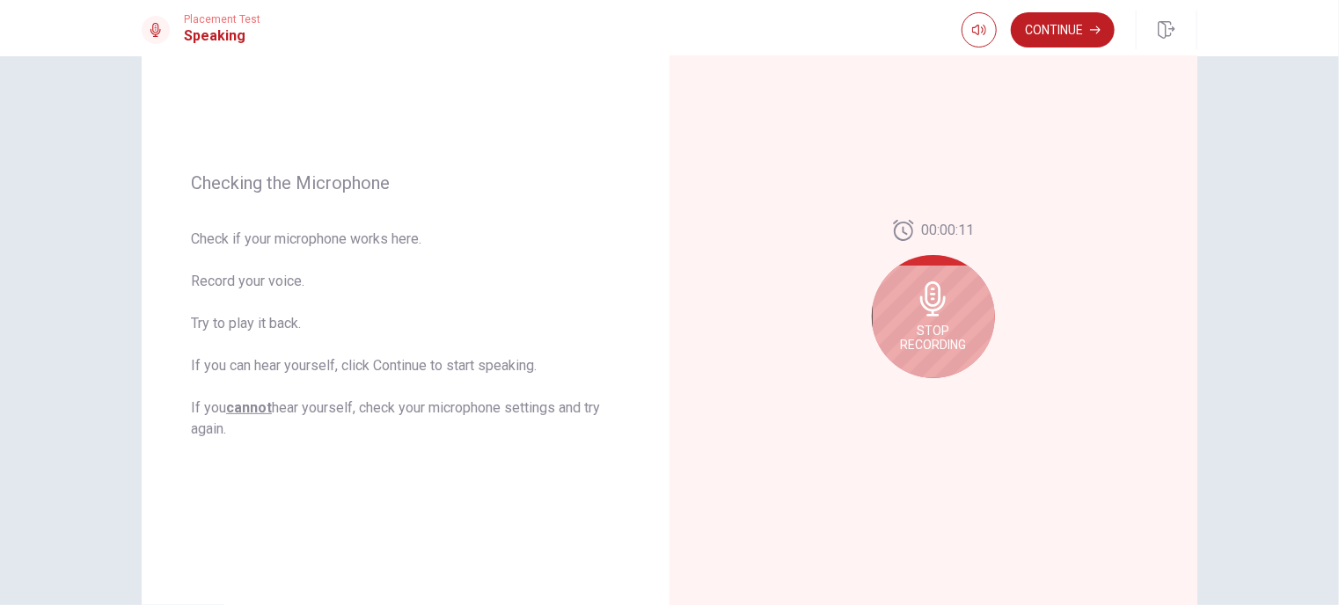
click at [930, 321] on div "Stop Recording" at bounding box center [933, 316] width 123 height 123
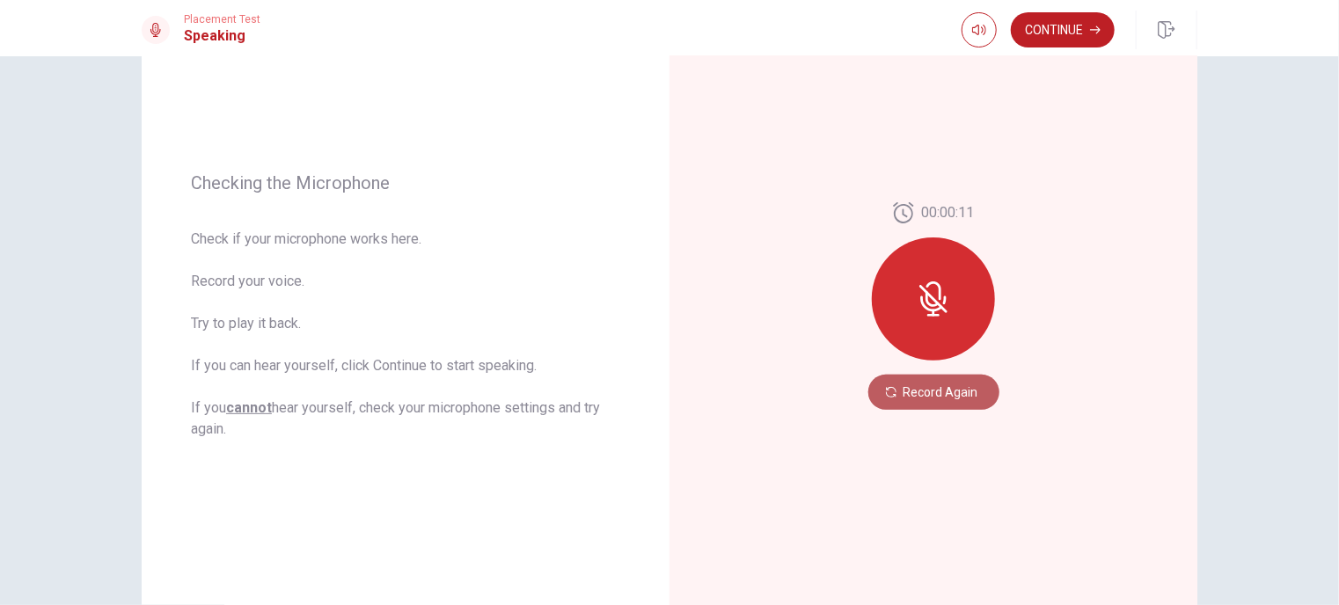
click at [950, 393] on button "Record Again" at bounding box center [933, 392] width 131 height 35
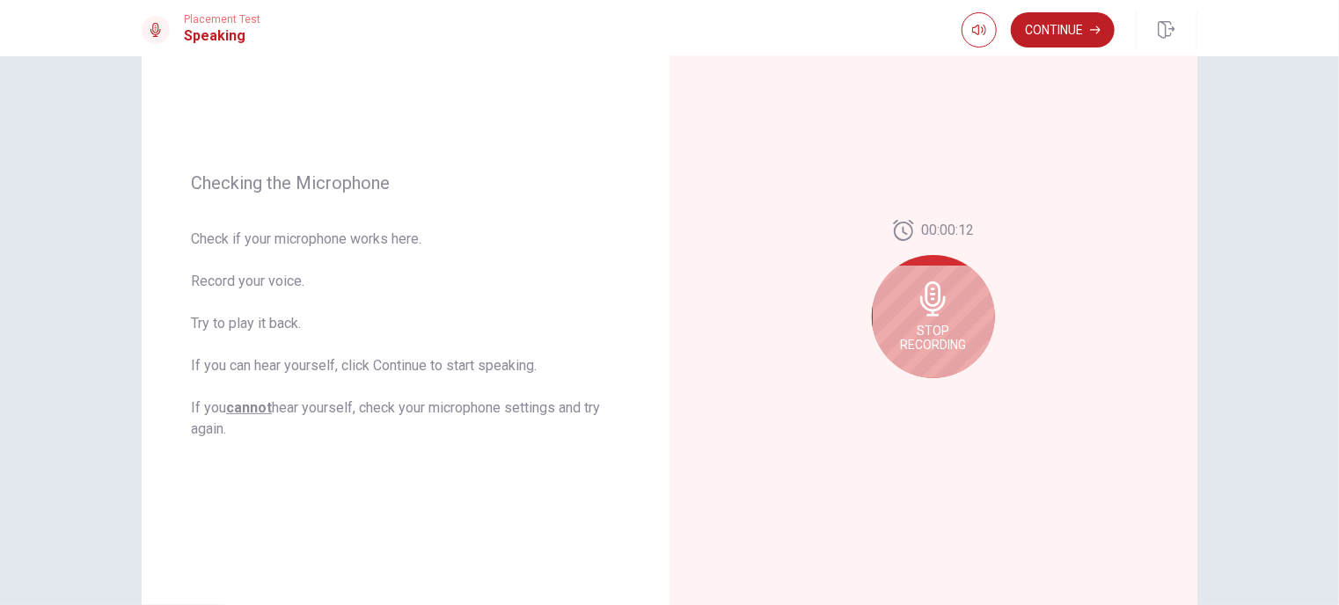
click at [936, 302] on icon at bounding box center [933, 298] width 26 height 35
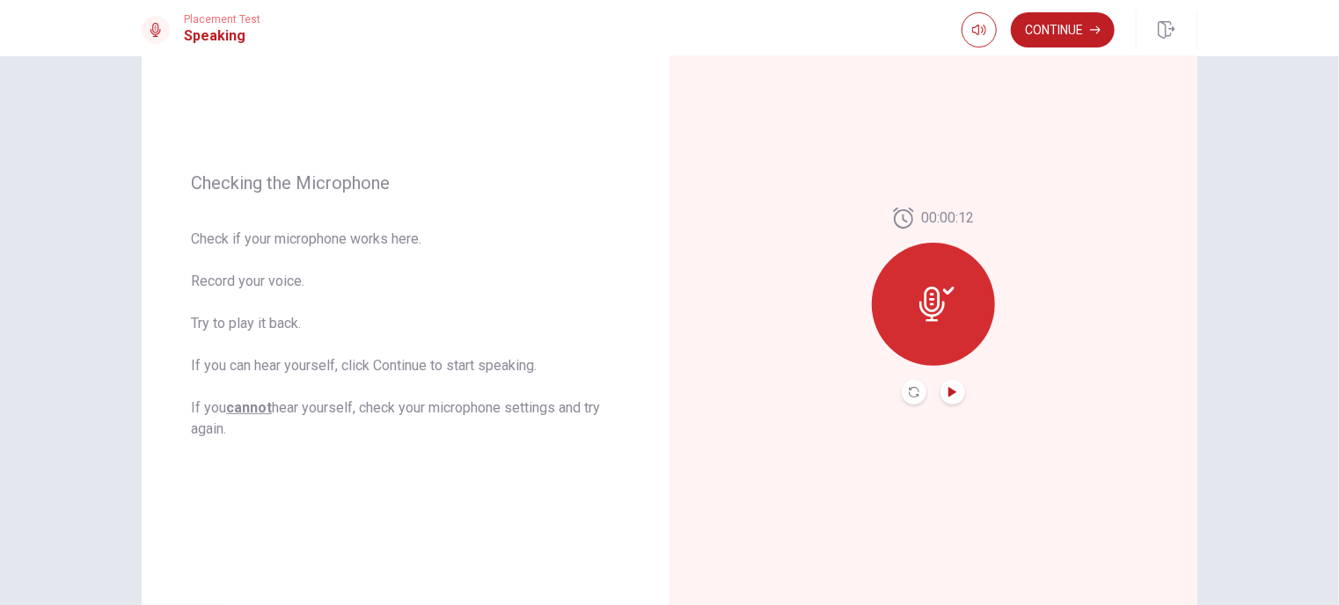
click at [948, 397] on icon "Play Audio" at bounding box center [952, 392] width 11 height 11
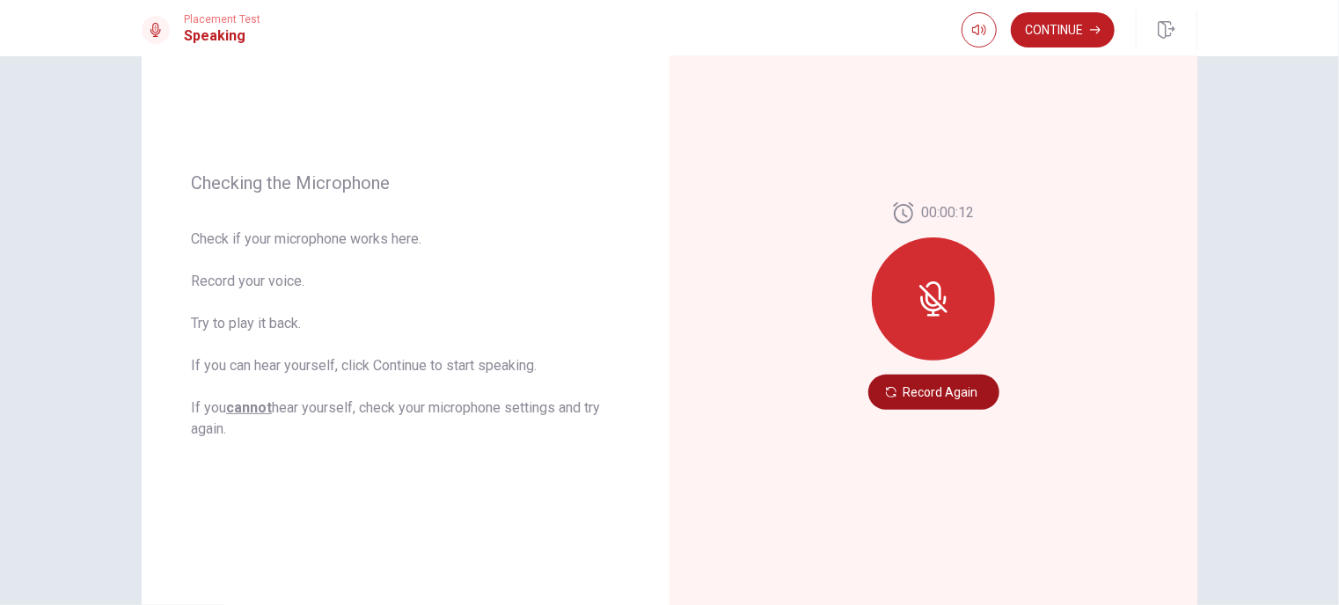
click at [934, 403] on button "Record Again" at bounding box center [933, 392] width 131 height 35
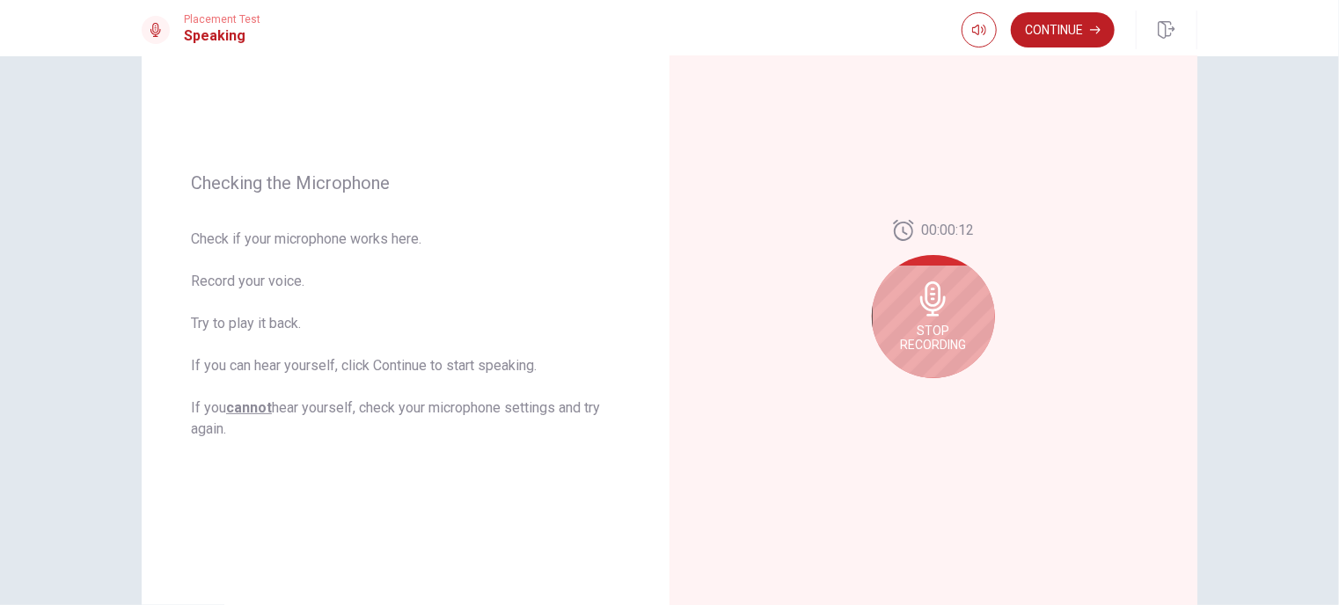
click at [935, 329] on span "Stop Recording" at bounding box center [934, 338] width 66 height 28
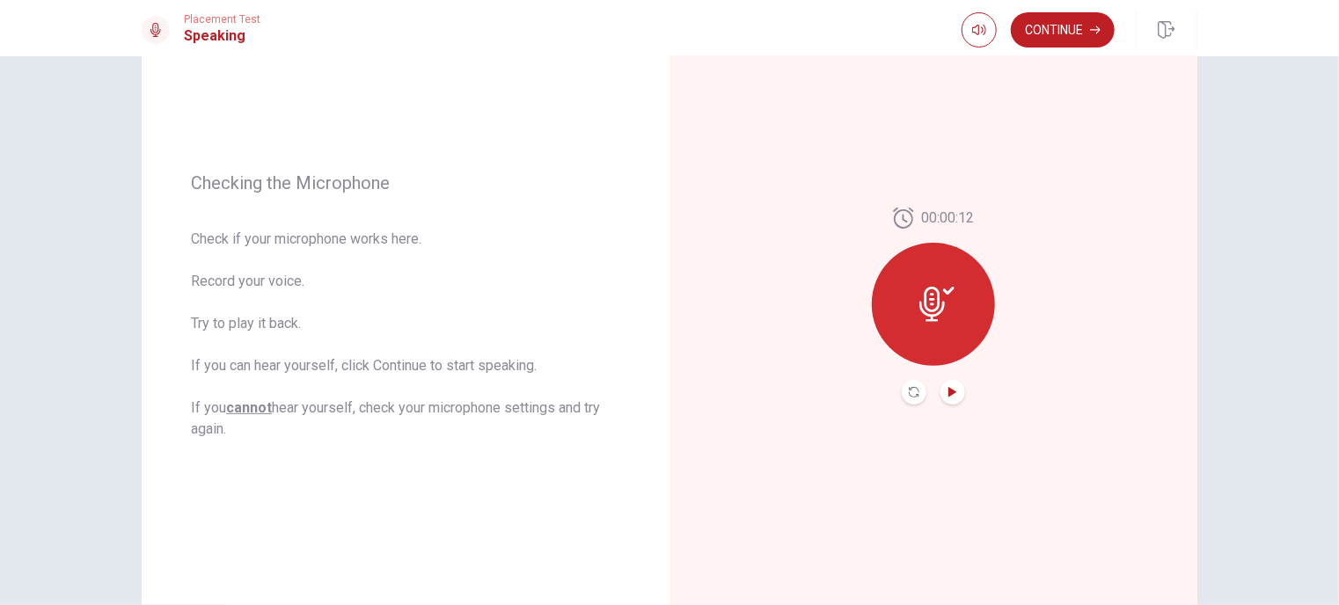
click at [948, 390] on icon "Play Audio" at bounding box center [952, 392] width 8 height 11
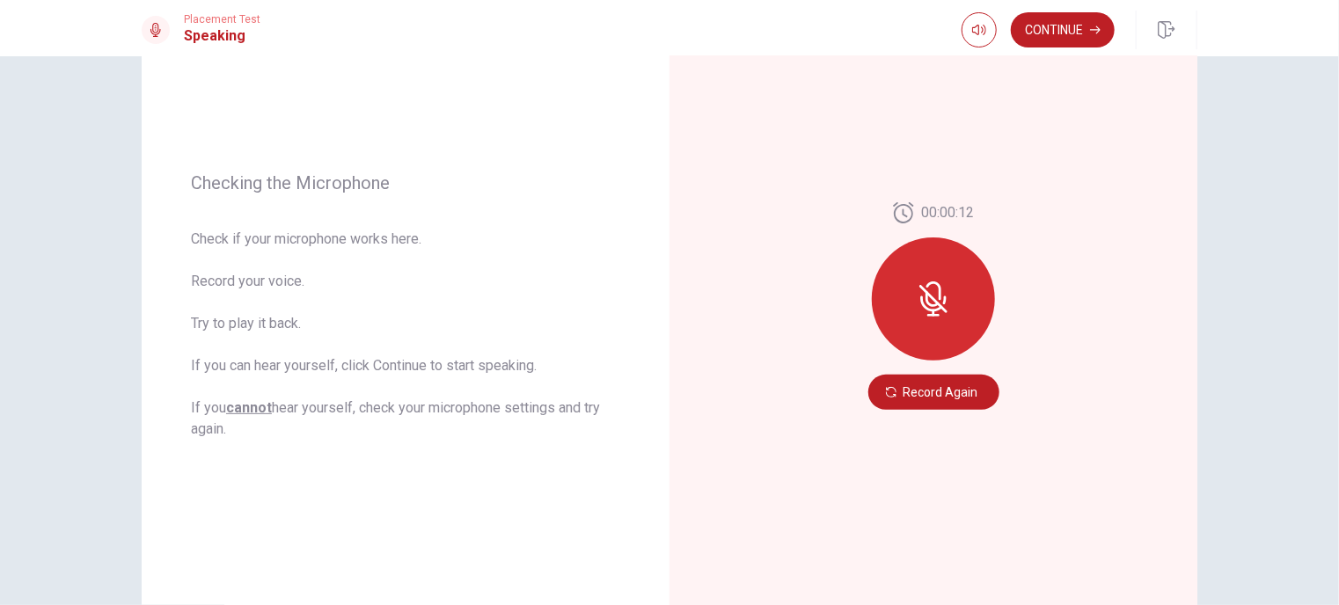
click at [946, 390] on button "Record Again" at bounding box center [933, 392] width 131 height 35
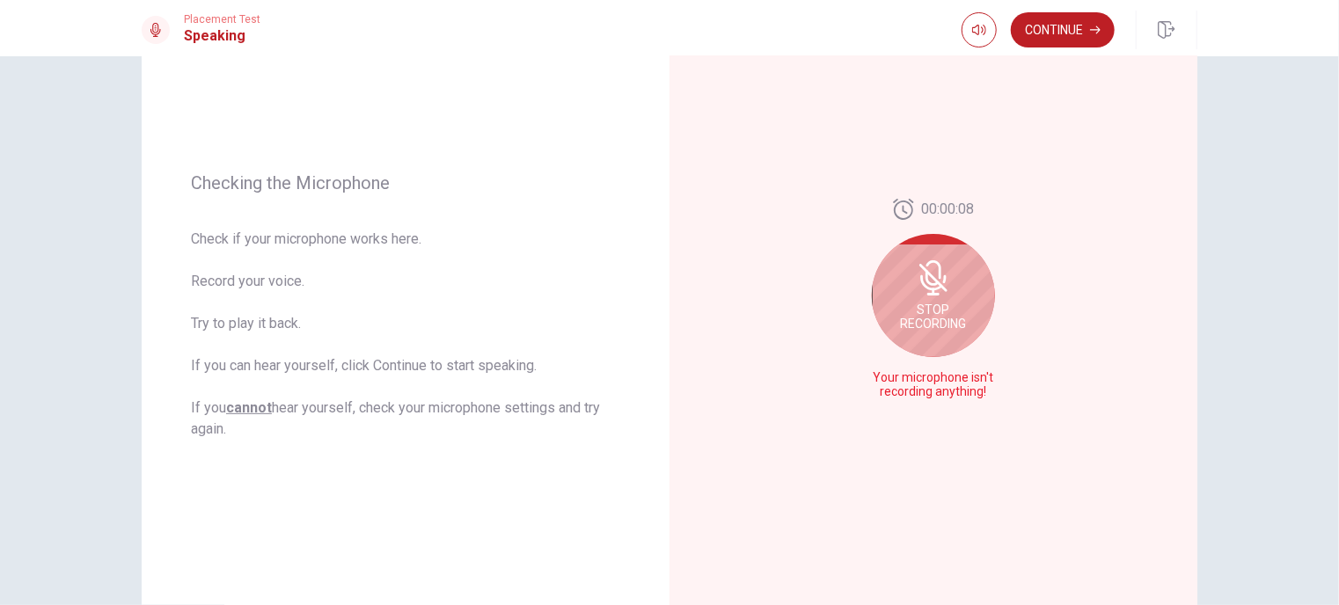
click at [937, 376] on span "Your microphone isn't recording anything!" at bounding box center [933, 385] width 128 height 28
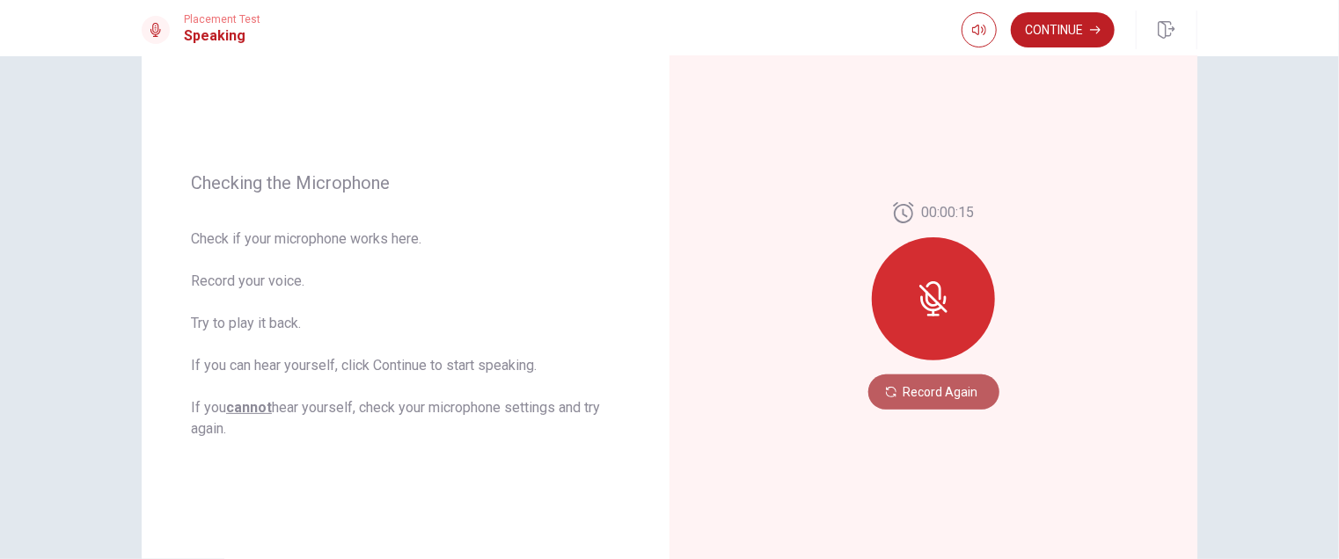
click at [948, 390] on button "Record Again" at bounding box center [933, 392] width 131 height 35
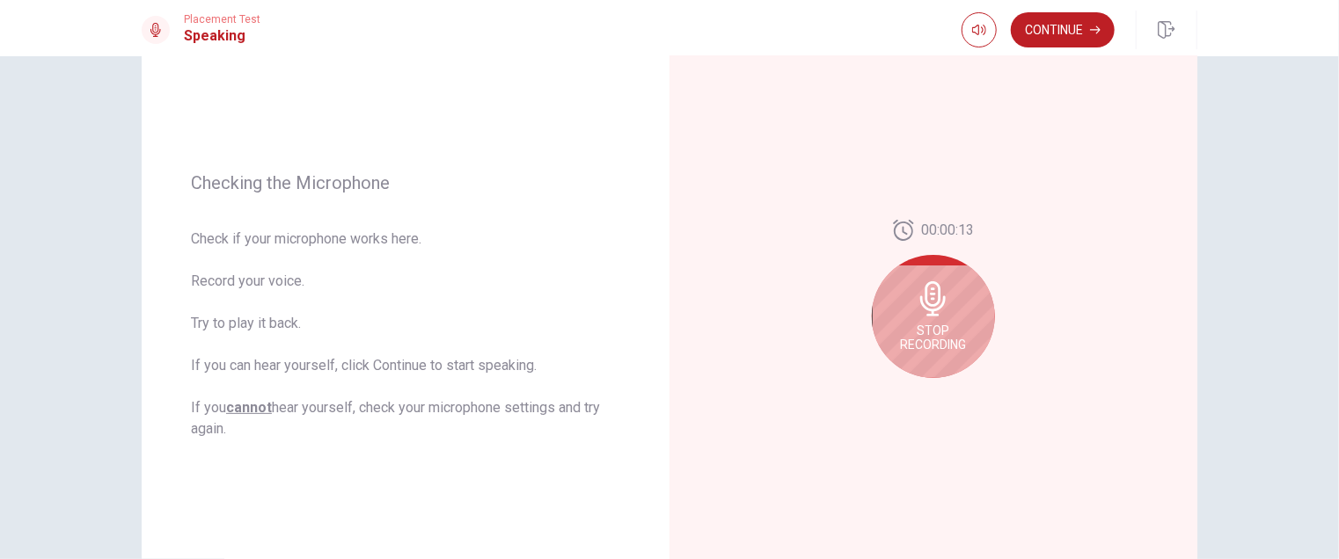
click at [936, 326] on span "Stop Recording" at bounding box center [934, 338] width 66 height 28
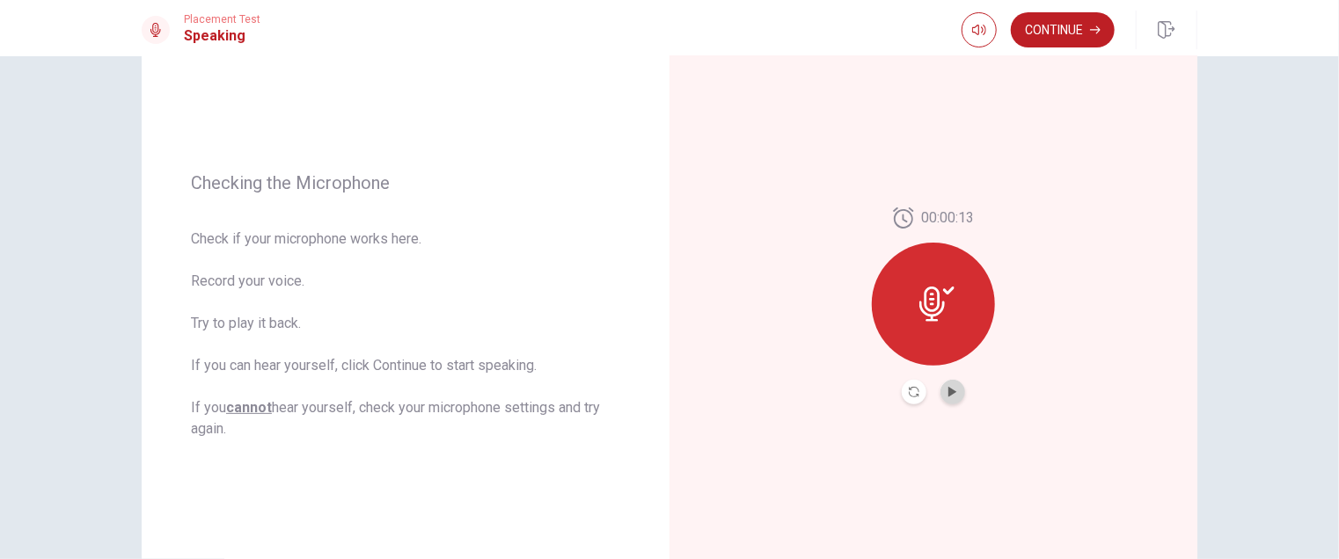
click at [954, 397] on button "Play Audio" at bounding box center [952, 392] width 25 height 25
